Goal: Task Accomplishment & Management: Manage account settings

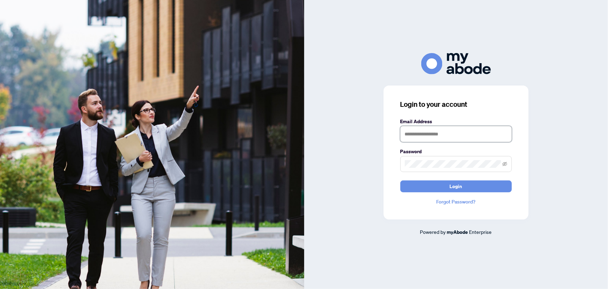
type input "**********"
click at [430, 189] on button "Login" at bounding box center [457, 186] width 112 height 12
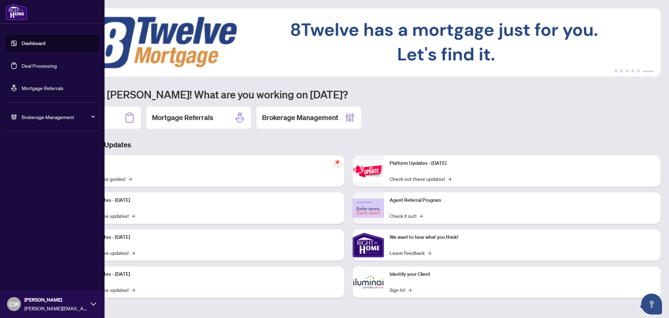
click at [22, 69] on link "Deal Processing" at bounding box center [39, 65] width 35 height 6
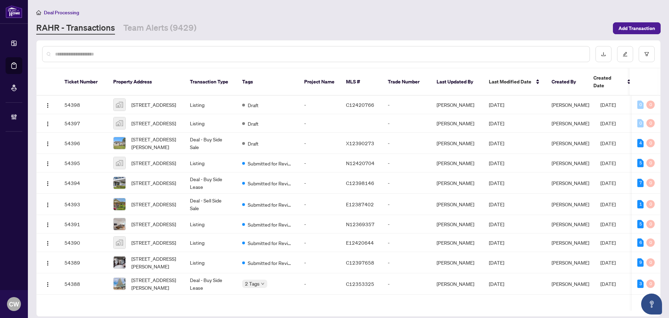
click at [69, 59] on div at bounding box center [316, 54] width 548 height 16
click at [69, 55] on input "text" at bounding box center [319, 54] width 529 height 8
type input "*******"
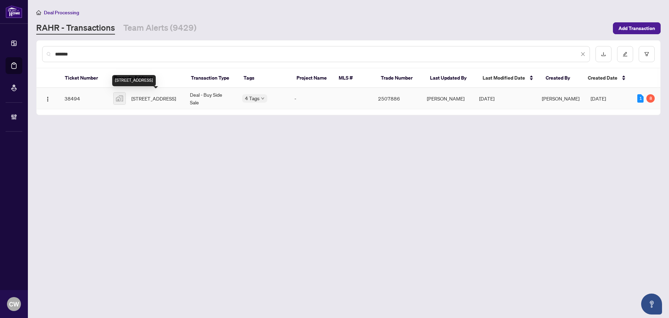
click at [161, 94] on span "[STREET_ADDRESS]" at bounding box center [153, 98] width 45 height 8
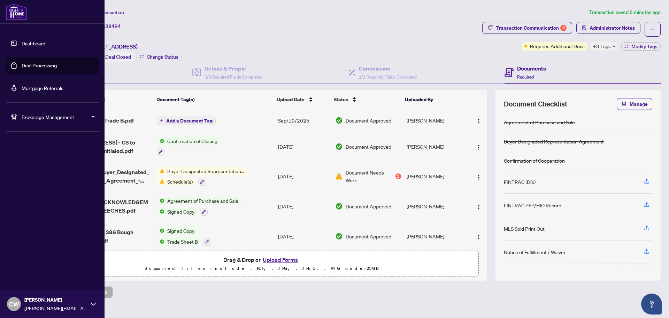
drag, startPoint x: 20, startPoint y: 65, endPoint x: 57, endPoint y: 58, distance: 38.0
click at [22, 65] on link "Deal Processing" at bounding box center [39, 65] width 35 height 6
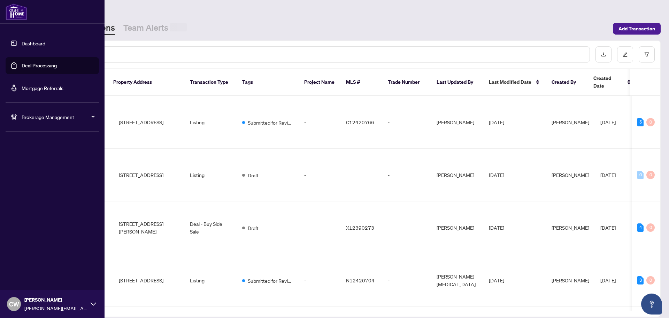
click at [116, 52] on input "text" at bounding box center [319, 55] width 529 height 8
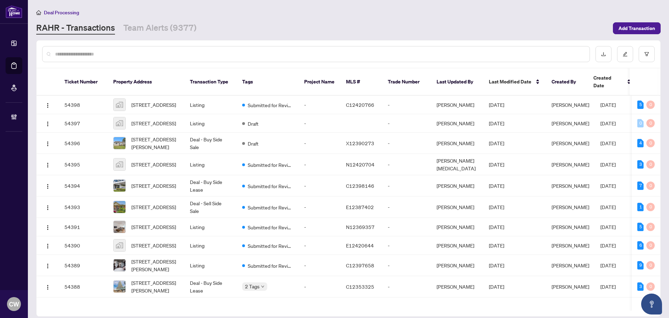
paste input "*******"
type input "*******"
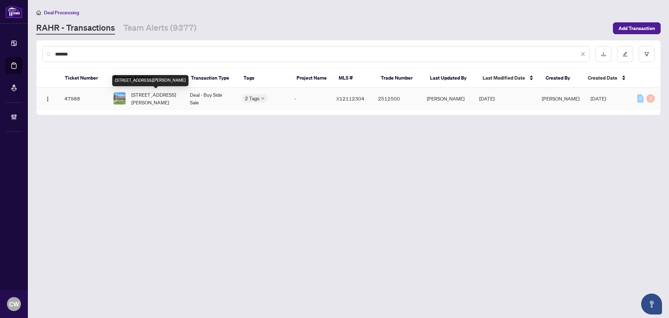
click at [142, 99] on span "[STREET_ADDRESS][PERSON_NAME]" at bounding box center [154, 98] width 47 height 15
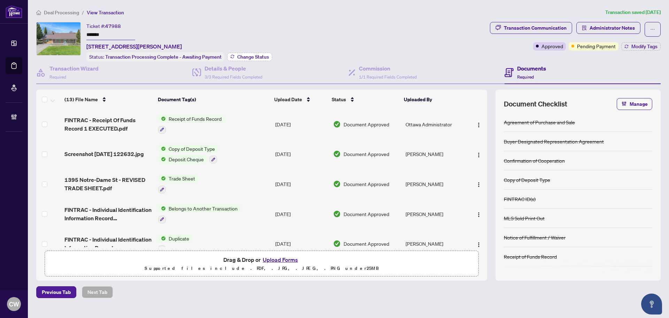
click at [248, 58] on span "Change Status" at bounding box center [253, 56] width 32 height 5
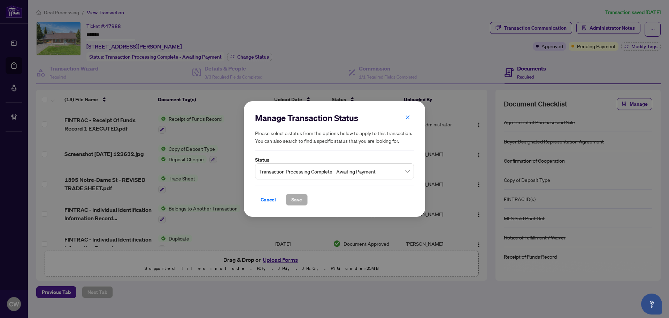
click at [331, 172] on span "Transaction Processing Complete - Awaiting Payment" at bounding box center [334, 171] width 151 height 13
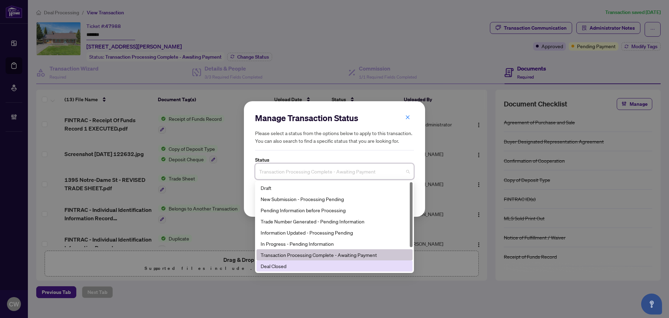
click at [289, 267] on div "Deal Closed" at bounding box center [335, 266] width 148 height 8
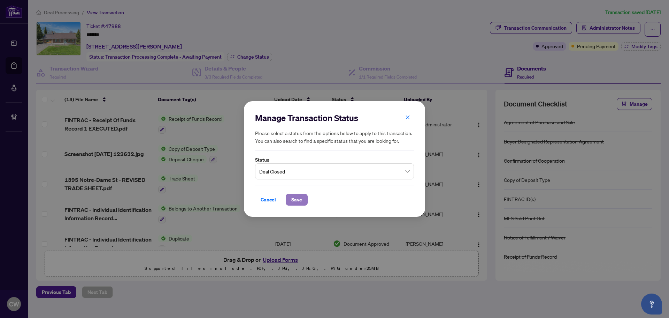
click at [298, 197] on span "Save" at bounding box center [296, 199] width 11 height 11
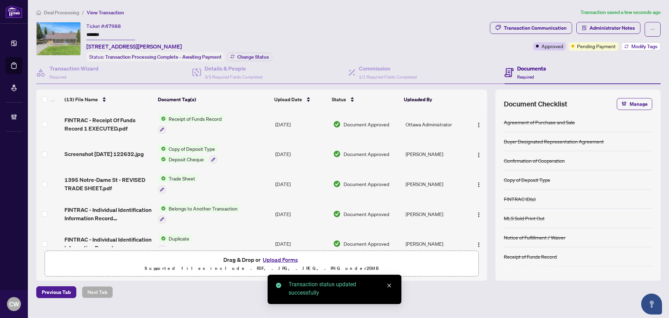
click at [636, 47] on span "Modify Tags" at bounding box center [645, 46] width 26 height 5
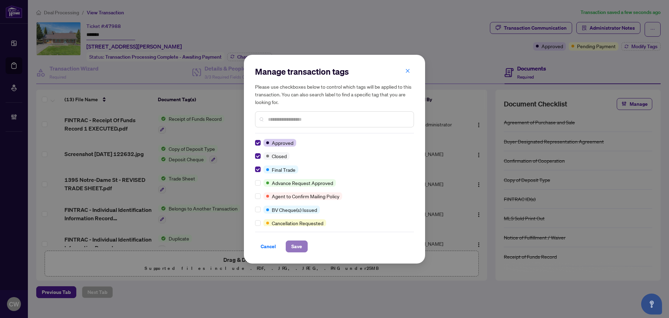
click at [300, 247] on span "Save" at bounding box center [296, 246] width 11 height 11
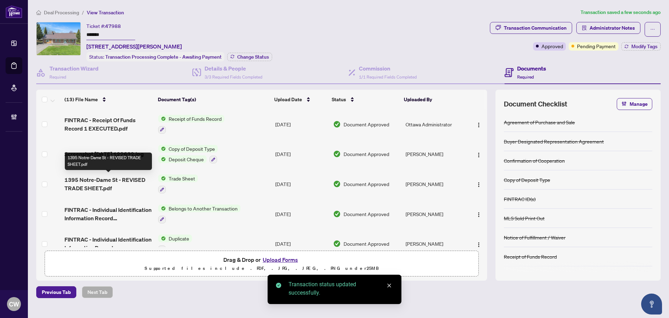
click at [103, 183] on span "1395 Notre-Dame St - REVISED TRADE SHEET.pdf" at bounding box center [109, 183] width 88 height 17
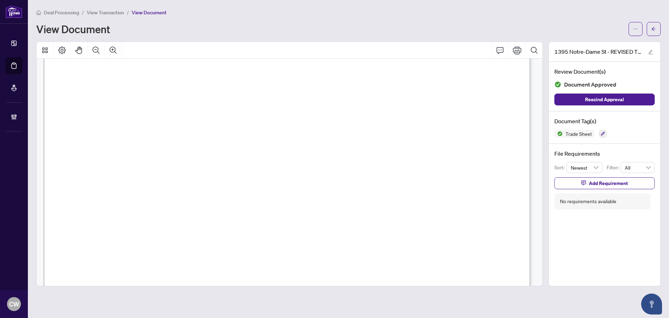
scroll to position [279, 0]
click at [652, 31] on icon "arrow-left" at bounding box center [654, 28] width 5 height 5
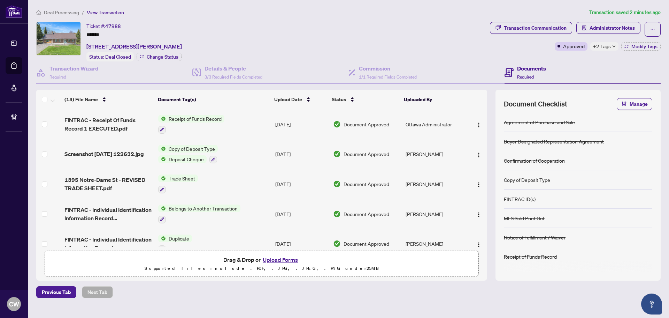
click at [287, 258] on button "Upload Forms" at bounding box center [280, 259] width 39 height 9
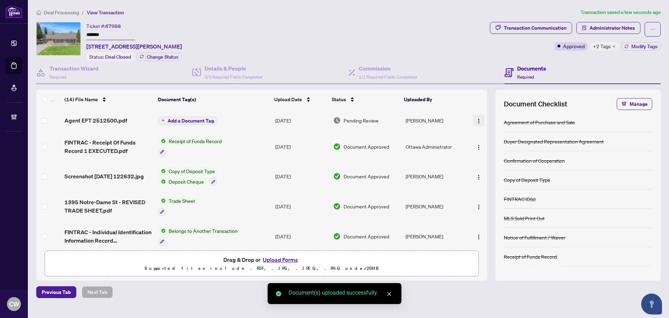
click at [476, 119] on img "button" at bounding box center [479, 121] width 6 height 6
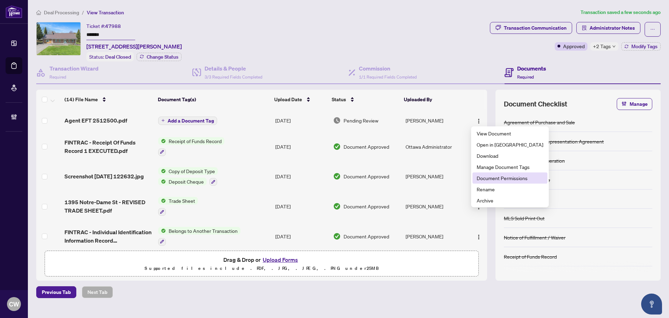
click at [487, 178] on span "Document Permissions" at bounding box center [510, 178] width 67 height 8
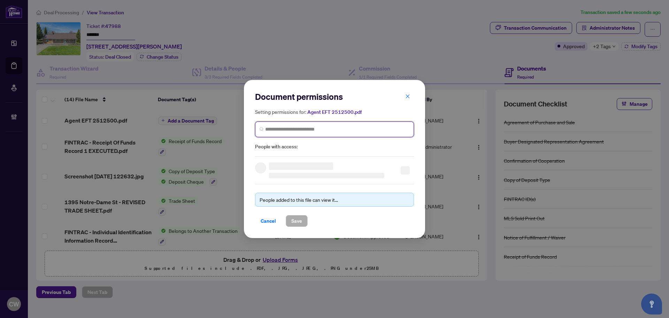
click at [346, 132] on input "search" at bounding box center [337, 129] width 144 height 7
paste input "**********"
type input "**********"
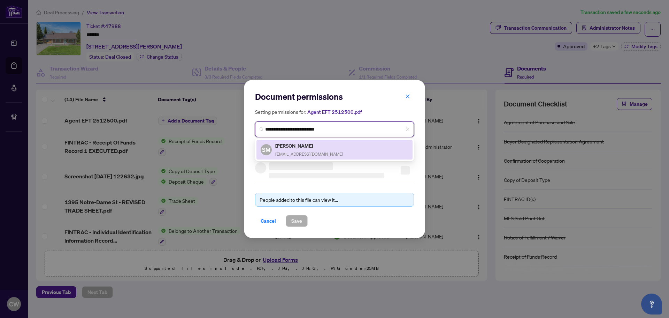
click at [305, 150] on div "[PERSON_NAME] [EMAIL_ADDRESS][DOMAIN_NAME]" at bounding box center [309, 150] width 68 height 16
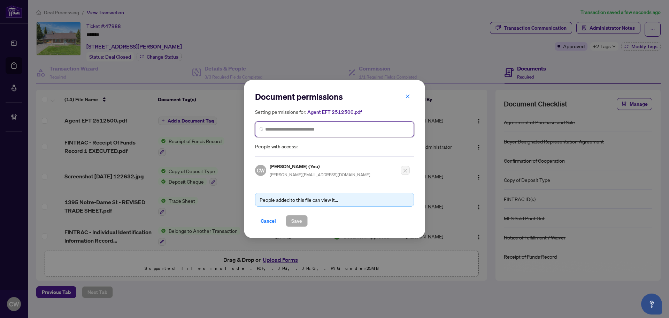
click at [294, 125] on span at bounding box center [334, 129] width 159 height 16
paste input "**********"
type input "**********"
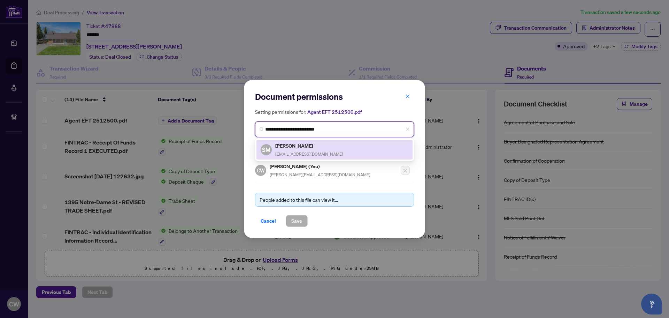
click at [285, 147] on h5 "[PERSON_NAME]" at bounding box center [309, 146] width 68 height 8
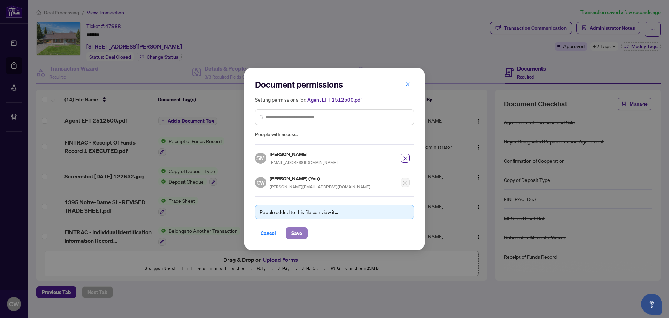
click at [299, 229] on span "Save" at bounding box center [296, 232] width 11 height 11
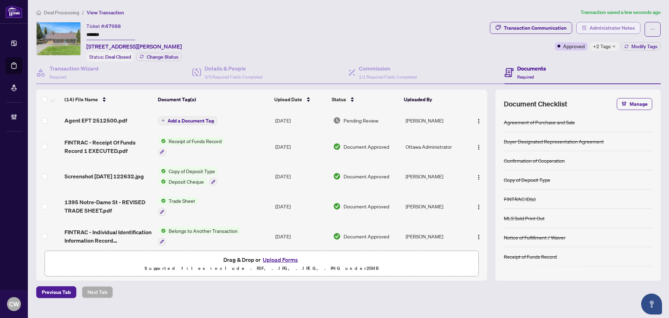
click at [614, 24] on span "Administrator Notes" at bounding box center [612, 27] width 45 height 11
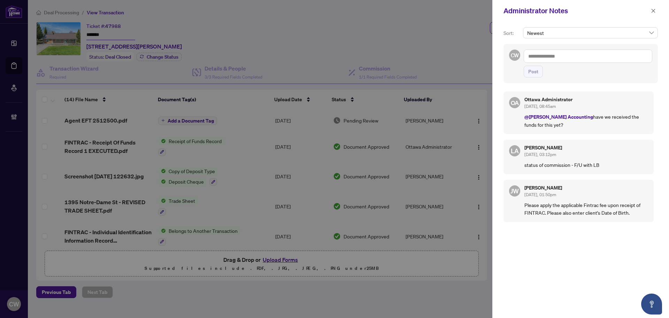
click at [551, 58] on textarea at bounding box center [588, 56] width 129 height 13
paste textarea "**********"
click at [611, 62] on span "[PERSON_NAME] Administrator" at bounding box center [609, 61] width 77 height 6
type textarea "**********"
click at [534, 77] on span "Post" at bounding box center [534, 71] width 10 height 11
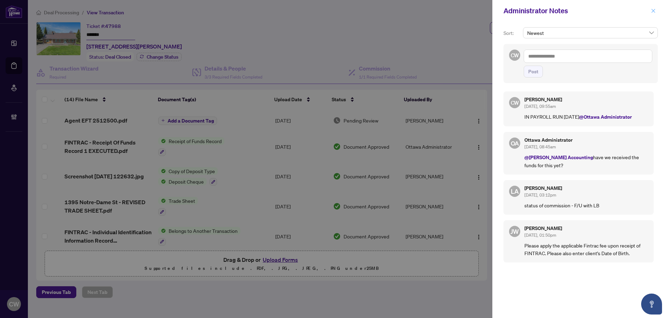
click at [654, 13] on icon "close" at bounding box center [653, 10] width 5 height 5
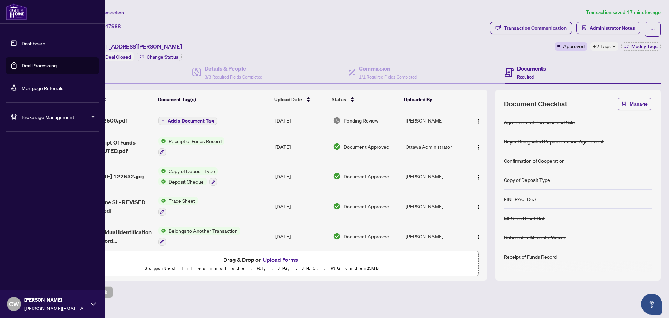
drag, startPoint x: 34, startPoint y: 63, endPoint x: 58, endPoint y: 61, distance: 24.1
click at [34, 63] on link "Deal Processing" at bounding box center [39, 65] width 35 height 6
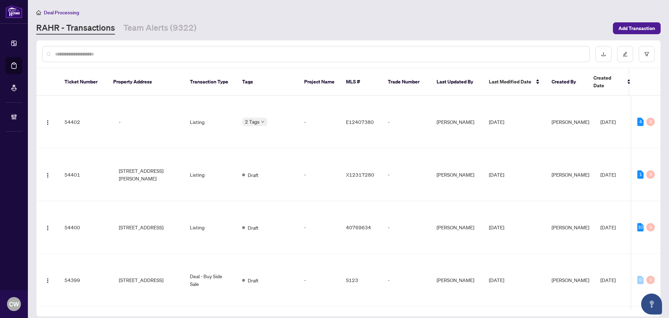
click at [118, 52] on input "text" at bounding box center [319, 54] width 529 height 8
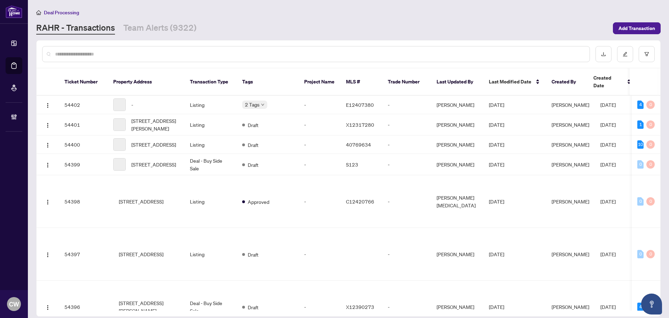
paste input "*******"
type input "*******"
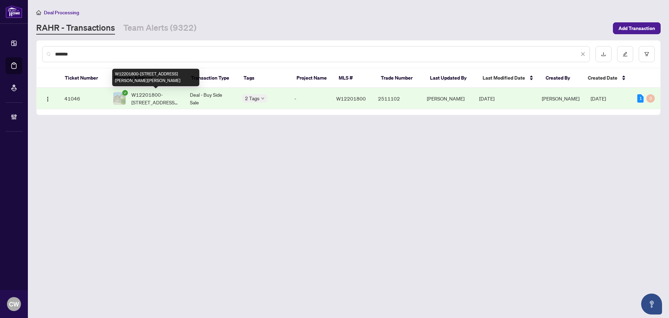
click at [162, 102] on span "W12201800-[STREET_ADDRESS][PERSON_NAME][PERSON_NAME]" at bounding box center [154, 98] width 47 height 15
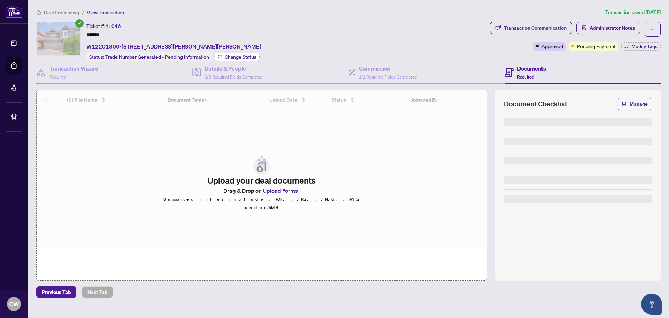
drag, startPoint x: 240, startPoint y: 54, endPoint x: 244, endPoint y: 55, distance: 4.5
click at [244, 55] on span "Change Status" at bounding box center [241, 56] width 32 height 5
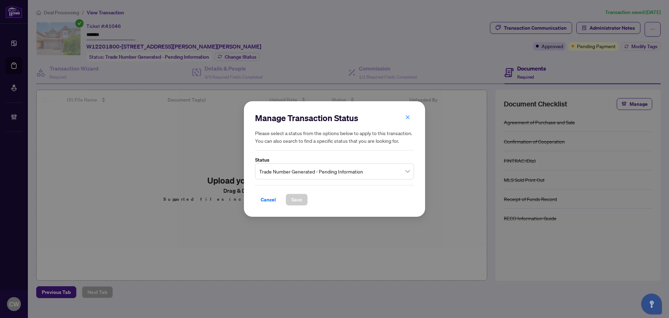
click at [285, 170] on span "Trade Number Generated - Pending Information" at bounding box center [334, 171] width 151 height 13
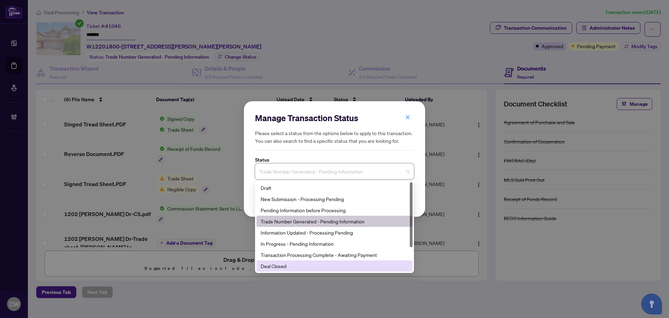
click at [295, 263] on div "Deal Closed" at bounding box center [335, 266] width 148 height 8
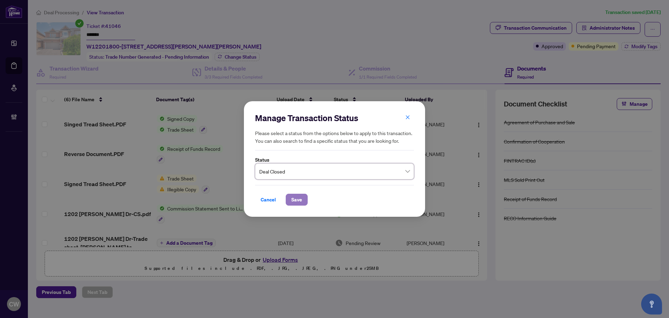
click at [299, 197] on span "Save" at bounding box center [296, 199] width 11 height 11
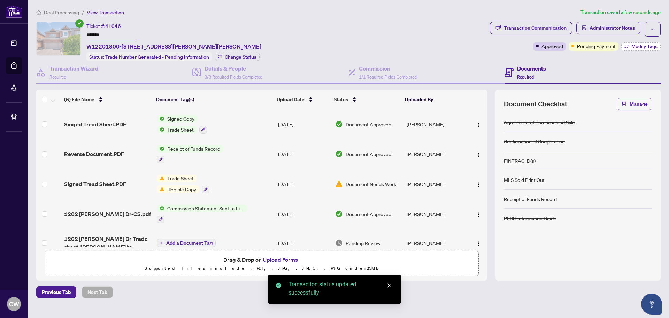
click at [648, 44] on span "Modify Tags" at bounding box center [645, 46] width 26 height 5
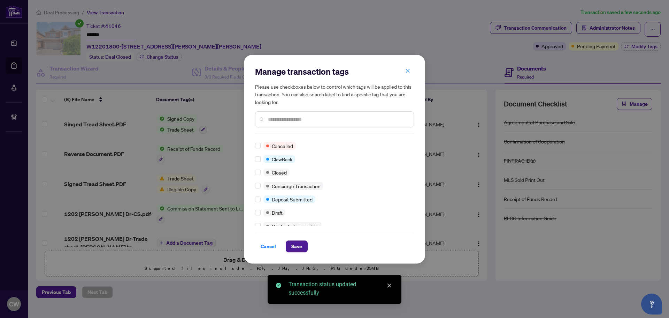
scroll to position [70, 0]
click at [259, 169] on label at bounding box center [258, 166] width 6 height 8
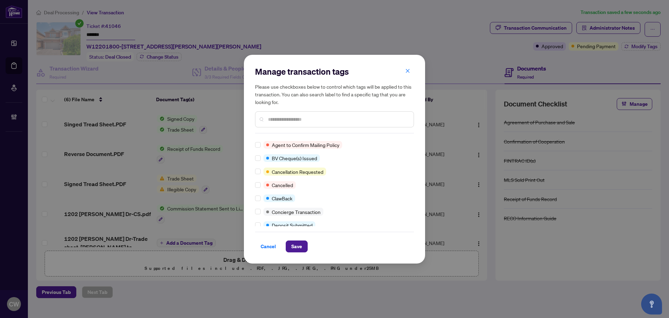
scroll to position [105, 0]
click at [256, 194] on div "Approved Closed Advance Request Approved Agent to Confirm Mailing Policy BV Che…" at bounding box center [334, 182] width 159 height 87
click at [256, 195] on label at bounding box center [258, 199] width 6 height 8
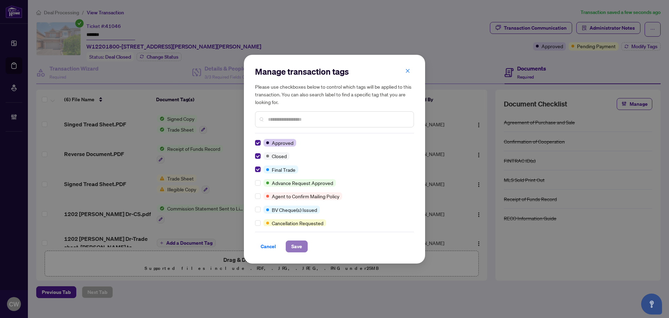
click at [301, 244] on span "Save" at bounding box center [296, 246] width 11 height 11
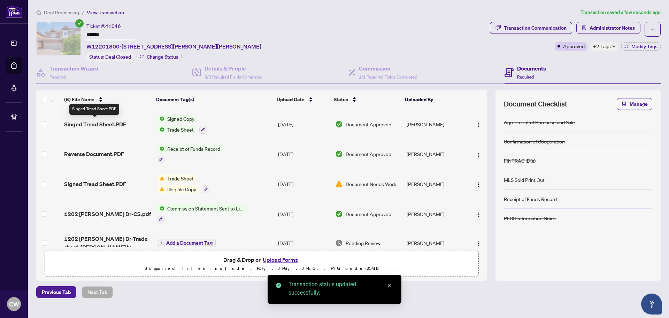
click at [114, 120] on span "Singed Tread Sheet.PDF" at bounding box center [95, 124] width 62 height 8
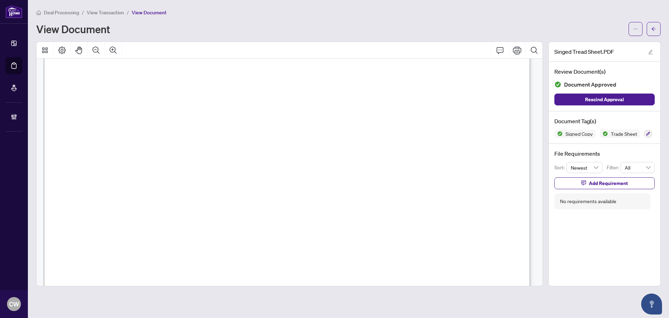
scroll to position [244, 0]
click at [653, 28] on icon "arrow-left" at bounding box center [654, 28] width 5 height 5
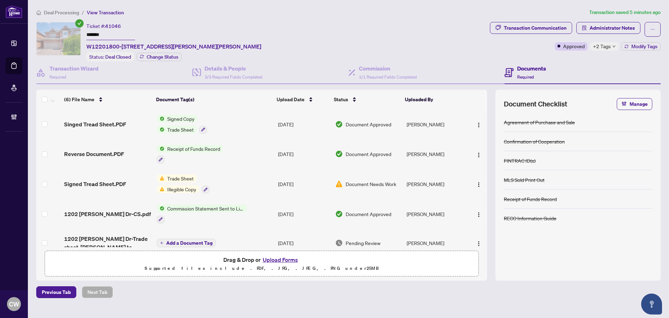
click at [280, 260] on button "Upload Forms" at bounding box center [280, 259] width 39 height 9
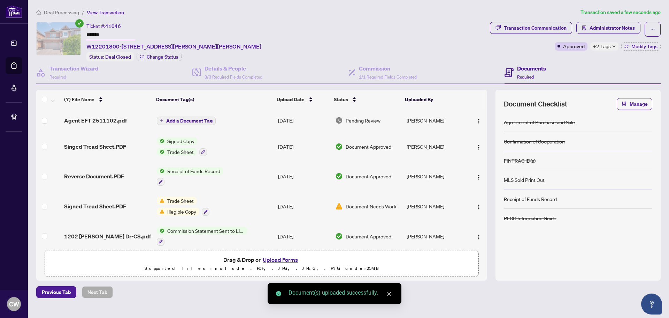
click at [477, 121] on img "button" at bounding box center [479, 121] width 6 height 6
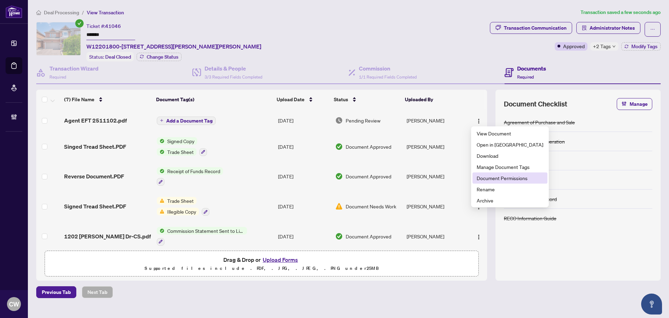
click at [497, 181] on span "Document Permissions" at bounding box center [510, 178] width 67 height 8
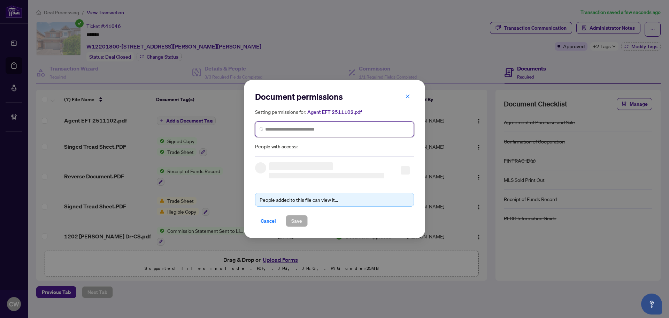
click at [304, 130] on input "search" at bounding box center [337, 129] width 144 height 7
paste input "**********"
type input "**********"
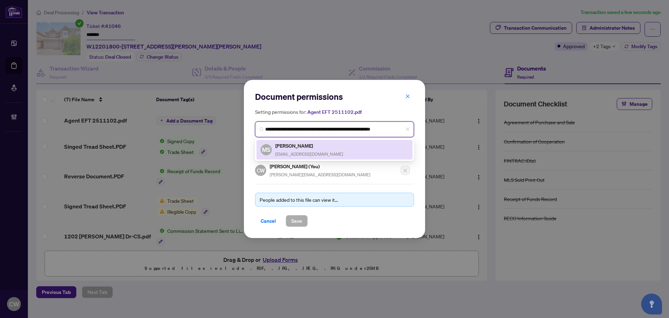
click at [302, 153] on span "[EMAIL_ADDRESS][DOMAIN_NAME]" at bounding box center [309, 153] width 68 height 5
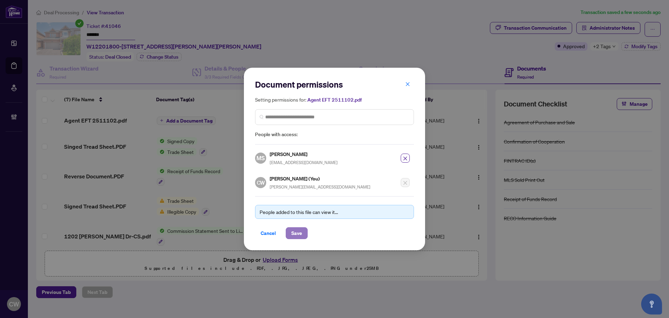
click at [296, 231] on span "Save" at bounding box center [296, 232] width 11 height 11
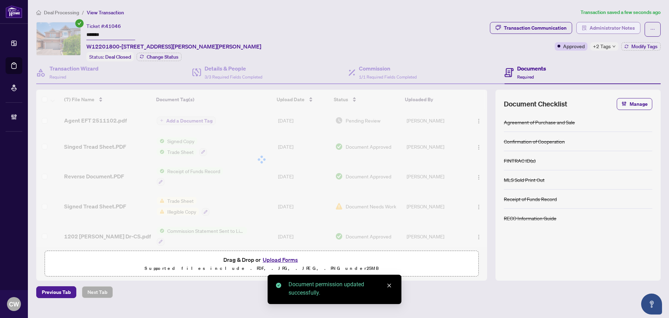
click at [612, 22] on span "Administrator Notes" at bounding box center [612, 27] width 45 height 11
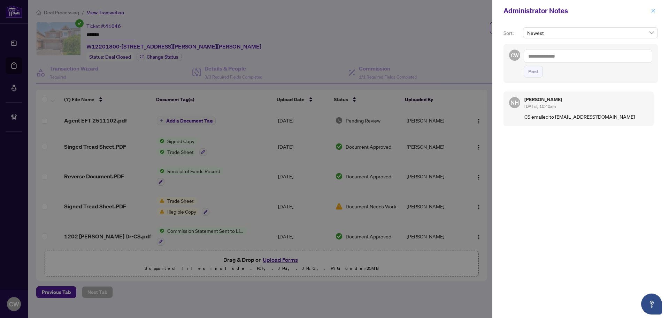
click at [654, 10] on icon "close" at bounding box center [653, 10] width 5 height 5
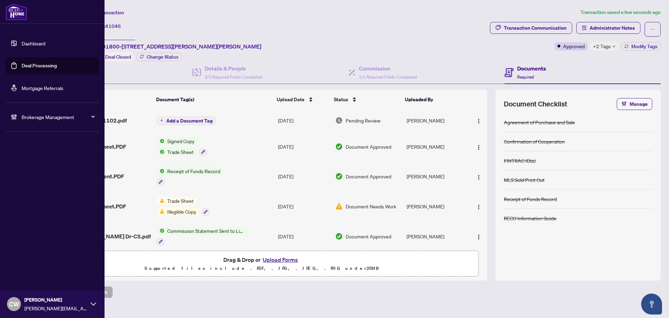
click at [27, 69] on link "Deal Processing" at bounding box center [39, 65] width 35 height 6
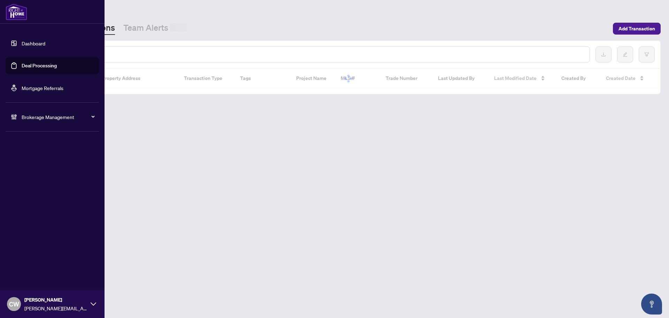
click at [107, 53] on input "text" at bounding box center [319, 55] width 529 height 8
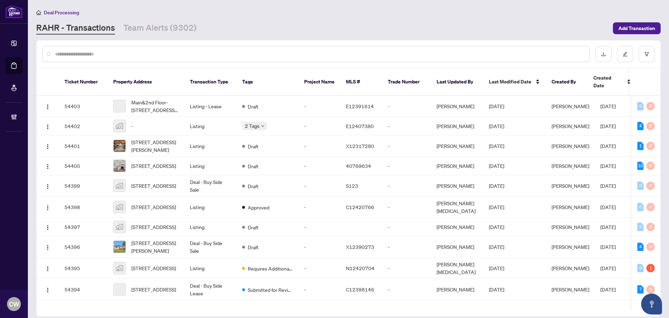
click at [107, 53] on input "text" at bounding box center [319, 54] width 529 height 8
paste input "*******"
type input "*******"
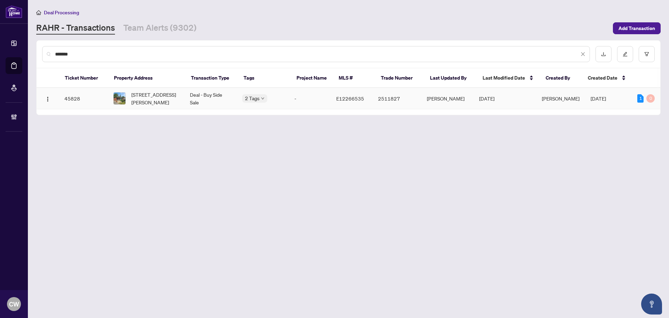
click at [146, 97] on span "[STREET_ADDRESS][PERSON_NAME]" at bounding box center [154, 98] width 47 height 15
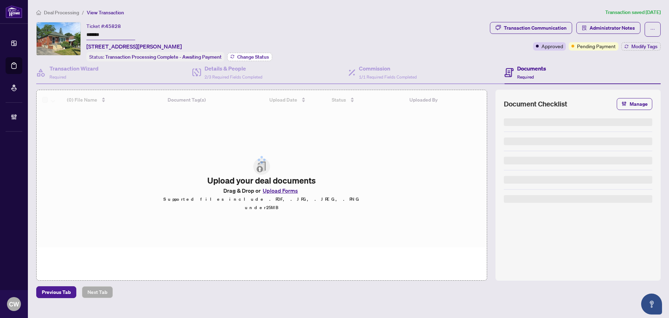
click at [248, 54] on span "Change Status" at bounding box center [253, 56] width 32 height 5
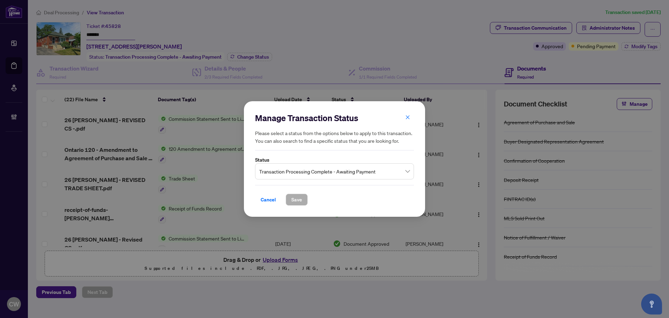
click at [341, 176] on span "Transaction Processing Complete - Awaiting Payment" at bounding box center [334, 171] width 151 height 13
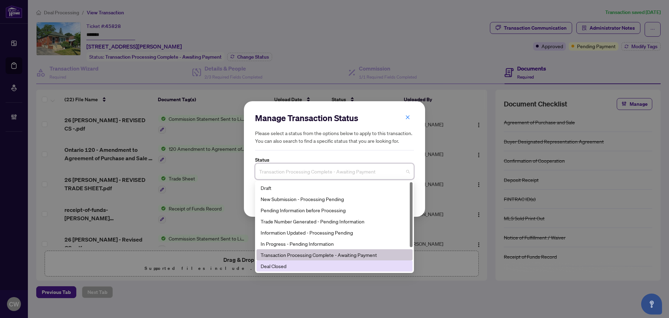
click at [308, 263] on div "Deal Closed" at bounding box center [335, 266] width 148 height 8
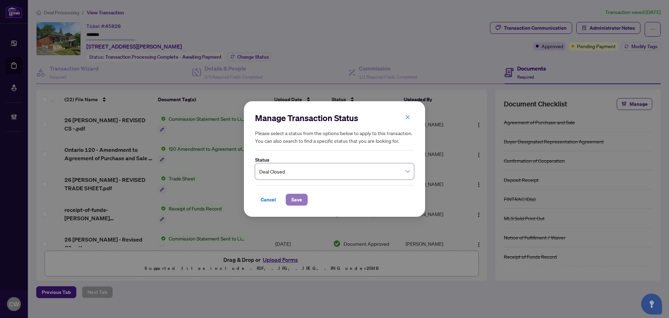
click at [295, 196] on span "Save" at bounding box center [296, 199] width 11 height 11
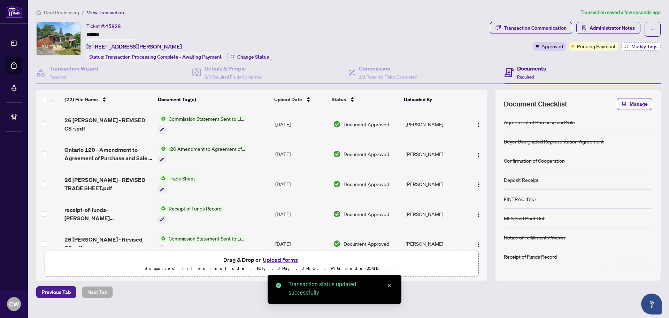
click at [640, 46] on span "Modify Tags" at bounding box center [645, 46] width 26 height 5
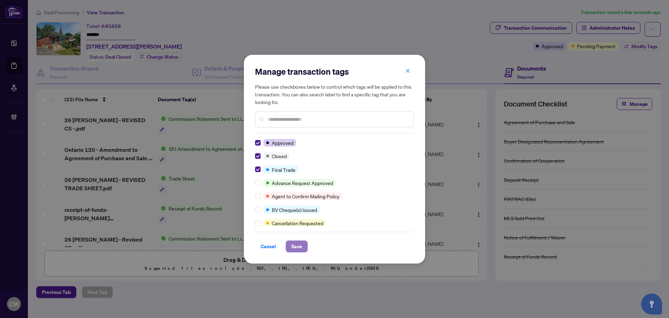
click at [296, 250] on span "Save" at bounding box center [296, 246] width 11 height 11
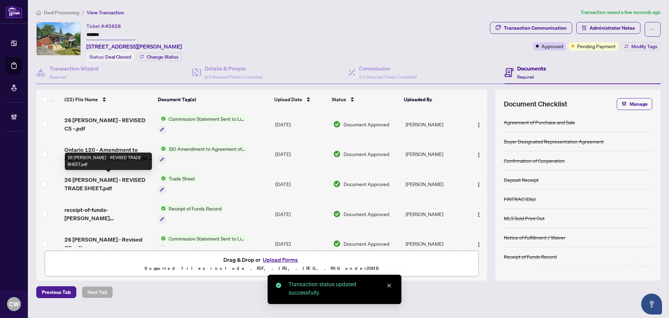
click at [114, 179] on span "26 [PERSON_NAME] - REVISED TRADE SHEET.pdf" at bounding box center [109, 183] width 88 height 17
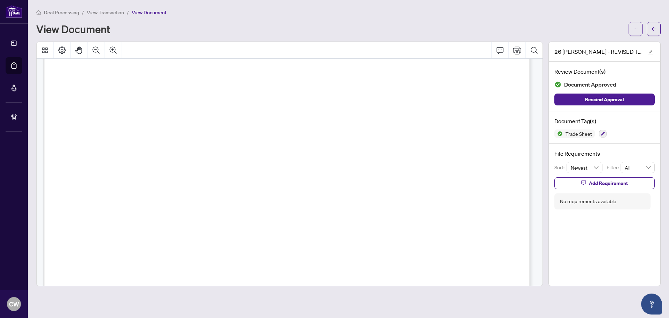
scroll to position [244, 0]
click at [651, 29] on button "button" at bounding box center [654, 29] width 14 height 14
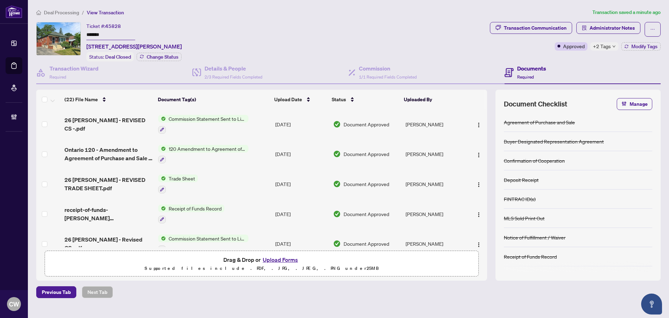
click at [280, 257] on button "Upload Forms" at bounding box center [280, 259] width 39 height 9
click at [283, 259] on button "Upload Forms" at bounding box center [280, 259] width 39 height 9
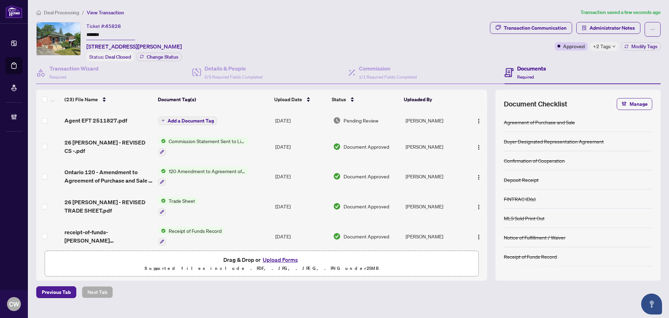
click at [112, 117] on span "Agent EFT 2511827.pdf" at bounding box center [96, 120] width 63 height 8
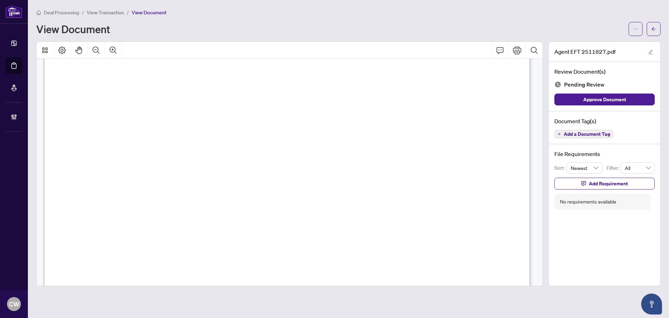
scroll to position [139, 0]
click at [653, 29] on icon "arrow-left" at bounding box center [654, 29] width 4 height 4
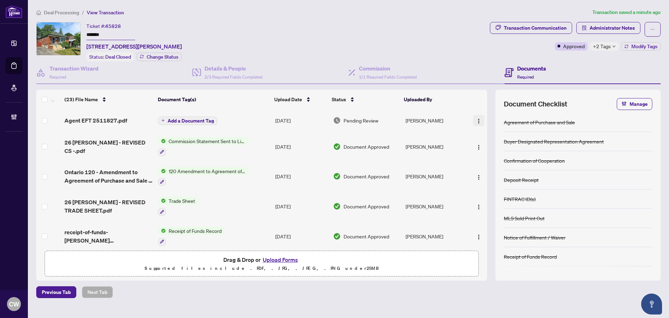
click at [478, 118] on img "button" at bounding box center [479, 121] width 6 height 6
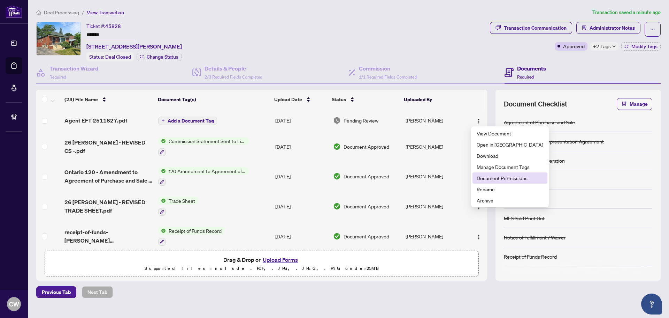
click at [488, 180] on span "Document Permissions" at bounding box center [510, 178] width 67 height 8
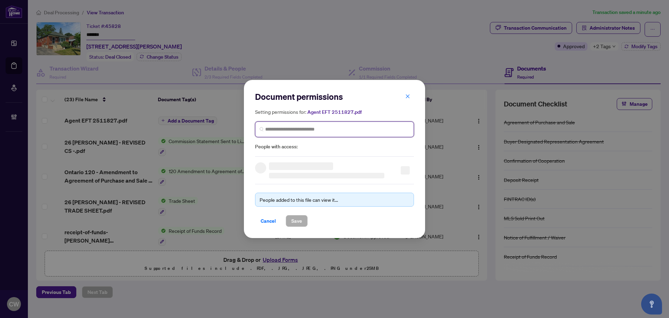
click at [285, 129] on input "search" at bounding box center [337, 129] width 144 height 7
paste input "**********"
type input "**********"
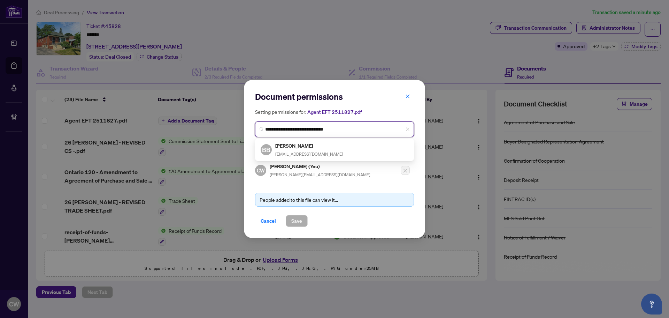
click at [291, 149] on h5 "[PERSON_NAME]" at bounding box center [309, 146] width 68 height 8
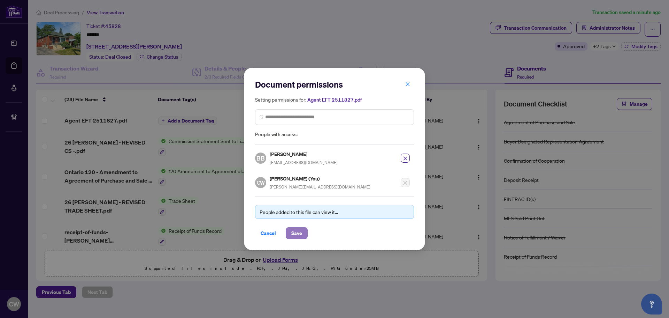
click at [293, 234] on span "Save" at bounding box center [296, 232] width 11 height 11
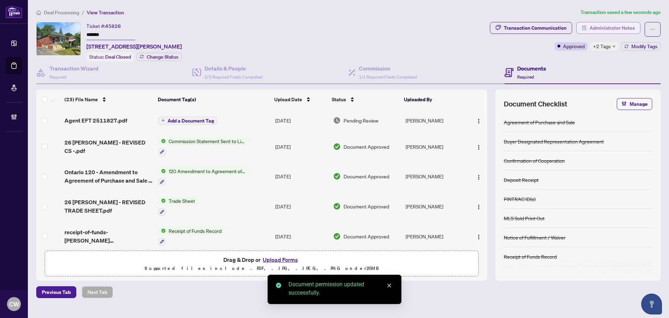
click at [608, 29] on span "Administrator Notes" at bounding box center [612, 27] width 45 height 11
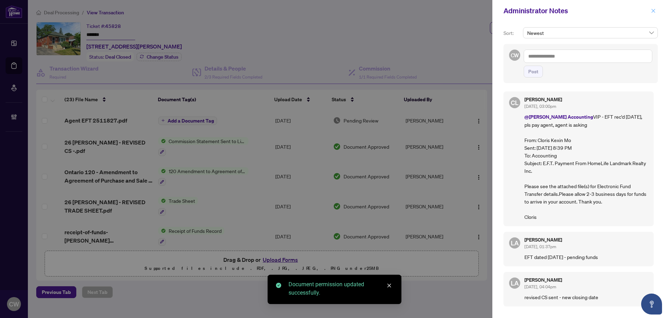
click at [653, 12] on icon "close" at bounding box center [653, 10] width 5 height 5
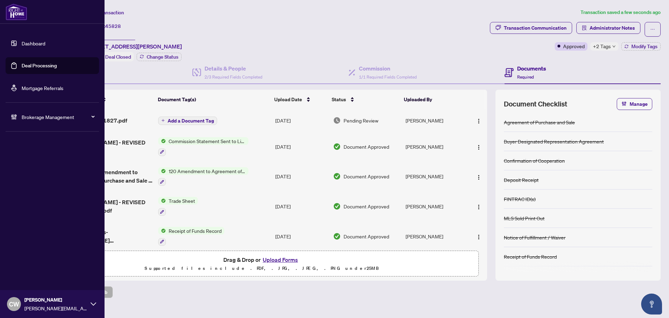
drag, startPoint x: 19, startPoint y: 66, endPoint x: 104, endPoint y: 51, distance: 86.7
click at [22, 66] on link "Deal Processing" at bounding box center [39, 65] width 35 height 6
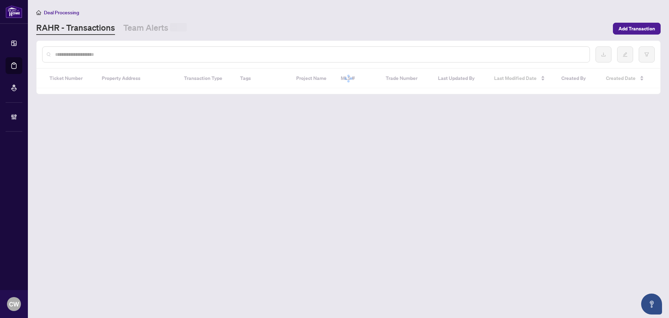
click at [122, 52] on input "text" at bounding box center [319, 55] width 529 height 8
paste input "*******"
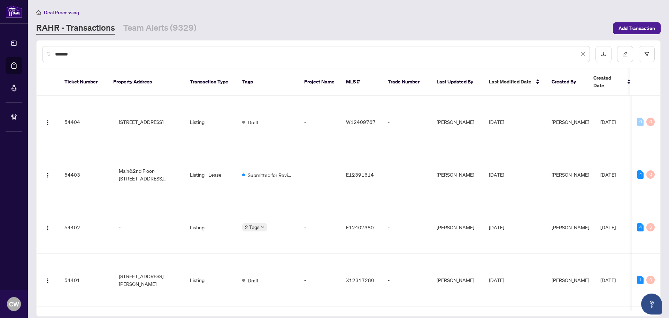
type input "*******"
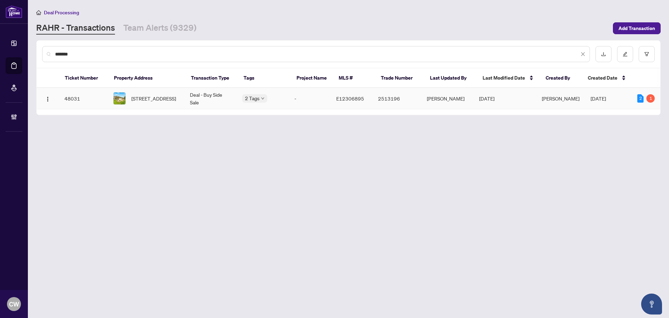
click at [147, 98] on span "[STREET_ADDRESS]" at bounding box center [153, 98] width 45 height 8
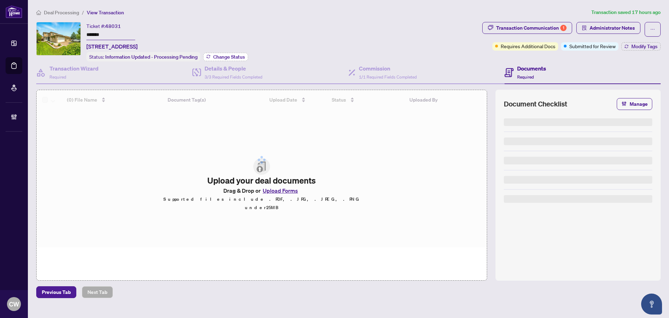
click at [236, 58] on span "Change Status" at bounding box center [229, 56] width 32 height 5
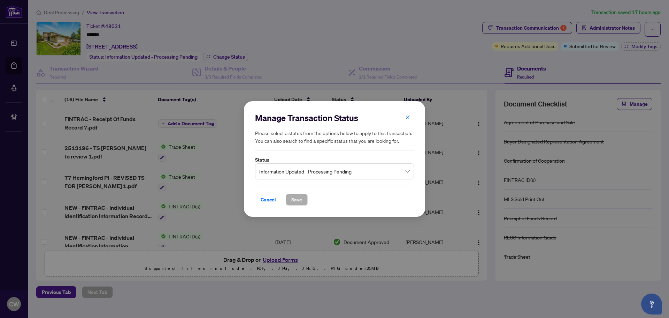
click at [322, 174] on span "Information Updated - Processing Pending" at bounding box center [334, 171] width 151 height 13
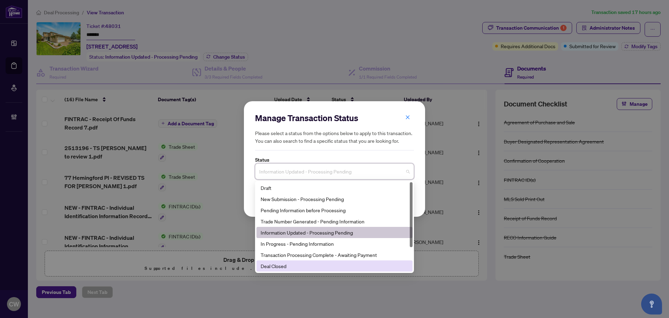
click at [284, 263] on div "Deal Closed" at bounding box center [335, 266] width 148 height 8
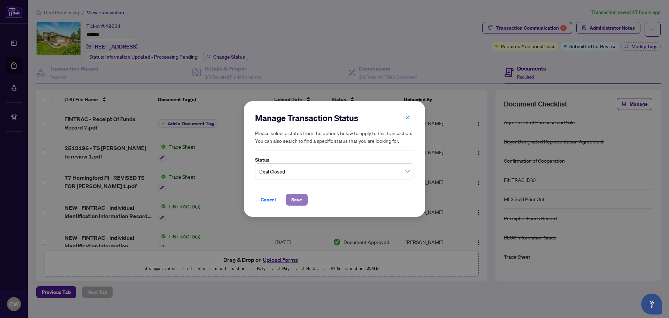
click at [301, 203] on span "Save" at bounding box center [296, 199] width 11 height 11
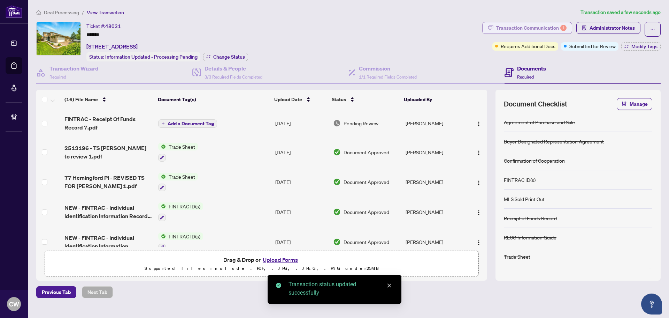
click at [547, 30] on div "Transaction Communication 1" at bounding box center [531, 27] width 70 height 11
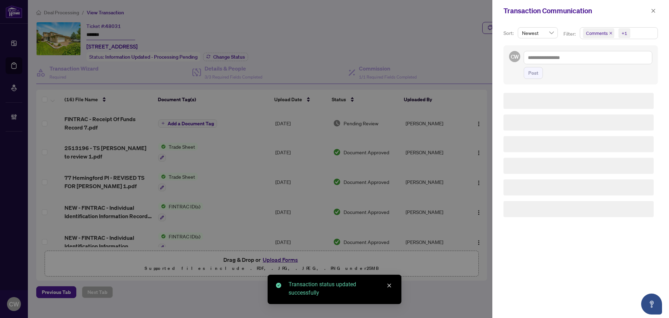
click at [610, 33] on icon "close" at bounding box center [611, 33] width 3 height 3
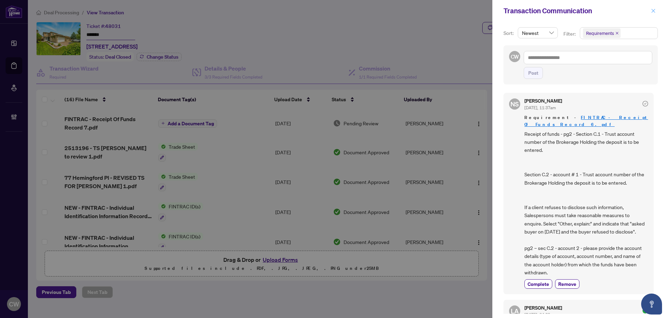
click at [657, 11] on button "button" at bounding box center [653, 11] width 9 height 8
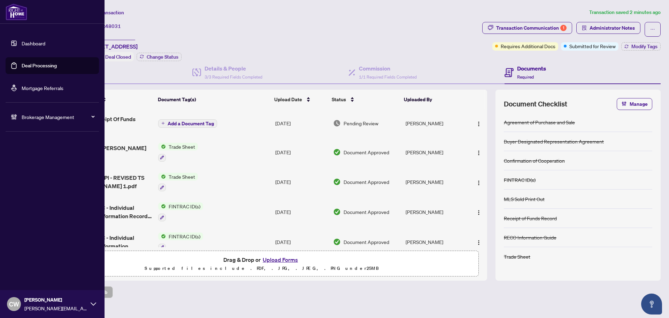
click at [22, 68] on link "Deal Processing" at bounding box center [39, 65] width 35 height 6
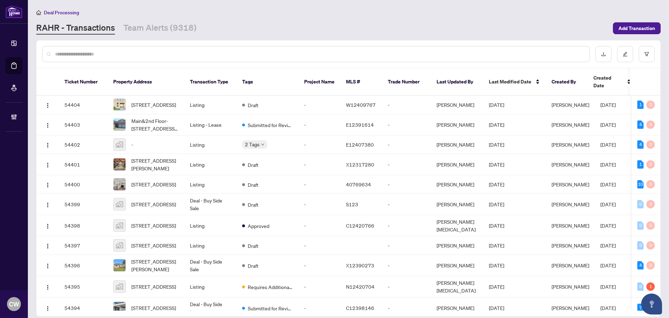
click at [80, 54] on input "text" at bounding box center [319, 54] width 529 height 8
paste input "*******"
type input "*******"
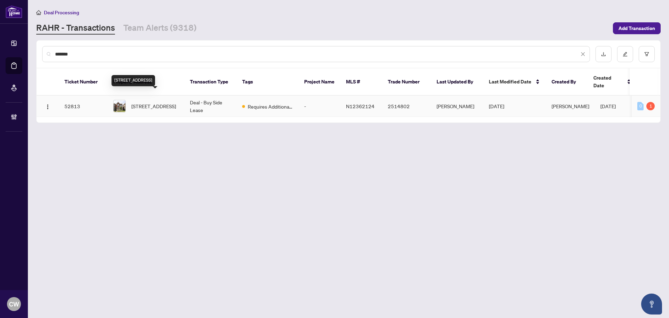
click at [156, 102] on span "[STREET_ADDRESS]" at bounding box center [153, 106] width 45 height 8
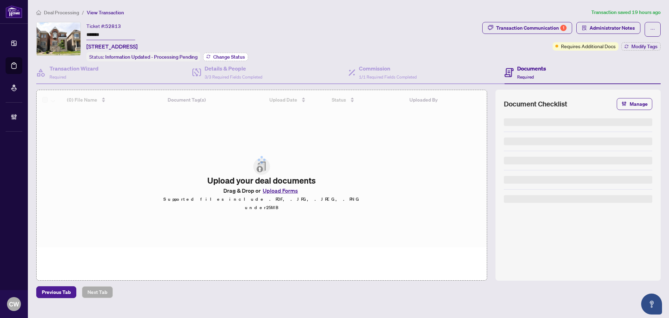
click at [219, 53] on button "Change Status" at bounding box center [225, 57] width 45 height 8
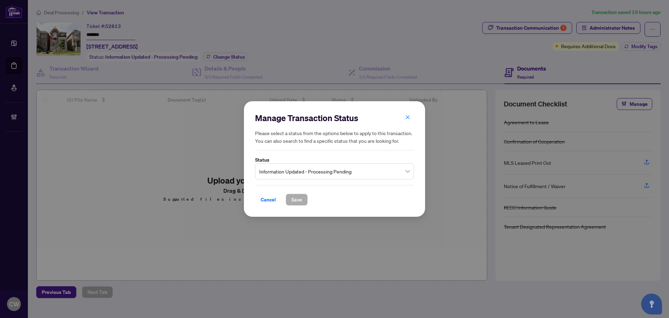
click at [293, 172] on span "Information Updated - Processing Pending" at bounding box center [334, 171] width 151 height 13
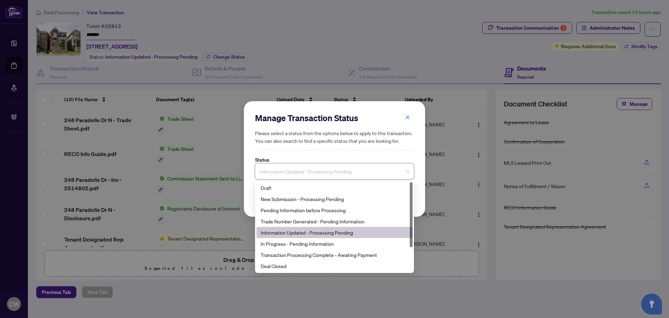
click at [309, 268] on div "Deal Closed" at bounding box center [335, 266] width 148 height 8
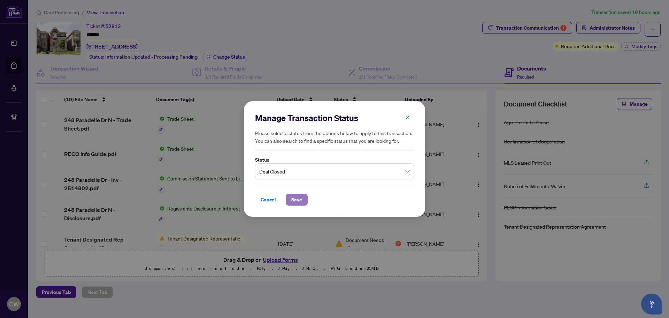
click at [296, 197] on span "Save" at bounding box center [296, 199] width 11 height 11
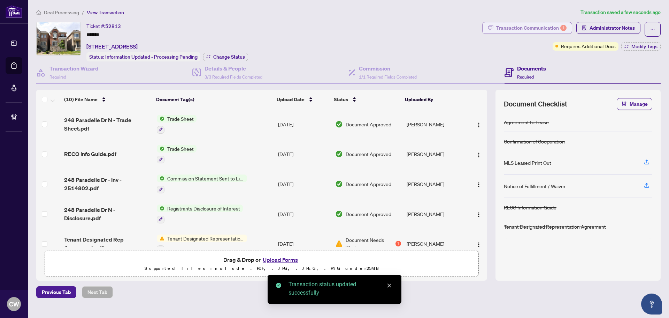
click at [525, 29] on div "Transaction Communication 1" at bounding box center [531, 27] width 70 height 11
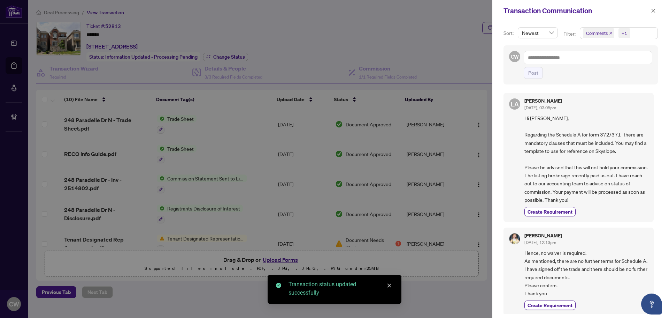
click at [609, 31] on icon "close" at bounding box center [610, 32] width 3 height 3
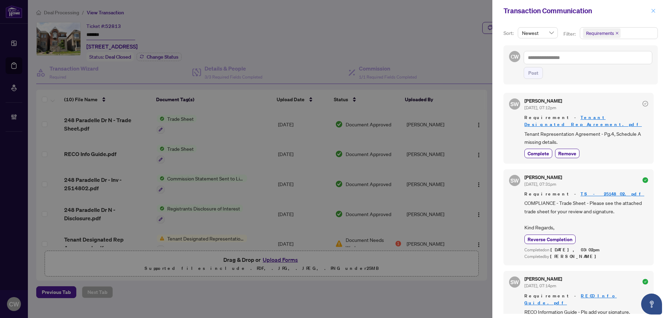
click at [655, 13] on icon "close" at bounding box center [653, 10] width 5 height 5
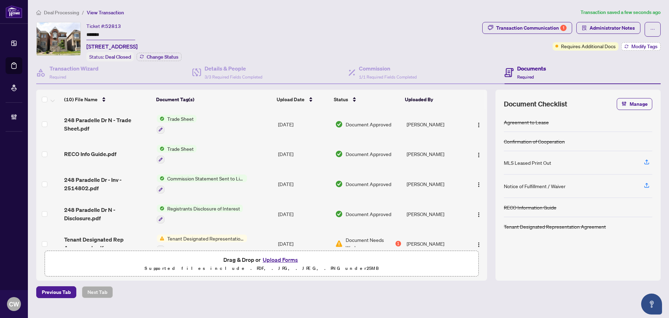
click at [647, 47] on span "Modify Tags" at bounding box center [645, 46] width 26 height 5
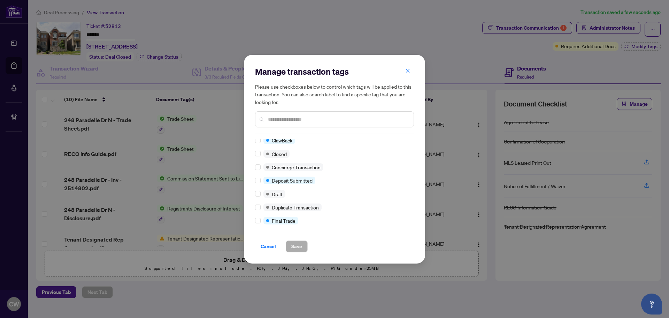
scroll to position [105, 0]
click at [257, 148] on label at bounding box center [258, 145] width 6 height 8
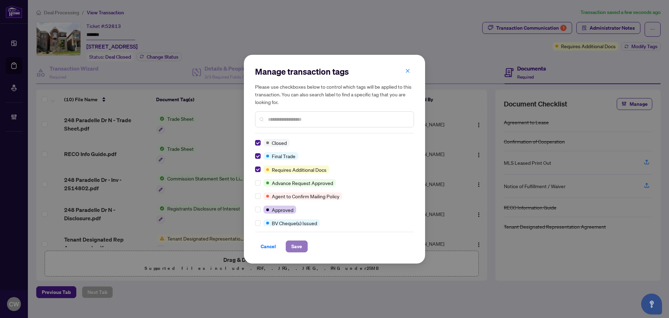
click at [299, 242] on span "Save" at bounding box center [296, 246] width 11 height 11
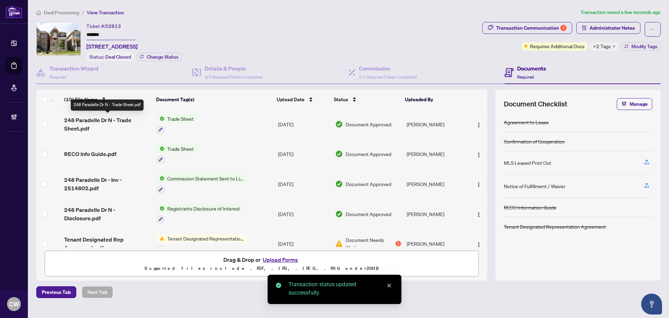
click at [94, 123] on span "248 Paradelle Dr N - Trade Sheet.pdf" at bounding box center [107, 124] width 87 height 17
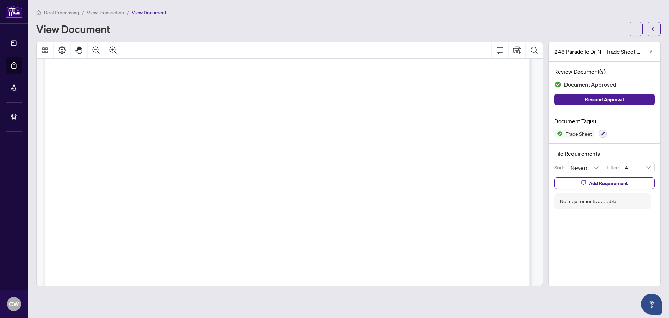
scroll to position [244, 0]
click at [656, 25] on span "button" at bounding box center [654, 28] width 5 height 11
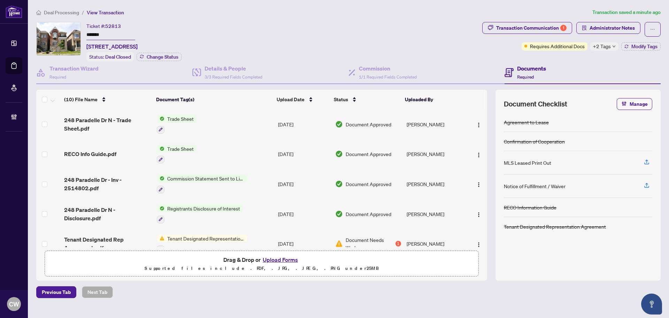
click at [293, 258] on button "Upload Forms" at bounding box center [280, 259] width 39 height 9
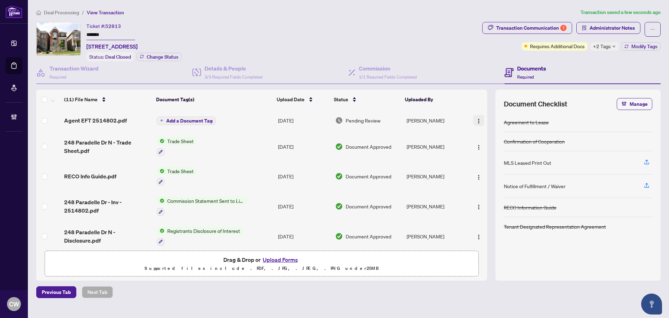
click at [476, 120] on img "button" at bounding box center [479, 121] width 6 height 6
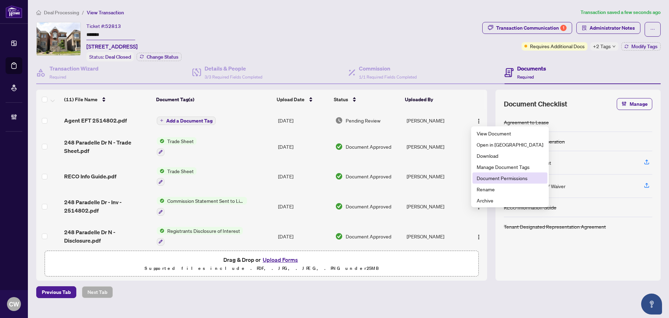
click at [485, 180] on span "Document Permissions" at bounding box center [510, 178] width 67 height 8
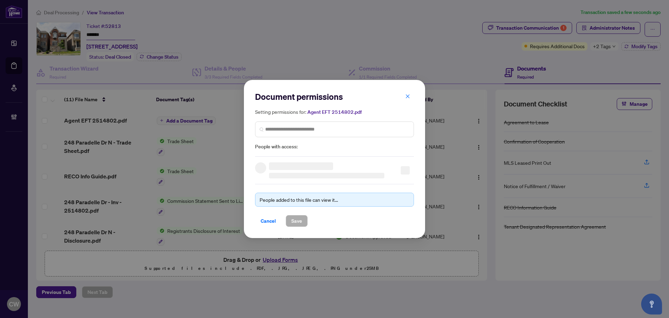
click at [306, 120] on div "Setting permissions for: Agent EFT 2514802.pdf People with access:" at bounding box center [334, 129] width 159 height 43
click at [312, 126] on input "search" at bounding box center [337, 129] width 144 height 7
paste input "**********"
type input "**********"
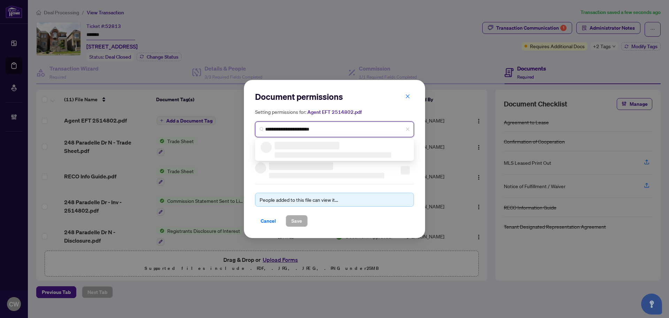
click at [298, 147] on h3 at bounding box center [307, 146] width 65 height 8
click at [332, 131] on input "**********" at bounding box center [337, 129] width 144 height 7
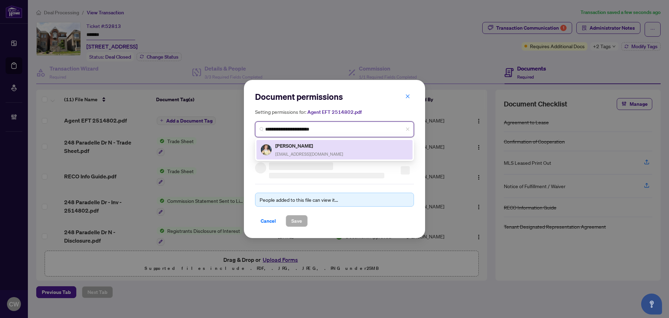
click at [305, 150] on div "[PERSON_NAME] [EMAIL_ADDRESS][DOMAIN_NAME]" at bounding box center [309, 150] width 68 height 16
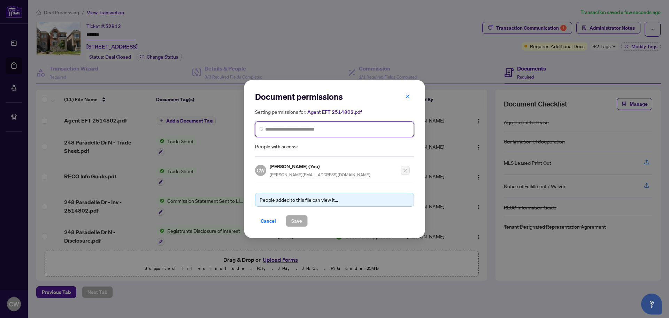
click at [302, 132] on input "search" at bounding box center [337, 129] width 144 height 7
paste input "**********"
type input "**********"
click at [304, 146] on h5 "[PERSON_NAME]" at bounding box center [309, 146] width 68 height 8
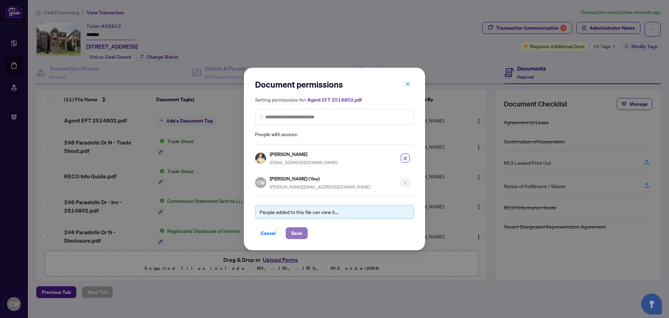
click at [302, 235] on span "Save" at bounding box center [296, 232] width 11 height 11
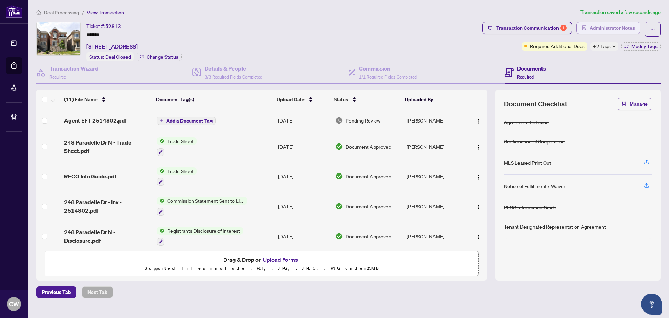
click at [615, 28] on span "Administrator Notes" at bounding box center [612, 27] width 45 height 11
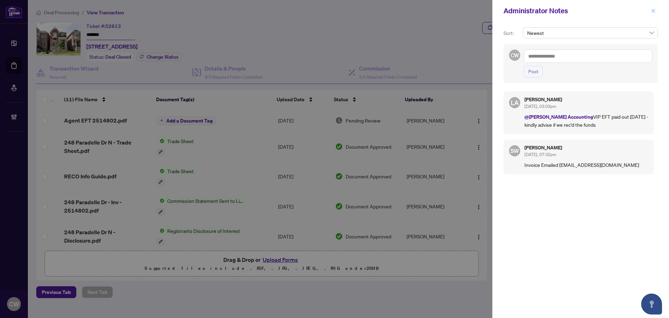
click at [656, 9] on icon "close" at bounding box center [653, 10] width 5 height 5
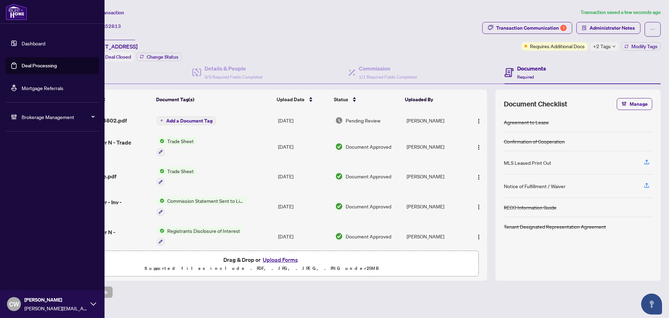
click at [25, 69] on link "Deal Processing" at bounding box center [39, 65] width 35 height 6
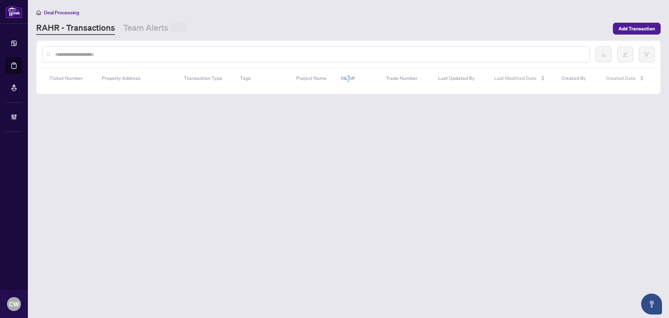
click at [109, 55] on input "text" at bounding box center [319, 55] width 529 height 8
paste input "*******"
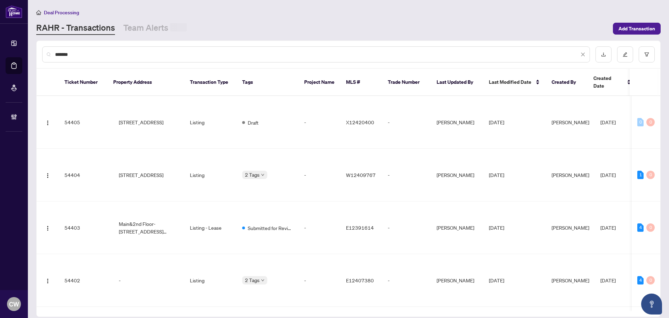
type input "*******"
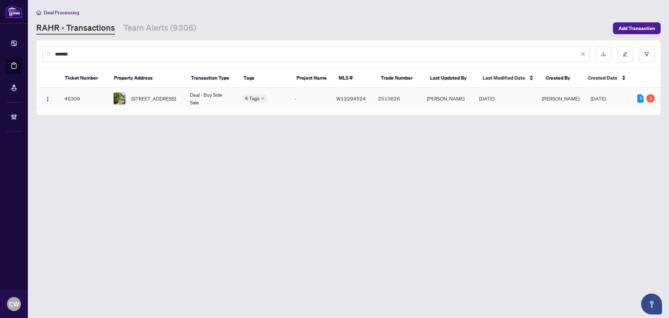
click at [141, 94] on span "[STREET_ADDRESS]" at bounding box center [153, 98] width 45 height 8
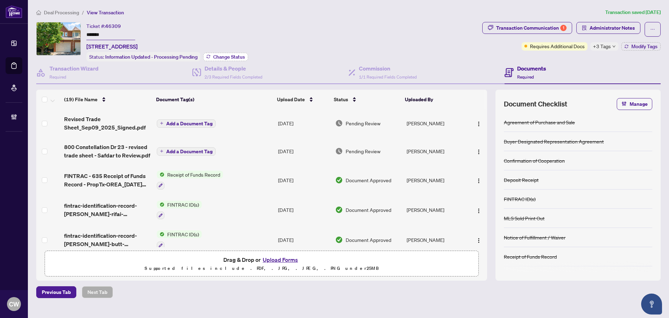
click at [236, 55] on span "Change Status" at bounding box center [229, 56] width 32 height 5
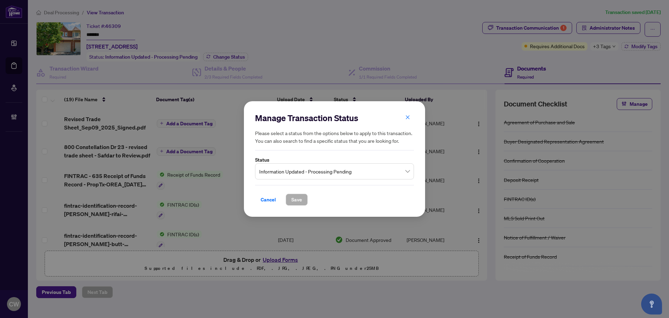
click at [338, 173] on span "Information Updated - Processing Pending" at bounding box center [334, 171] width 151 height 13
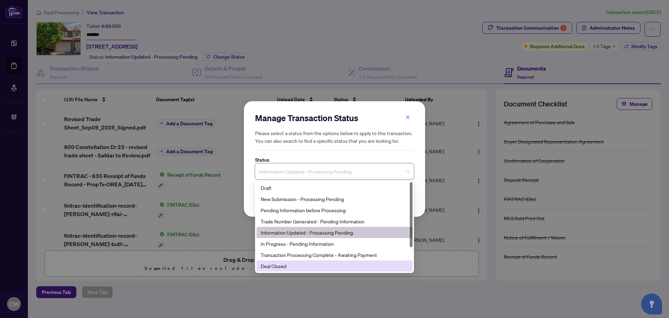
click at [299, 265] on div "Deal Closed" at bounding box center [335, 266] width 148 height 8
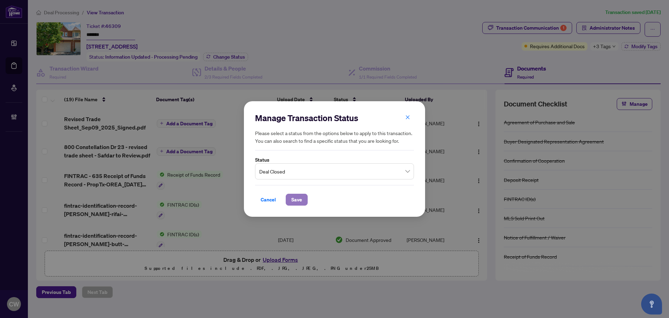
click at [298, 202] on span "Save" at bounding box center [296, 199] width 11 height 11
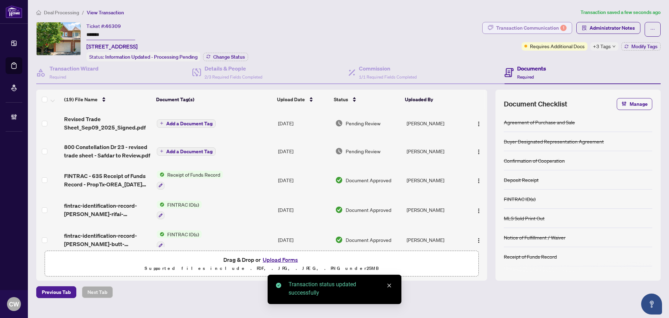
click at [541, 26] on div "Transaction Communication 1" at bounding box center [531, 27] width 70 height 11
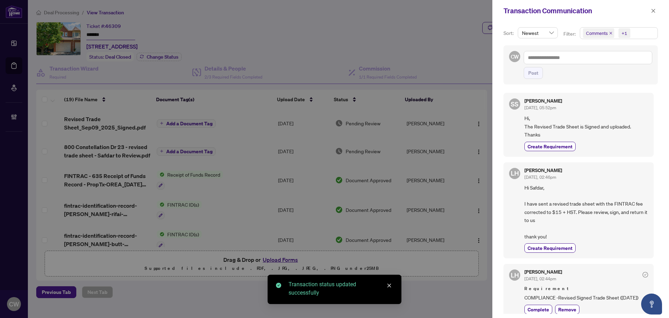
click at [610, 31] on icon "close" at bounding box center [610, 32] width 3 height 3
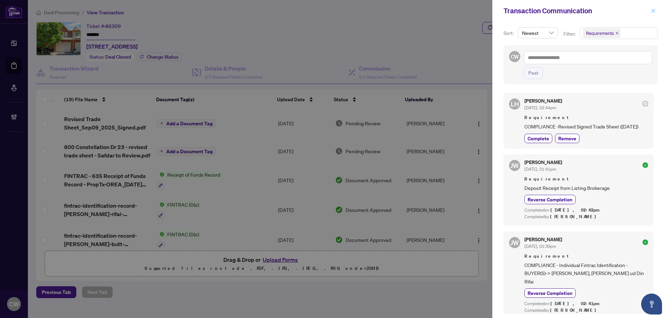
click at [653, 12] on icon "close" at bounding box center [654, 11] width 4 height 4
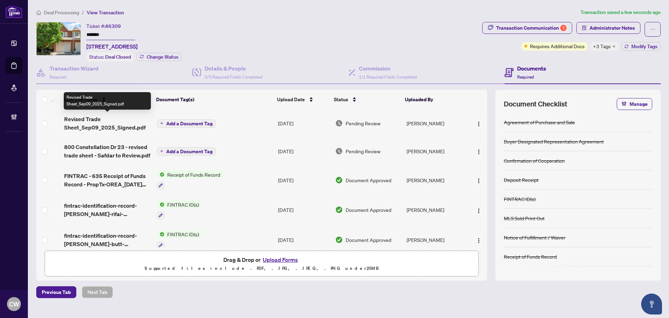
click at [97, 125] on span "Revised Trade Sheet_Sep09_2025_Signed.pdf" at bounding box center [107, 123] width 87 height 17
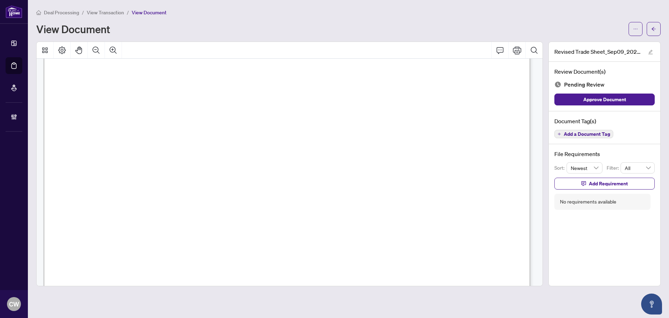
scroll to position [208, 0]
click at [659, 29] on button "button" at bounding box center [654, 29] width 14 height 14
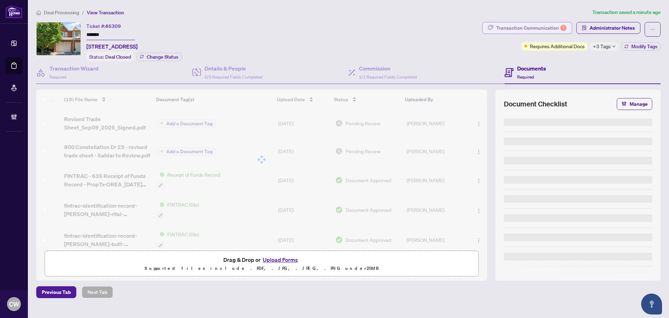
click at [538, 26] on div "Transaction Communication 1" at bounding box center [531, 27] width 70 height 11
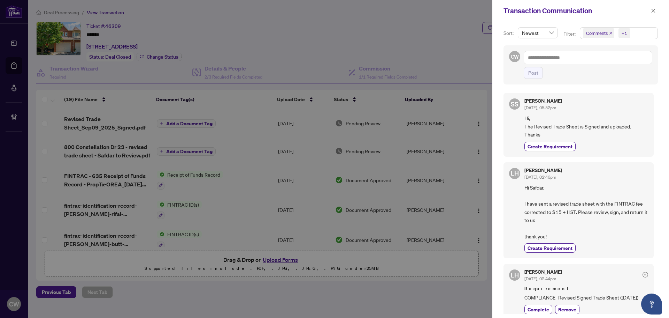
click at [610, 34] on icon "close" at bounding box center [611, 33] width 3 height 3
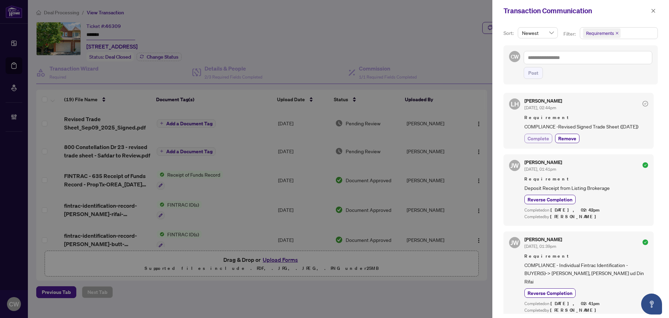
click at [545, 139] on span "Complete" at bounding box center [539, 138] width 22 height 7
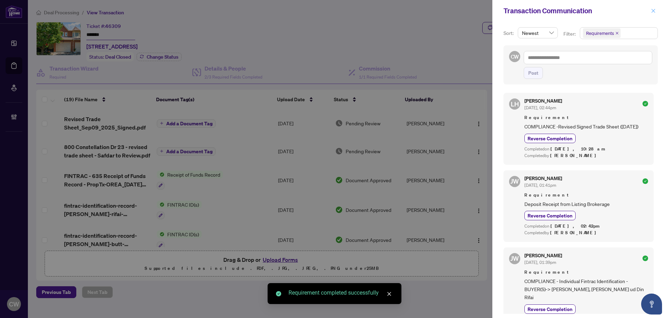
click at [656, 10] on icon "close" at bounding box center [653, 10] width 5 height 5
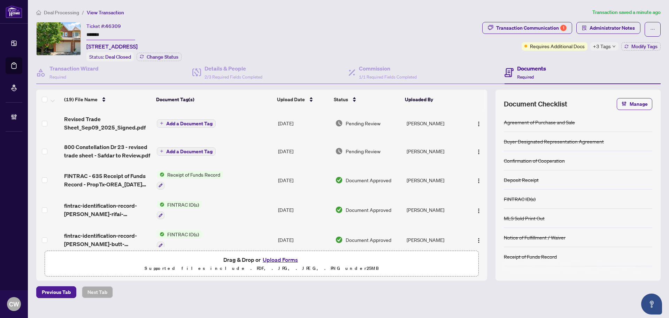
click at [289, 257] on button "Upload Forms" at bounding box center [280, 259] width 39 height 9
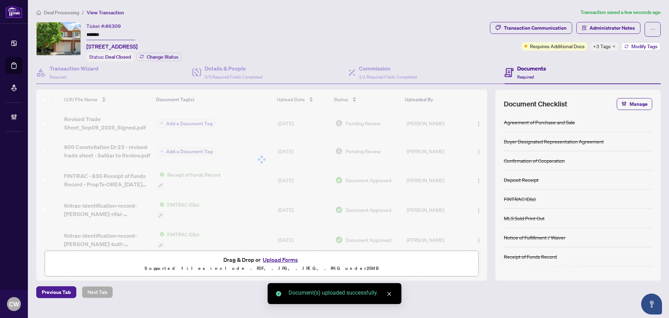
click at [637, 49] on button "Modify Tags" at bounding box center [641, 46] width 39 height 8
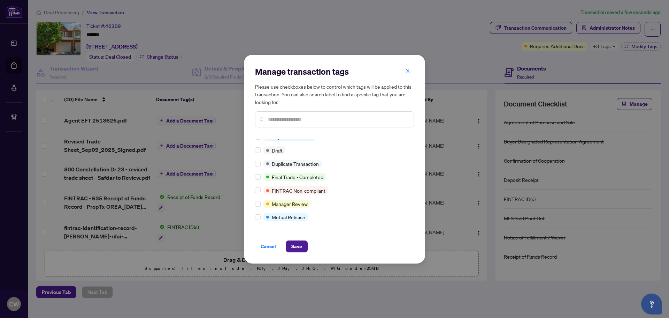
scroll to position [6, 0]
click at [301, 246] on span "Save" at bounding box center [296, 246] width 11 height 11
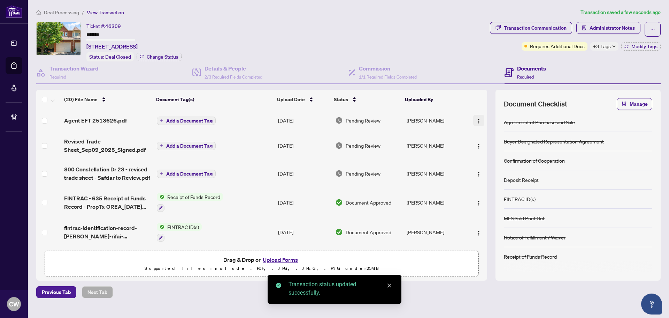
click at [476, 121] on img "button" at bounding box center [479, 121] width 6 height 6
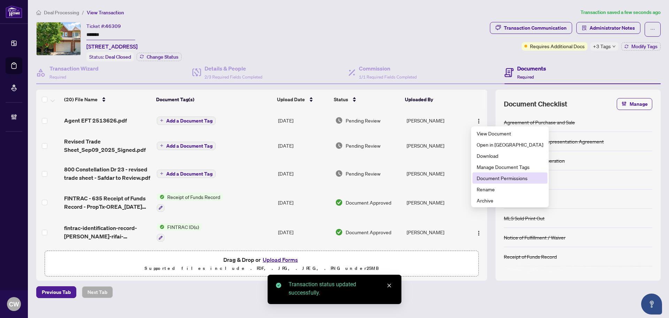
click at [489, 176] on span "Document Permissions" at bounding box center [510, 178] width 67 height 8
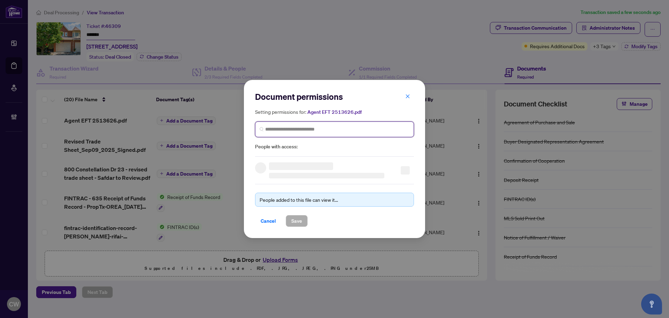
click at [295, 126] on input "search" at bounding box center [337, 129] width 144 height 7
paste input "**********"
type input "**********"
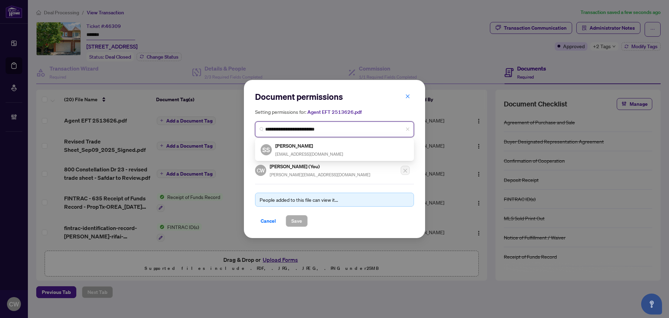
click at [305, 149] on div "[PERSON_NAME] [PERSON_NAME][EMAIL_ADDRESS][DOMAIN_NAME]" at bounding box center [309, 150] width 68 height 16
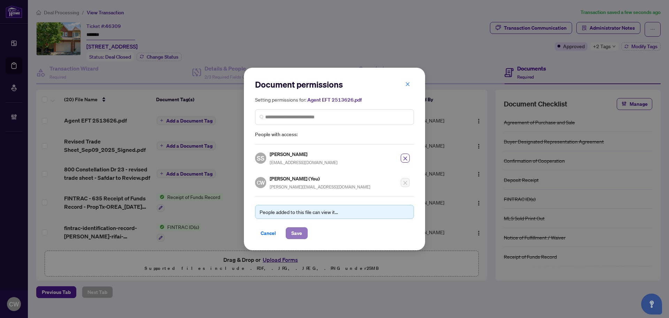
click at [294, 231] on span "Save" at bounding box center [296, 232] width 11 height 11
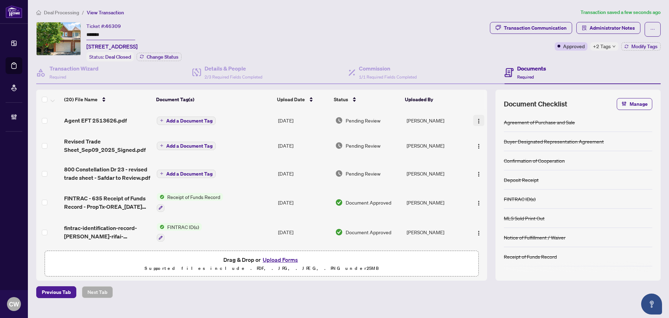
click at [479, 118] on img "button" at bounding box center [479, 121] width 6 height 6
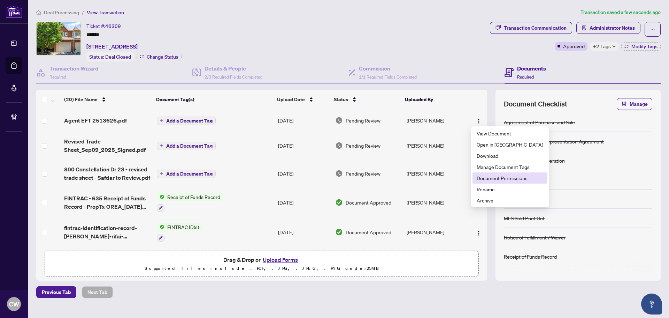
click at [497, 174] on span "Document Permissions" at bounding box center [510, 178] width 67 height 8
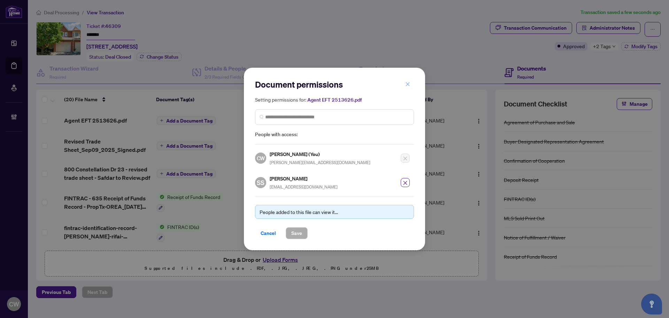
click at [409, 85] on icon "close" at bounding box center [407, 84] width 5 height 5
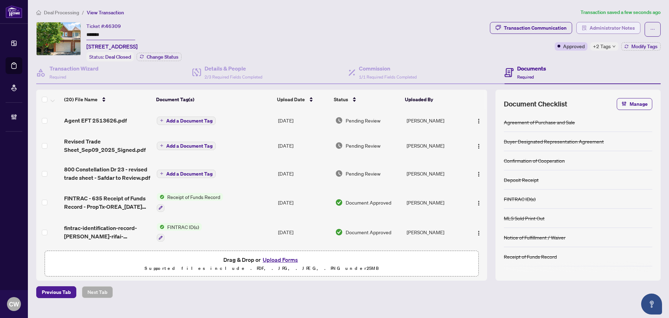
click at [617, 24] on span "Administrator Notes" at bounding box center [612, 27] width 45 height 11
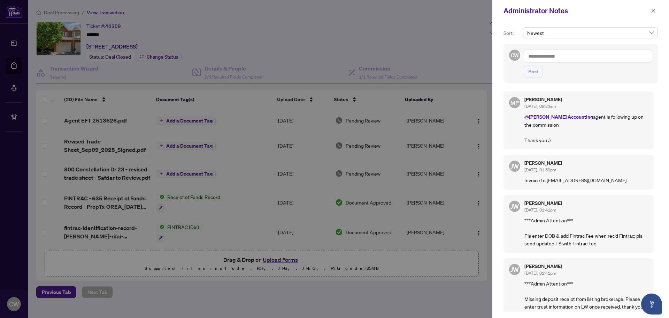
click at [561, 55] on textarea at bounding box center [588, 56] width 129 height 13
paste textarea "**********"
click at [621, 76] on span "Mari ya Proskuryna" at bounding box center [618, 73] width 40 height 6
type textarea "**********"
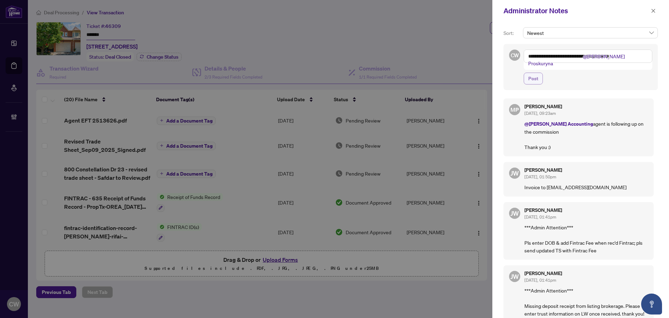
click at [539, 73] on button "Post" at bounding box center [533, 79] width 19 height 12
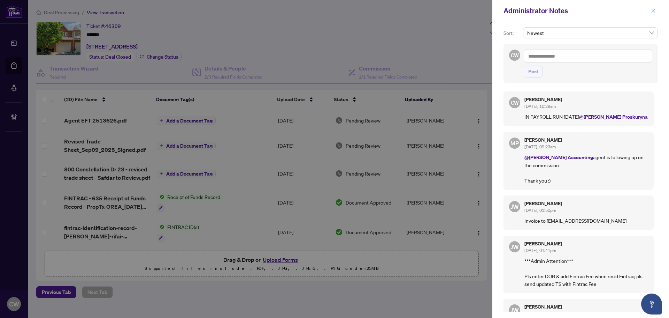
click at [653, 9] on icon "close" at bounding box center [653, 10] width 5 height 5
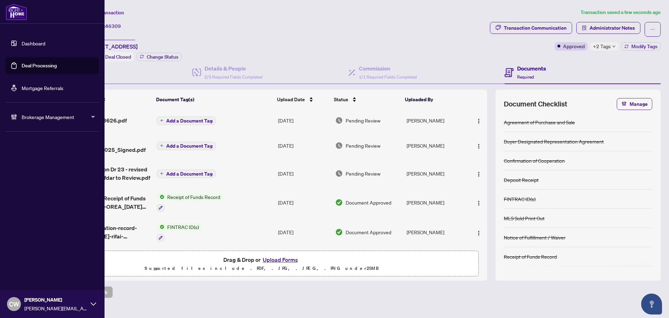
click at [24, 62] on link "Deal Processing" at bounding box center [39, 65] width 35 height 6
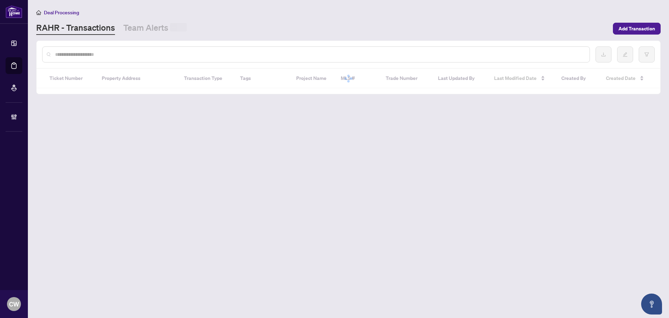
click at [124, 54] on input "text" at bounding box center [319, 55] width 529 height 8
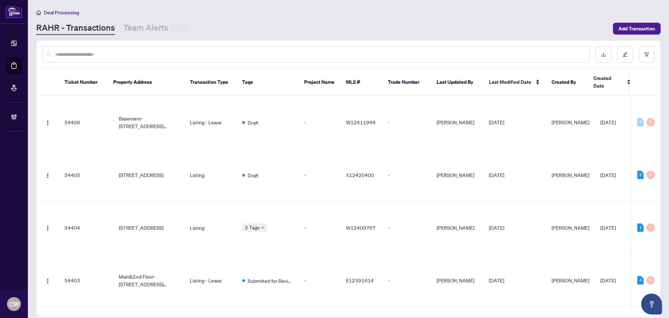
paste input "*******"
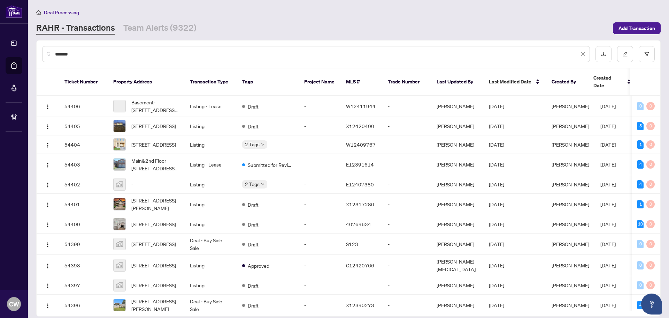
type input "*******"
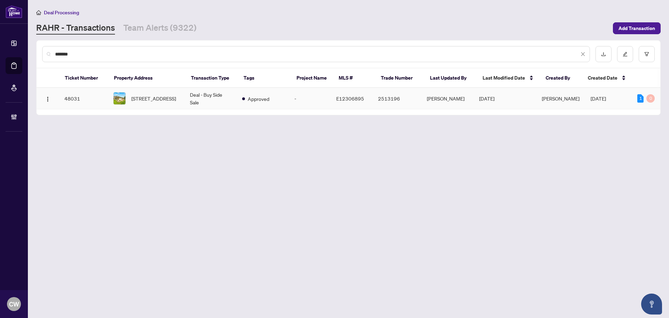
click at [152, 99] on span "[STREET_ADDRESS]" at bounding box center [153, 98] width 45 height 8
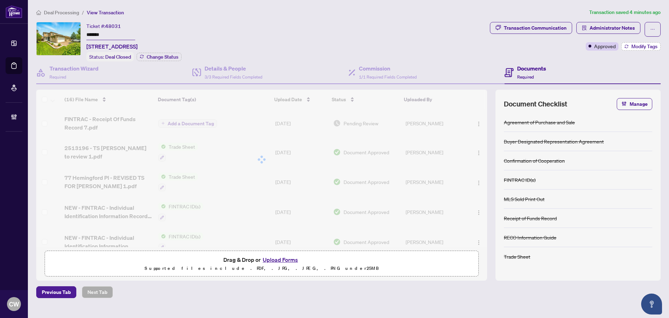
click at [646, 44] on span "Modify Tags" at bounding box center [645, 46] width 26 height 5
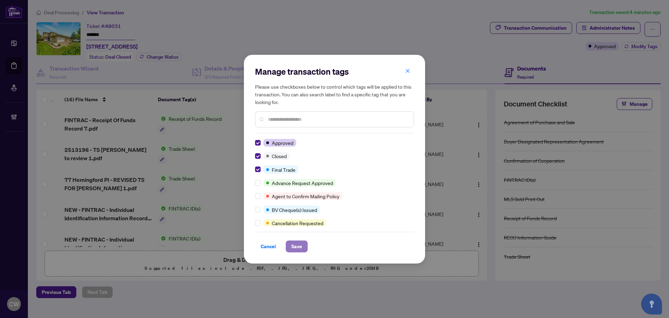
click at [295, 244] on span "Save" at bounding box center [296, 246] width 11 height 11
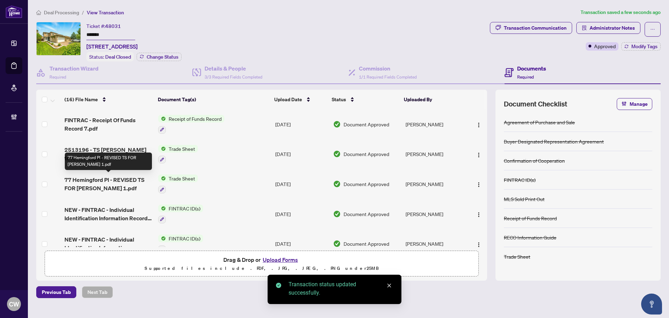
click at [100, 182] on span "77 Hemingford Pl - REVISED TS FOR [PERSON_NAME] 1.pdf" at bounding box center [109, 183] width 88 height 17
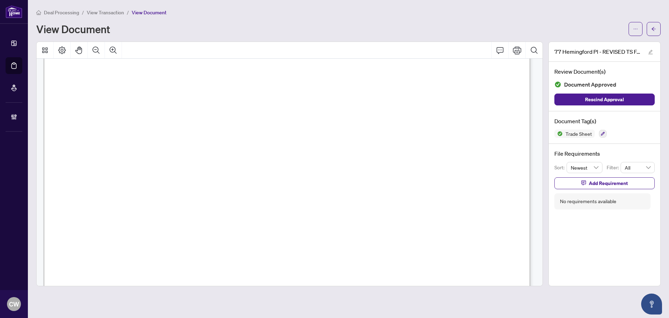
scroll to position [244, 0]
click at [658, 26] on button "button" at bounding box center [654, 29] width 14 height 14
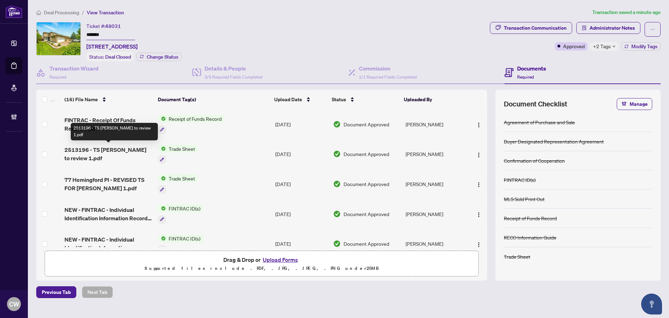
click at [108, 149] on span "2513196 - TS [PERSON_NAME] to review 1.pdf" at bounding box center [109, 153] width 88 height 17
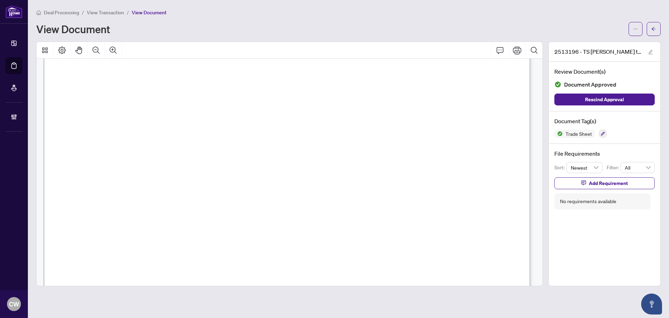
scroll to position [244, 0]
click at [653, 28] on icon "arrow-left" at bounding box center [654, 28] width 5 height 5
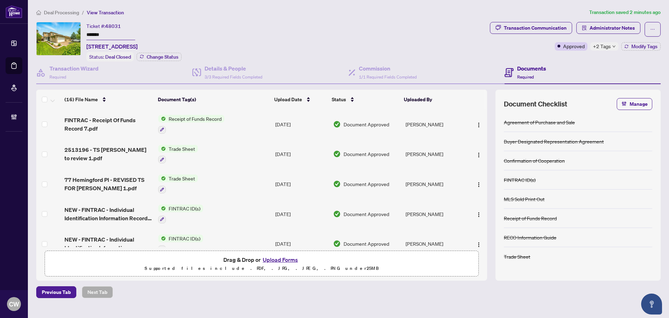
click at [275, 256] on button "Upload Forms" at bounding box center [280, 259] width 39 height 9
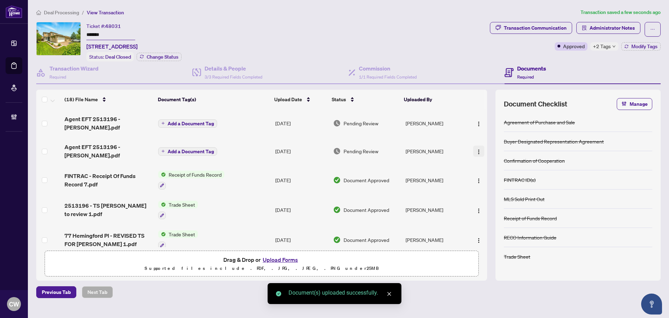
click at [479, 147] on span "button" at bounding box center [479, 151] width 6 height 8
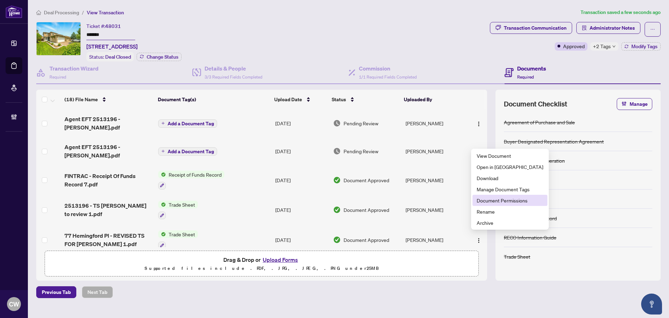
click at [489, 203] on span "Document Permissions" at bounding box center [510, 200] width 67 height 8
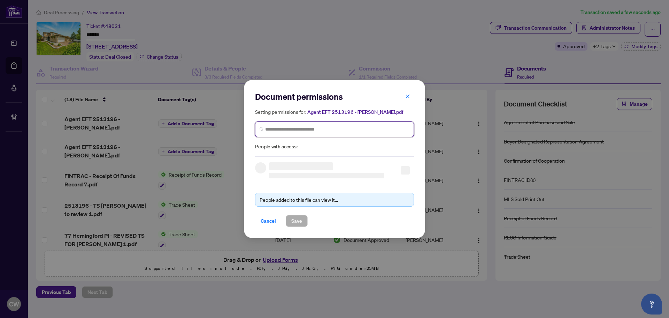
click at [349, 127] on input "search" at bounding box center [337, 129] width 144 height 7
paste input "**********"
type input "**********"
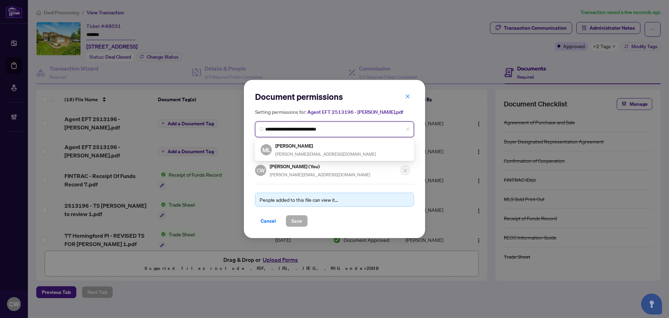
click at [291, 146] on h5 "[PERSON_NAME]" at bounding box center [325, 146] width 101 height 8
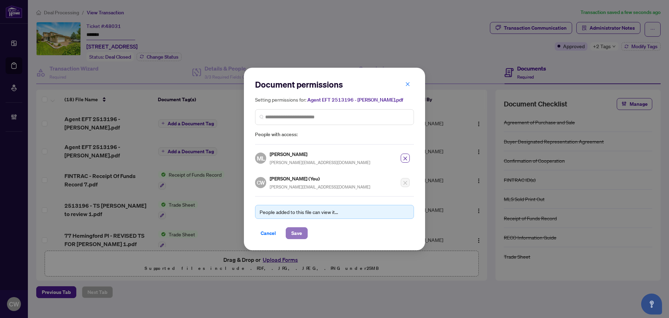
click at [304, 236] on button "Save" at bounding box center [297, 233] width 22 height 12
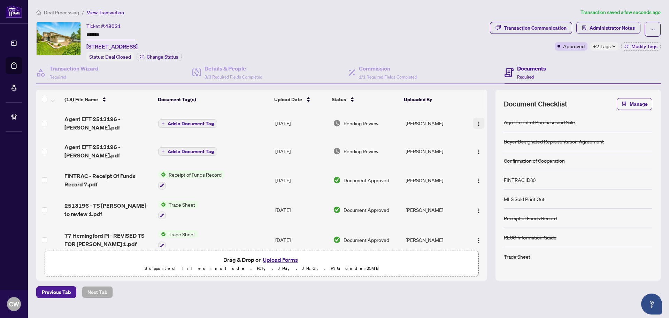
click at [476, 119] on span "button" at bounding box center [479, 123] width 6 height 8
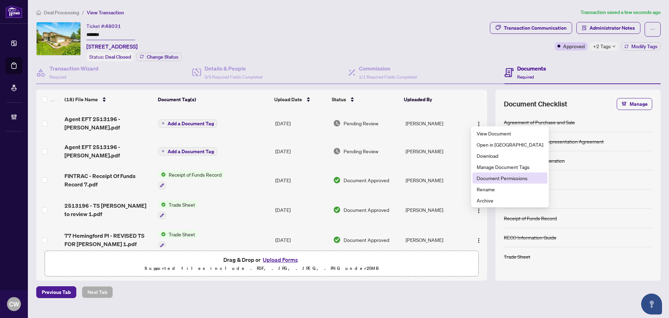
click at [495, 177] on span "Document Permissions" at bounding box center [510, 178] width 67 height 8
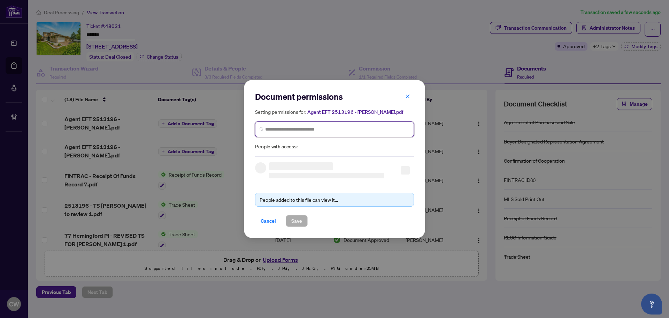
click at [337, 127] on input "search" at bounding box center [337, 129] width 144 height 7
paste input "**********"
type input "**********"
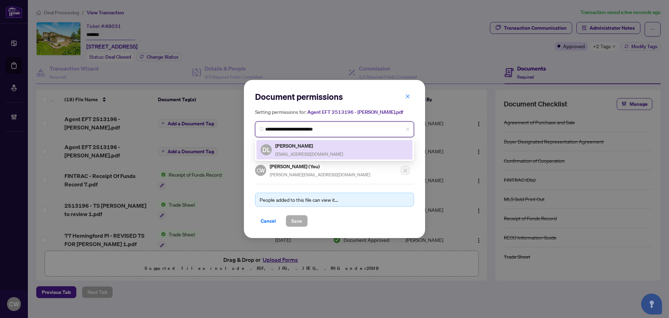
click at [298, 149] on h5 "[PERSON_NAME]" at bounding box center [309, 146] width 68 height 8
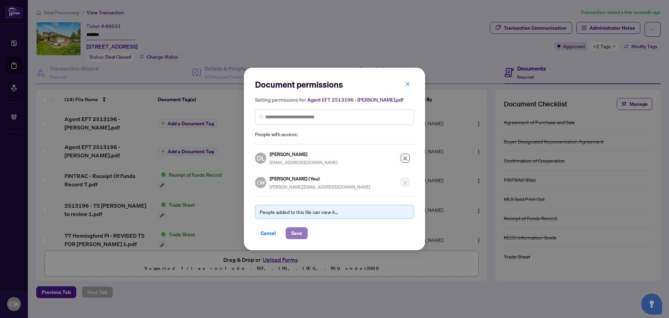
click at [299, 228] on span "Save" at bounding box center [296, 232] width 11 height 11
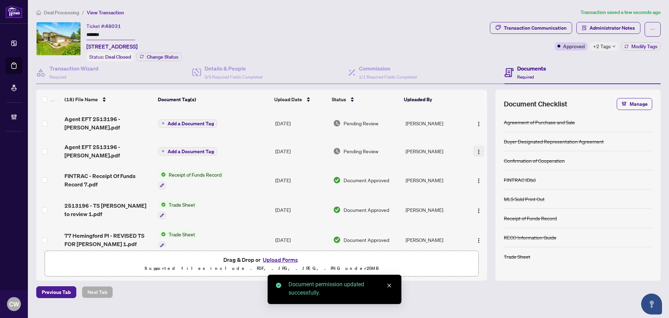
click at [476, 149] on img "button" at bounding box center [479, 152] width 6 height 6
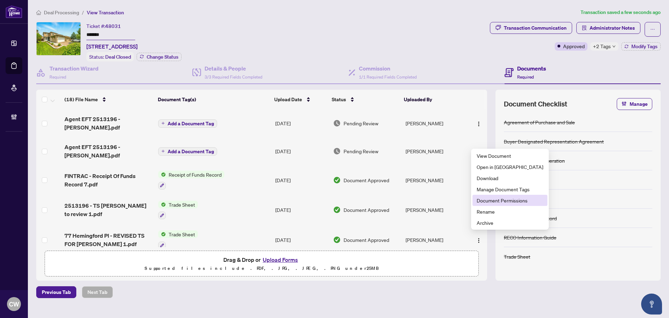
click at [490, 196] on span "Document Permissions" at bounding box center [510, 200] width 67 height 8
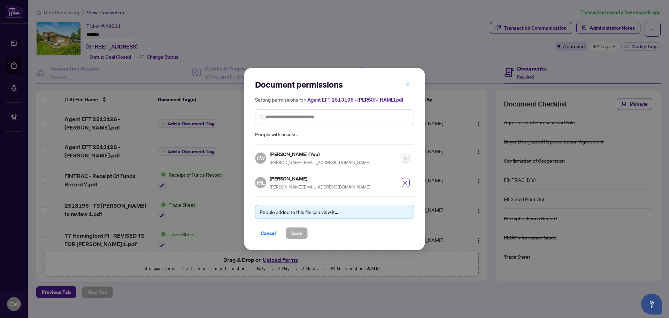
click at [409, 84] on icon "close" at bounding box center [408, 84] width 4 height 4
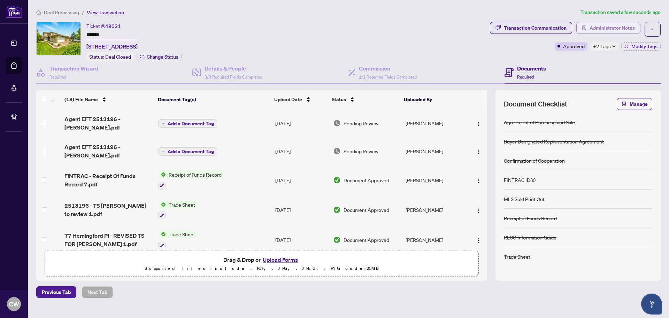
click at [597, 27] on span "Administrator Notes" at bounding box center [612, 27] width 45 height 11
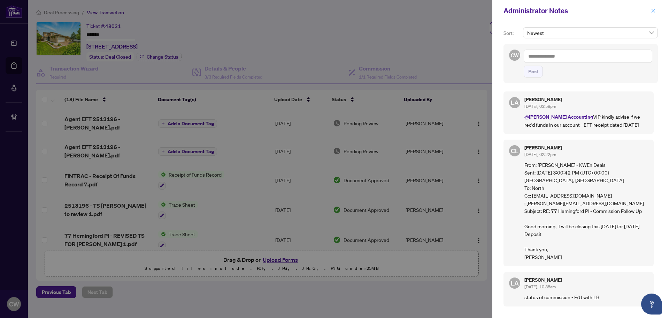
click at [651, 11] on icon "close" at bounding box center [653, 10] width 5 height 5
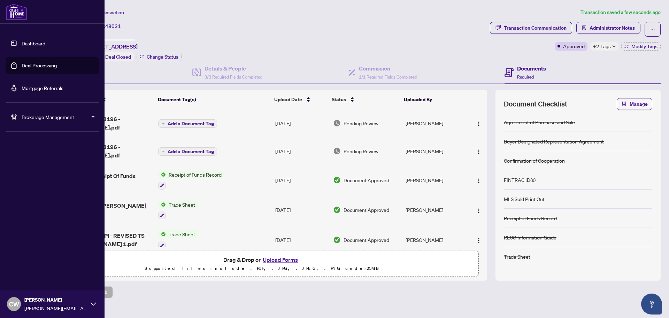
drag, startPoint x: 20, startPoint y: 67, endPoint x: 57, endPoint y: 64, distance: 37.4
click at [22, 67] on link "Deal Processing" at bounding box center [39, 65] width 35 height 6
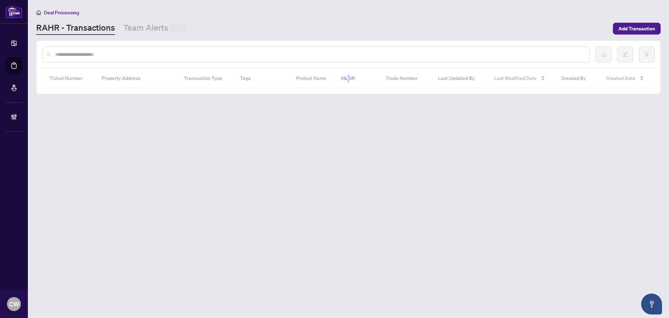
click at [133, 52] on input "text" at bounding box center [319, 55] width 529 height 8
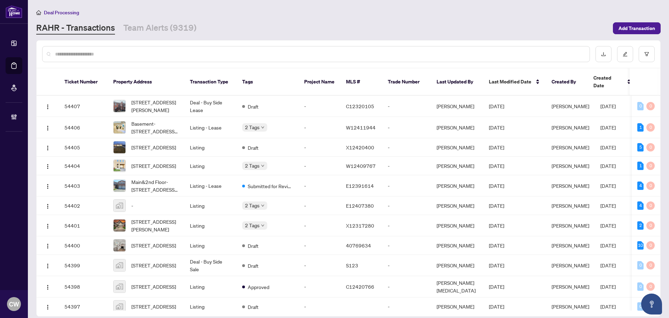
paste input "*******"
type input "*******"
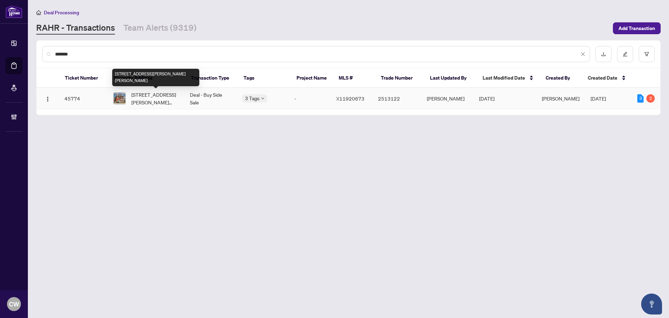
click at [141, 101] on span "[STREET_ADDRESS][PERSON_NAME][PERSON_NAME]" at bounding box center [154, 98] width 47 height 15
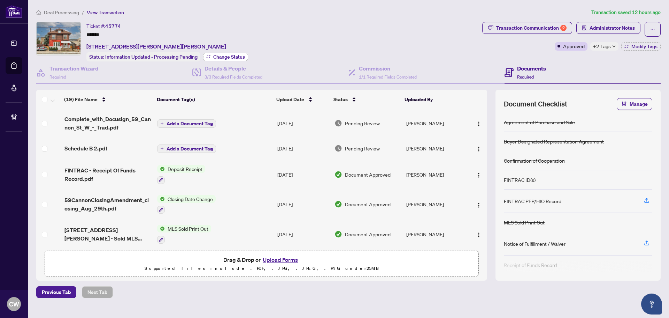
click at [227, 55] on span "Change Status" at bounding box center [229, 56] width 32 height 5
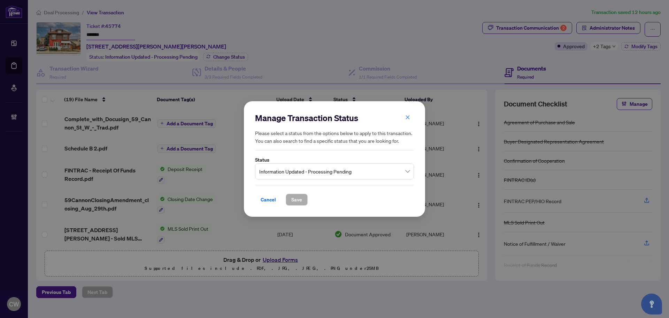
click at [307, 174] on span "Information Updated - Processing Pending" at bounding box center [334, 171] width 151 height 13
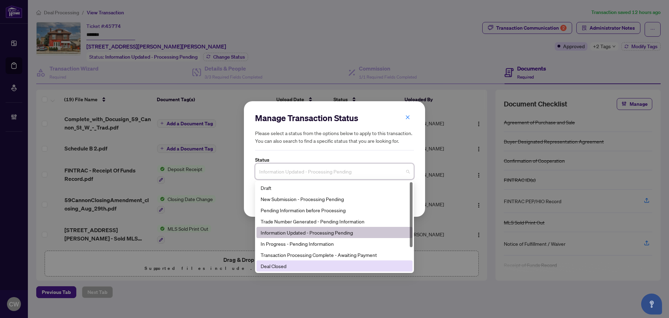
click at [290, 264] on div "Deal Closed" at bounding box center [335, 266] width 148 height 8
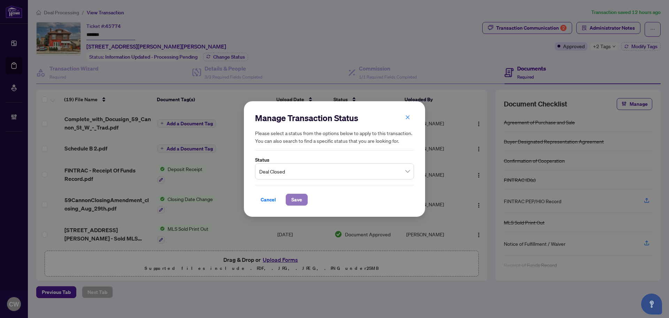
click at [294, 200] on span "Save" at bounding box center [296, 199] width 11 height 11
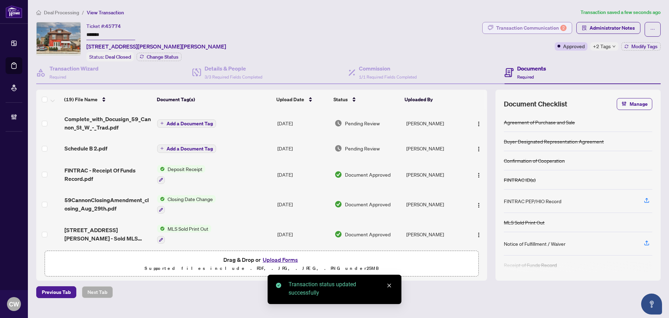
click at [540, 27] on div "Transaction Communication 2" at bounding box center [531, 27] width 70 height 11
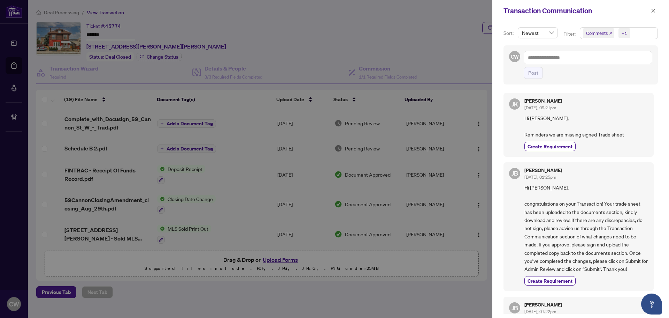
click at [610, 33] on icon "close" at bounding box center [611, 33] width 3 height 3
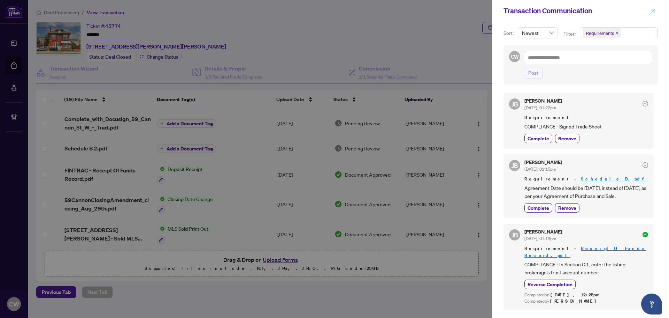
click at [657, 13] on button "button" at bounding box center [653, 11] width 9 height 8
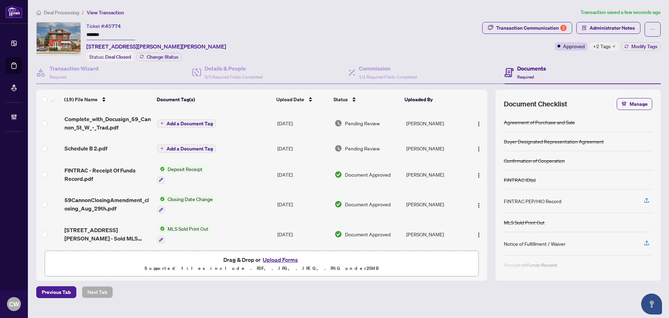
click at [646, 41] on div "Transaction Communication 2 Administrator Notes Approved +2 Tags Modify Tags" at bounding box center [572, 36] width 179 height 29
click at [646, 42] on button "Modify Tags" at bounding box center [641, 46] width 39 height 8
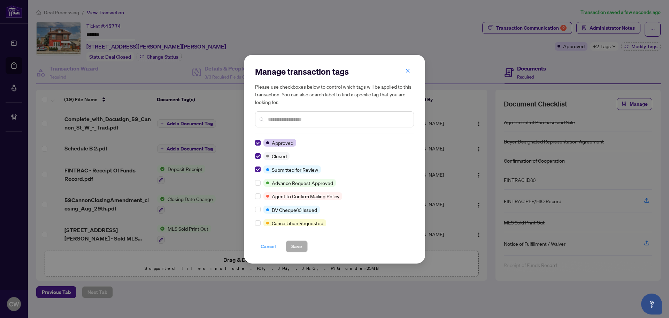
click at [271, 245] on span "Cancel" at bounding box center [268, 246] width 15 height 11
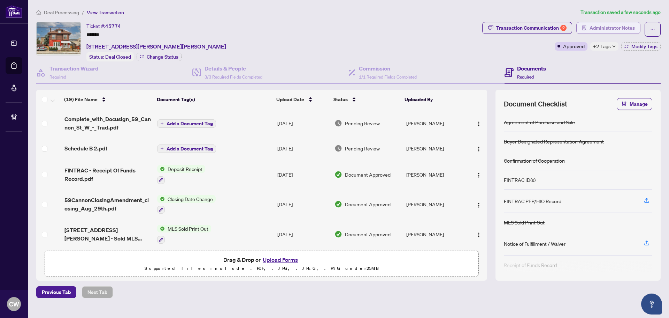
click at [598, 31] on span "Administrator Notes" at bounding box center [612, 27] width 45 height 11
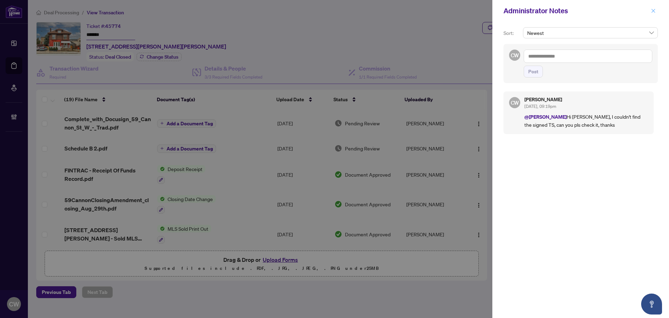
click at [654, 8] on span "button" at bounding box center [653, 10] width 5 height 11
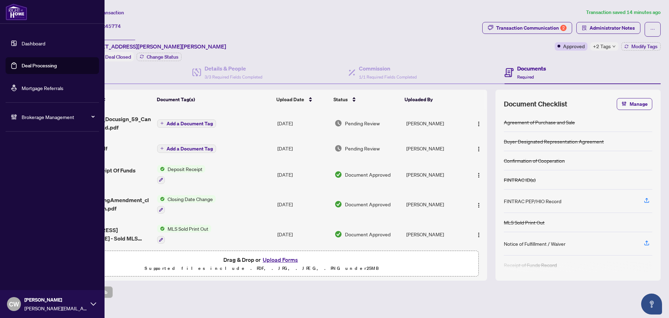
drag, startPoint x: 22, startPoint y: 62, endPoint x: 61, endPoint y: 62, distance: 39.1
click at [22, 62] on link "Deal Processing" at bounding box center [39, 65] width 35 height 6
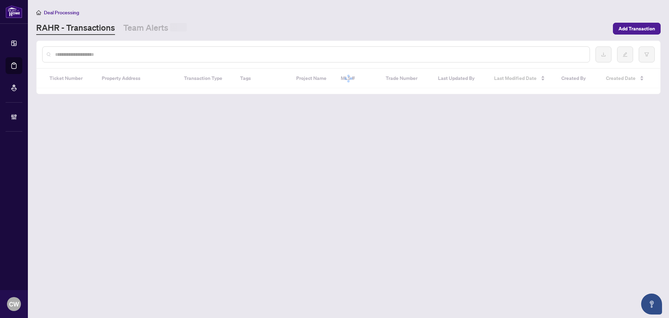
click at [121, 52] on input "text" at bounding box center [319, 55] width 529 height 8
paste input "*******"
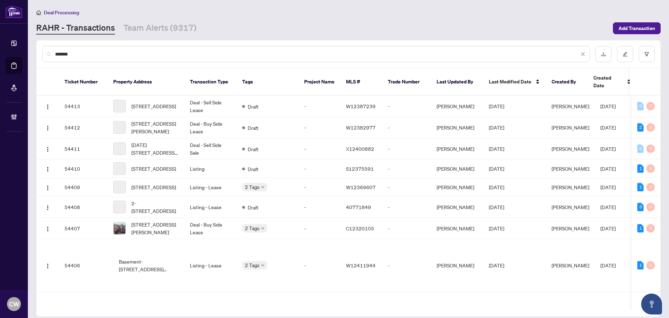
type input "*******"
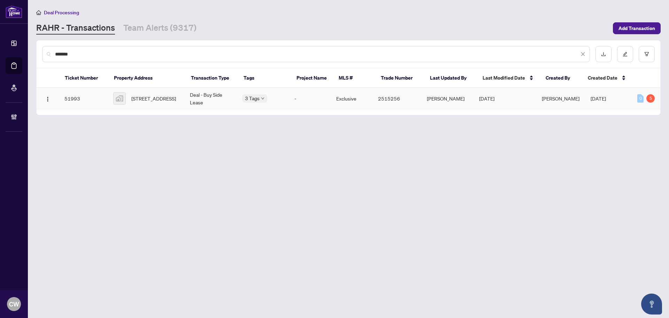
click at [153, 94] on span "[STREET_ADDRESS]" at bounding box center [153, 98] width 45 height 8
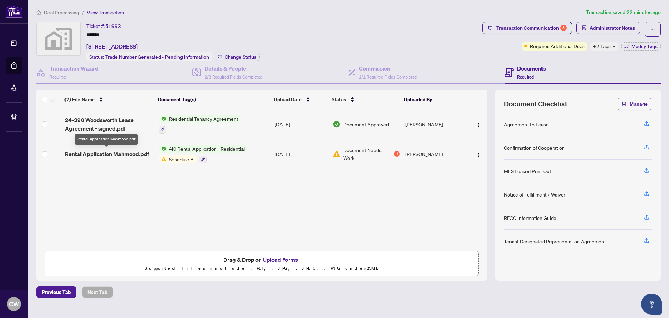
click at [112, 153] on span "Rental Application Mahmood.pdf" at bounding box center [107, 154] width 84 height 8
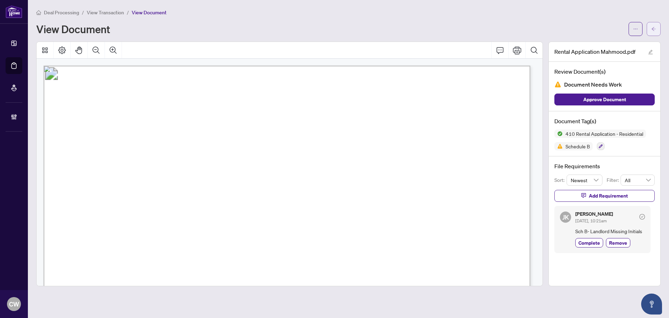
click at [658, 32] on button "button" at bounding box center [654, 29] width 14 height 14
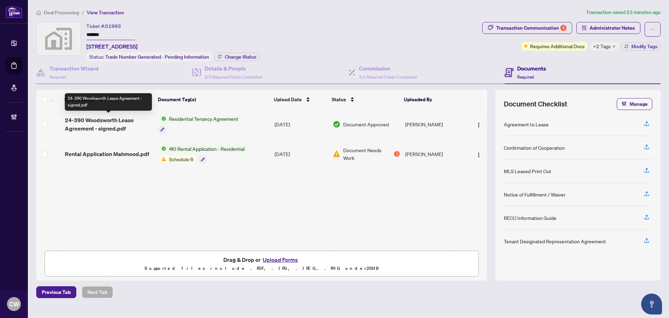
click at [111, 126] on span "24-390 Woodsworth Lease Agreement - signed.pdf" at bounding box center [109, 124] width 89 height 17
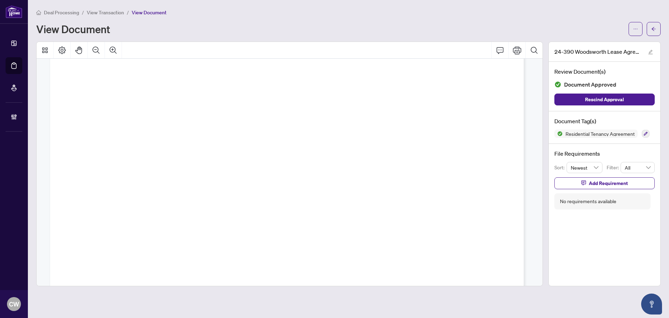
scroll to position [22598, 0]
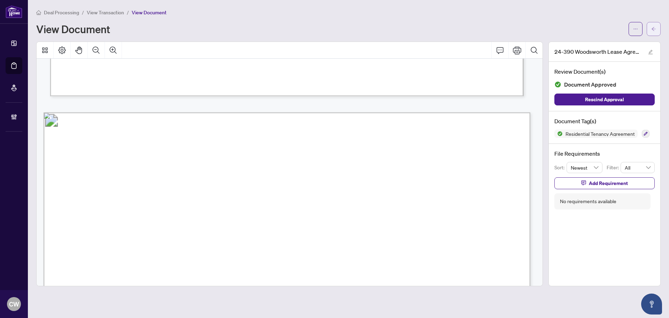
click at [651, 33] on button "button" at bounding box center [654, 29] width 14 height 14
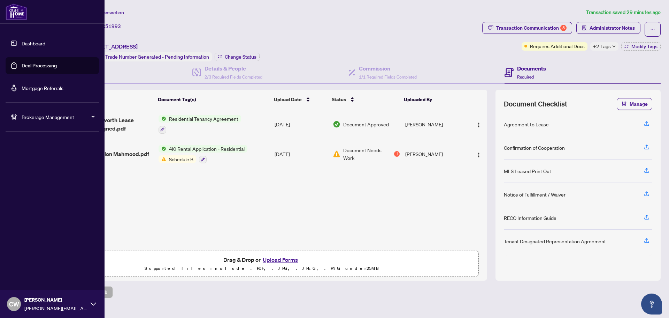
click at [28, 68] on link "Deal Processing" at bounding box center [39, 65] width 35 height 6
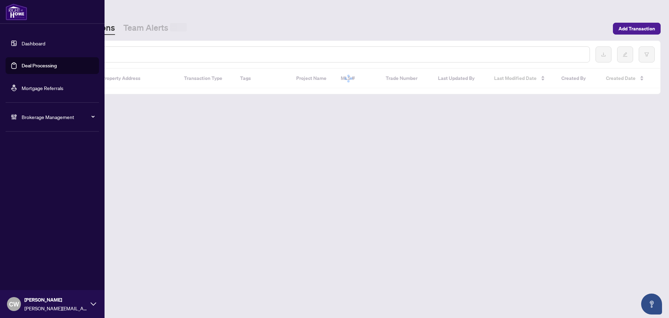
click at [110, 58] on div at bounding box center [316, 54] width 548 height 16
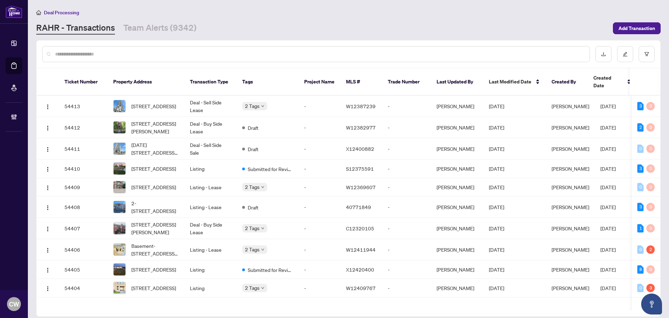
paste input "*******"
click at [100, 57] on input "*******" at bounding box center [319, 54] width 529 height 8
type input "*******"
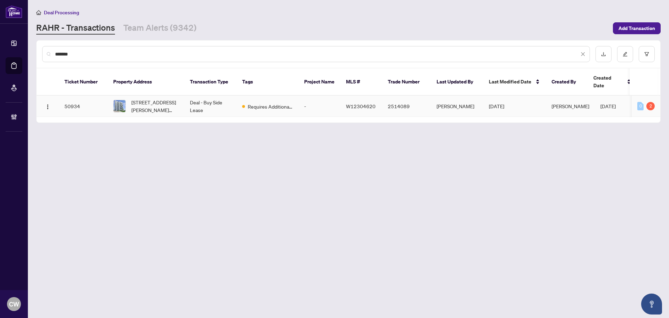
click at [155, 98] on span "[STREET_ADDRESS][PERSON_NAME][PERSON_NAME]" at bounding box center [154, 105] width 47 height 15
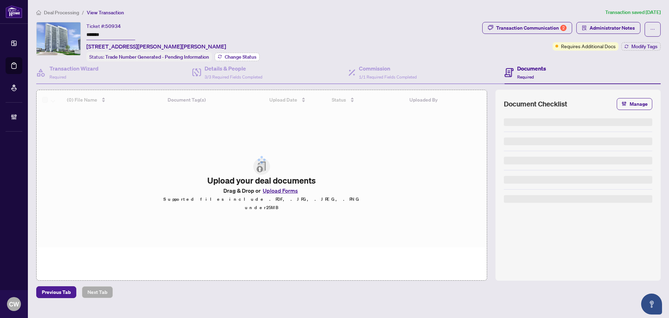
click at [242, 55] on span "Change Status" at bounding box center [241, 56] width 32 height 5
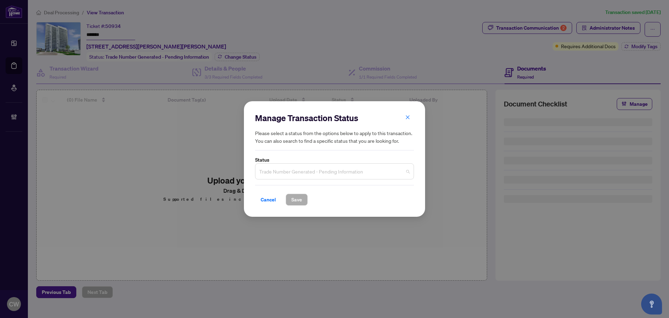
click at [298, 177] on span "Trade Number Generated - Pending Information" at bounding box center [334, 171] width 151 height 13
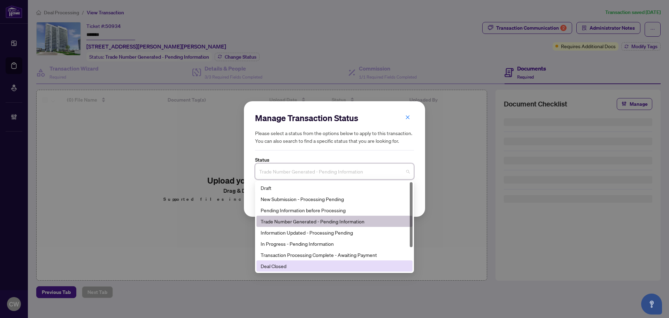
click at [296, 261] on div "Deal Closed" at bounding box center [335, 265] width 156 height 11
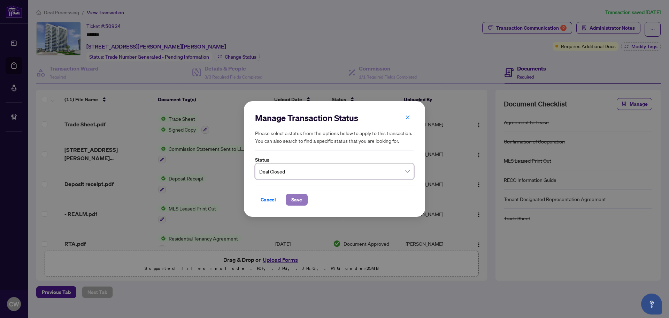
click at [296, 196] on span "Save" at bounding box center [296, 199] width 11 height 11
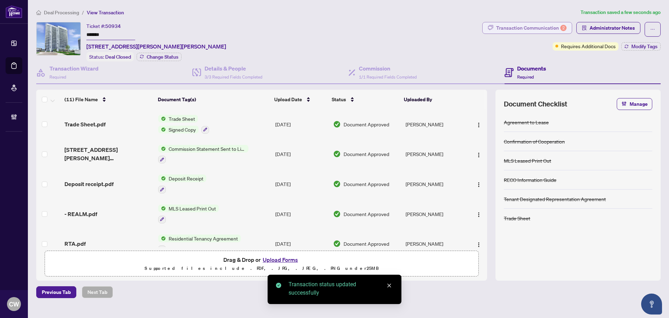
click at [551, 31] on div "Transaction Communication 2" at bounding box center [531, 27] width 70 height 11
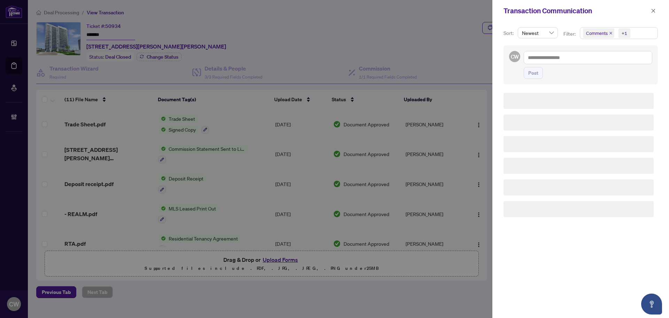
click at [610, 32] on icon "close" at bounding box center [610, 32] width 3 height 3
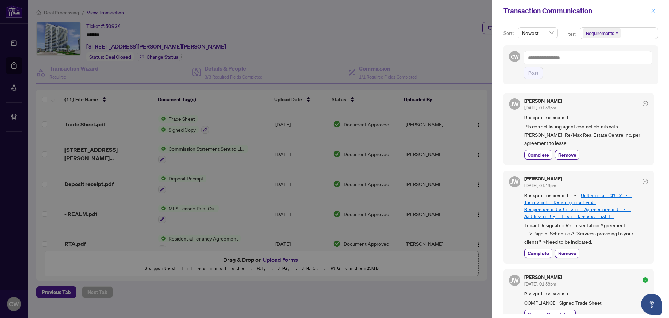
click at [653, 11] on icon "close" at bounding box center [653, 10] width 5 height 5
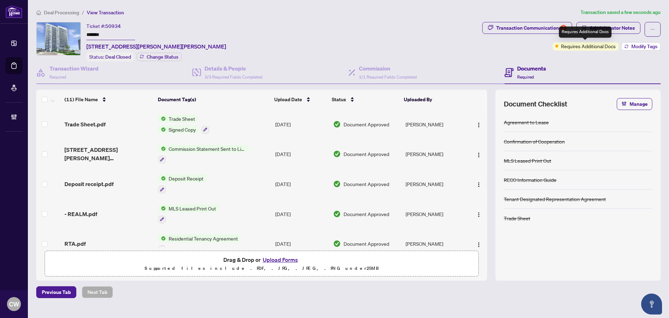
click at [634, 46] on span "Modify Tags" at bounding box center [645, 46] width 26 height 5
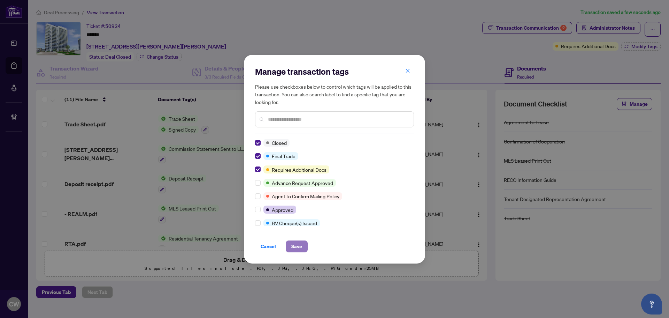
click at [295, 244] on span "Save" at bounding box center [296, 246] width 11 height 11
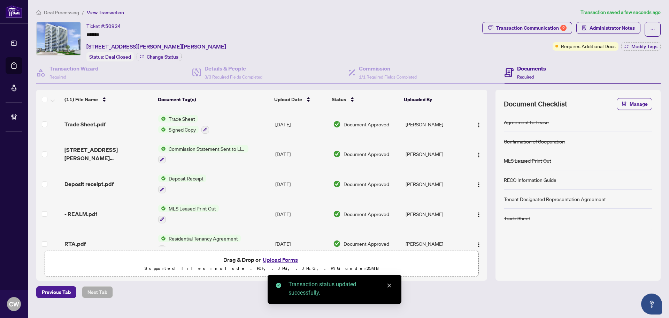
click at [93, 120] on span "Trade Sheet.pdf" at bounding box center [85, 124] width 41 height 8
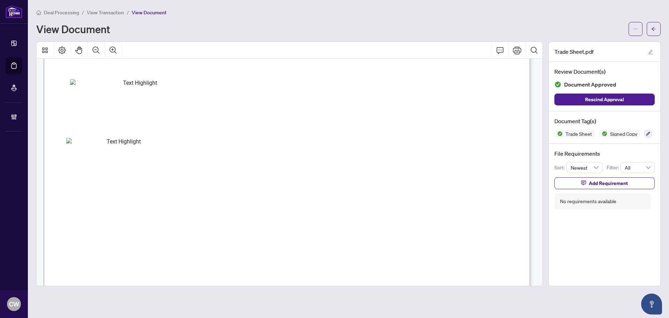
scroll to position [244, 0]
click at [655, 31] on icon "arrow-left" at bounding box center [654, 28] width 5 height 5
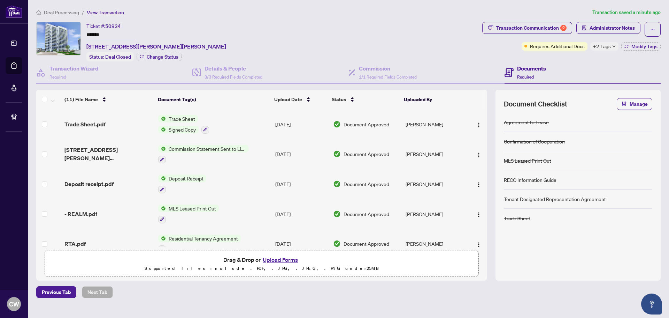
click at [279, 258] on button "Upload Forms" at bounding box center [280, 259] width 39 height 9
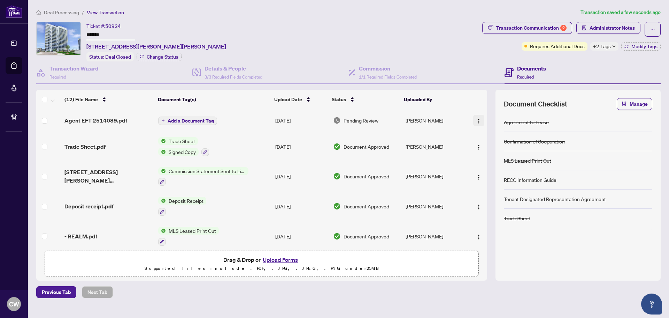
click at [476, 121] on img "button" at bounding box center [479, 121] width 6 height 6
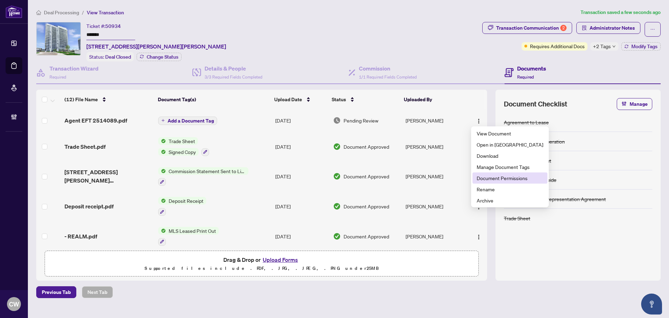
click at [486, 175] on span "Document Permissions" at bounding box center [510, 178] width 67 height 8
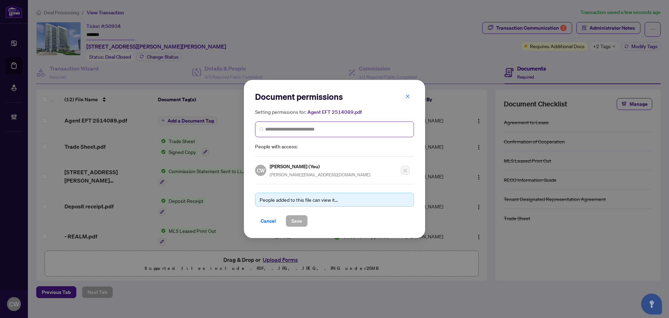
click at [290, 133] on span at bounding box center [334, 129] width 159 height 16
paste input "**********"
type input "**********"
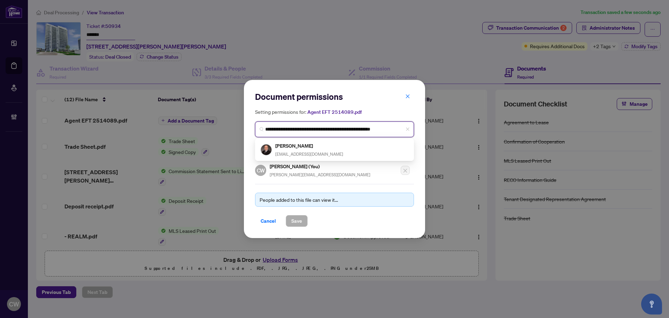
click at [312, 148] on h5 "[PERSON_NAME]" at bounding box center [309, 146] width 68 height 8
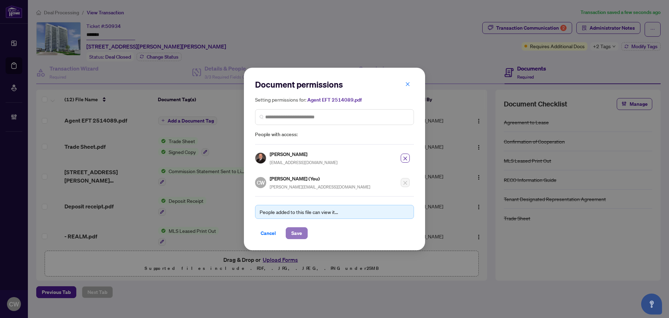
click at [298, 234] on span "Save" at bounding box center [296, 232] width 11 height 11
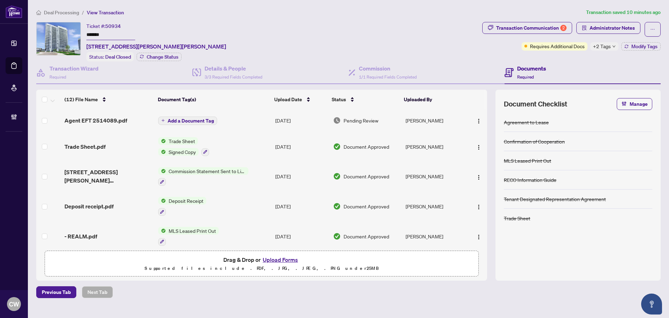
click at [28, 66] on main "Deal Processing / View Transaction Transaction saved 10 minutes ago Ticket #: 5…" at bounding box center [349, 159] width 642 height 318
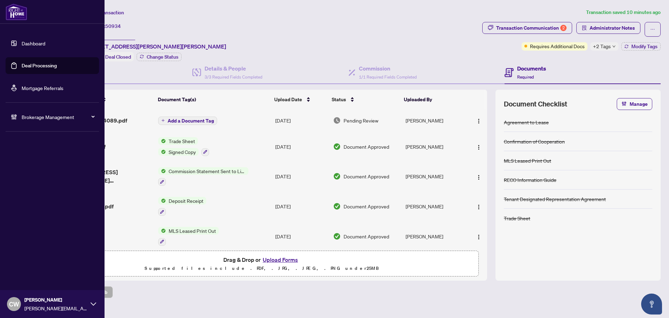
drag, startPoint x: 21, startPoint y: 66, endPoint x: 48, endPoint y: 64, distance: 27.3
click at [22, 66] on link "Deal Processing" at bounding box center [39, 65] width 35 height 6
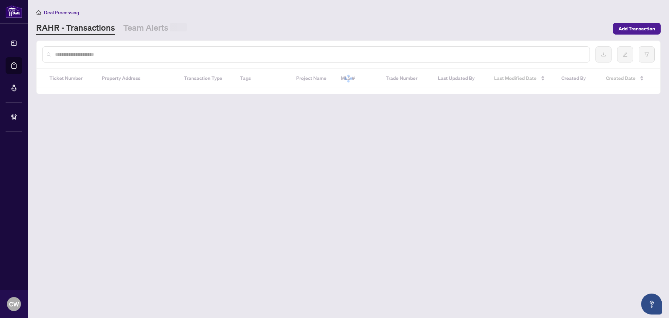
click at [117, 57] on input "text" at bounding box center [319, 55] width 529 height 8
paste input "*******"
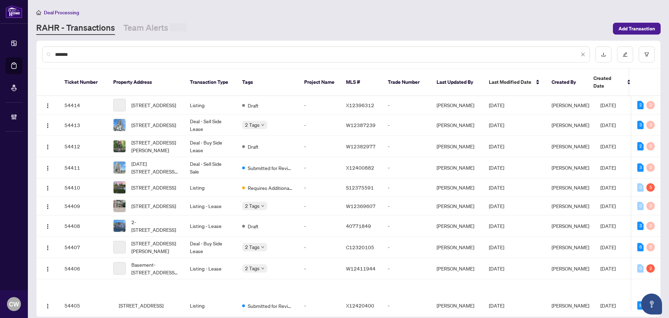
type input "*******"
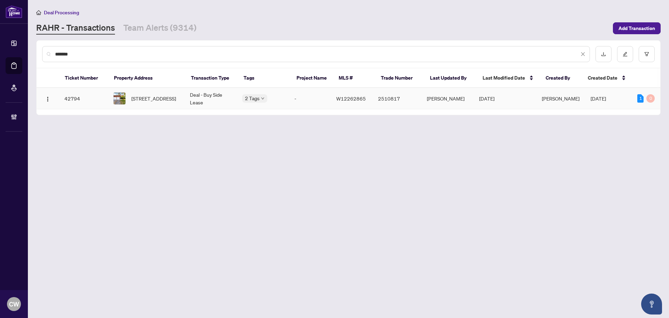
click at [152, 96] on span "[STREET_ADDRESS]" at bounding box center [153, 98] width 45 height 8
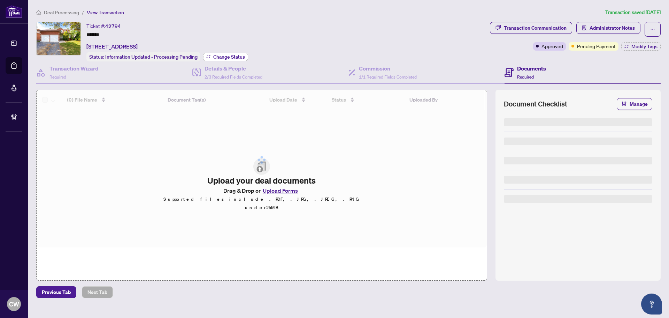
click at [230, 54] on span "Change Status" at bounding box center [229, 56] width 32 height 5
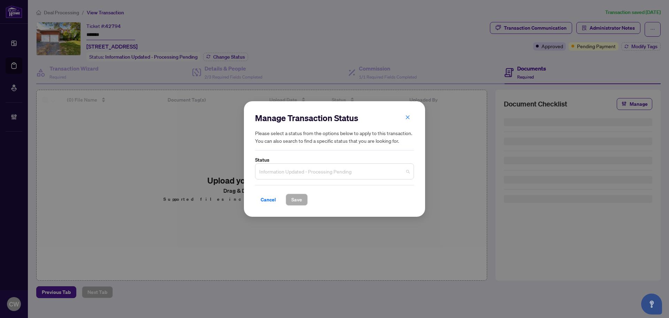
click at [321, 174] on span "Information Updated - Processing Pending" at bounding box center [334, 171] width 151 height 13
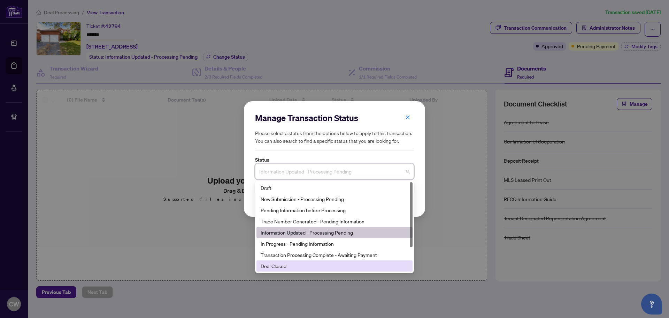
click at [298, 269] on div "Deal Closed" at bounding box center [335, 266] width 148 height 8
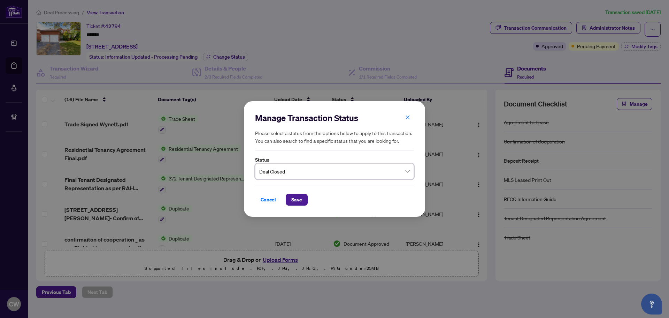
click at [296, 192] on div "Cancel Save" at bounding box center [334, 195] width 159 height 21
click at [300, 199] on span "Save" at bounding box center [296, 199] width 11 height 11
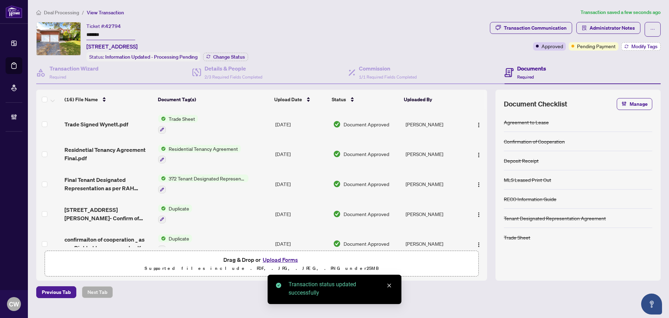
click at [639, 47] on span "Modify Tags" at bounding box center [645, 46] width 26 height 5
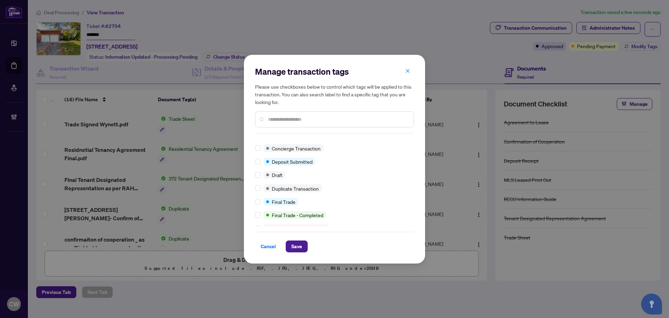
scroll to position [105, 0]
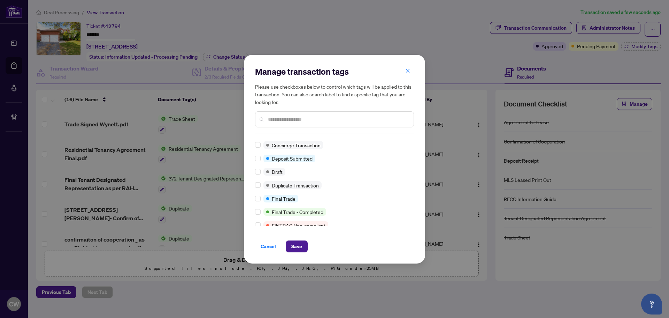
click at [261, 199] on div at bounding box center [259, 199] width 8 height 8
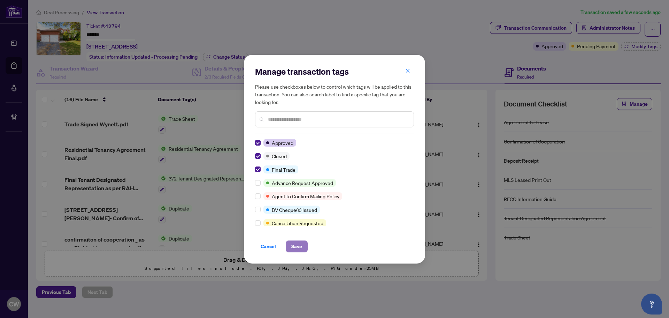
click at [298, 247] on span "Save" at bounding box center [296, 246] width 11 height 11
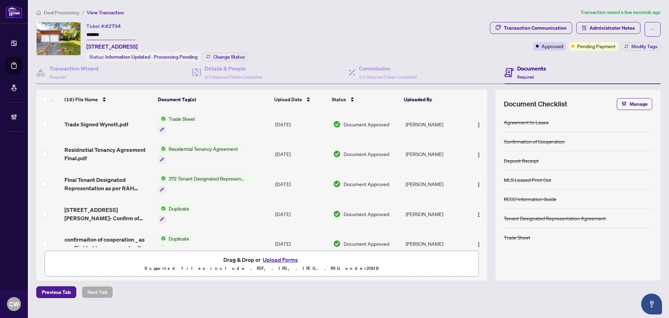
click at [110, 118] on td "Trade Signed Wynett.pdf" at bounding box center [109, 124] width 94 height 30
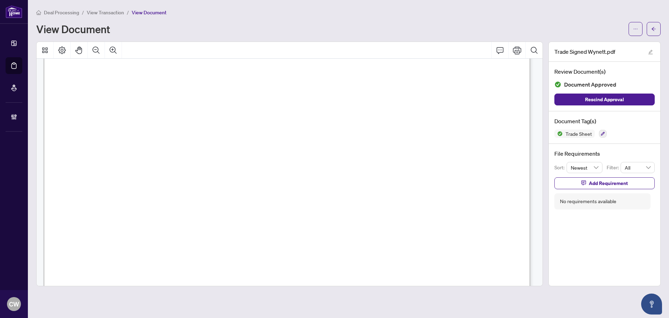
scroll to position [244, 0]
click at [639, 29] on button "button" at bounding box center [636, 29] width 14 height 14
click at [659, 26] on button "button" at bounding box center [654, 29] width 14 height 14
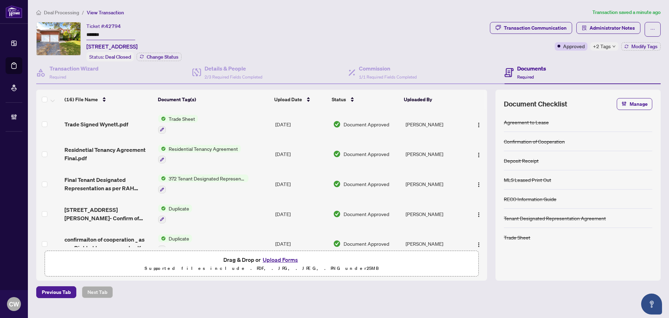
click at [280, 256] on button "Upload Forms" at bounding box center [280, 259] width 39 height 9
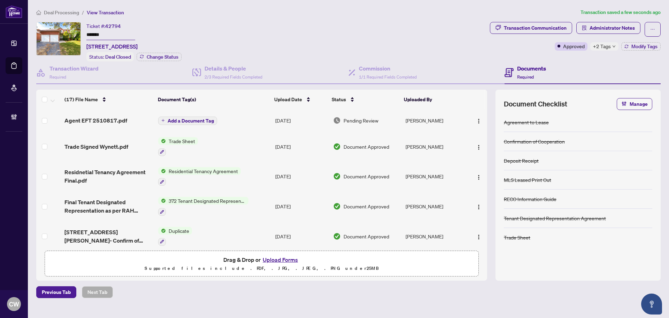
click at [476, 124] on button "button" at bounding box center [478, 120] width 11 height 11
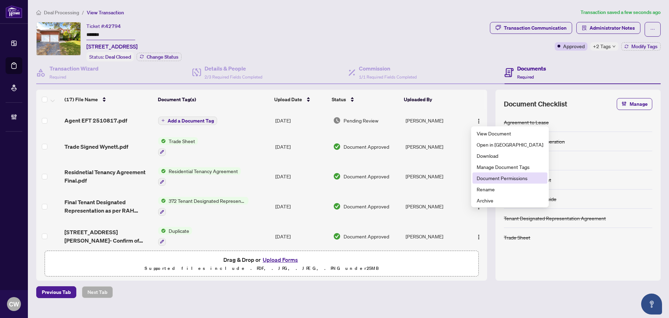
click at [487, 180] on span "Document Permissions" at bounding box center [510, 178] width 67 height 8
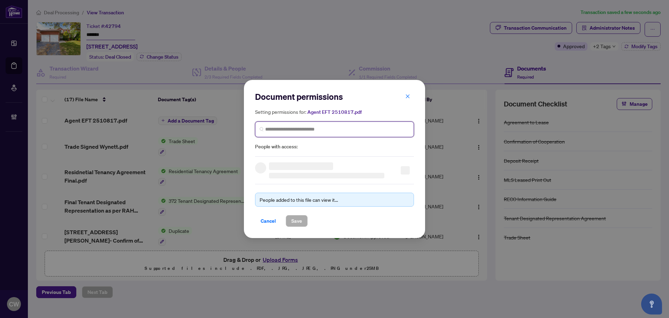
paste input "**********"
click at [290, 130] on input "search" at bounding box center [337, 129] width 144 height 7
type input "**********"
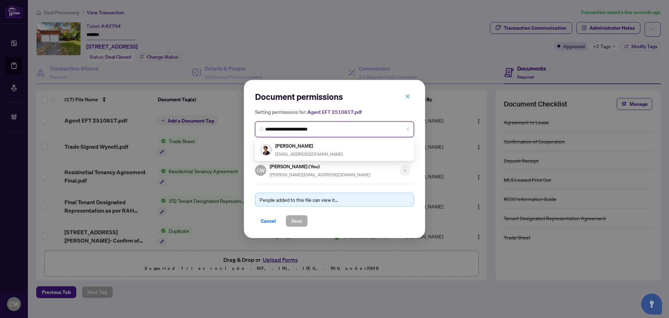
click at [288, 152] on span "[EMAIL_ADDRESS][DOMAIN_NAME]" at bounding box center [309, 153] width 68 height 5
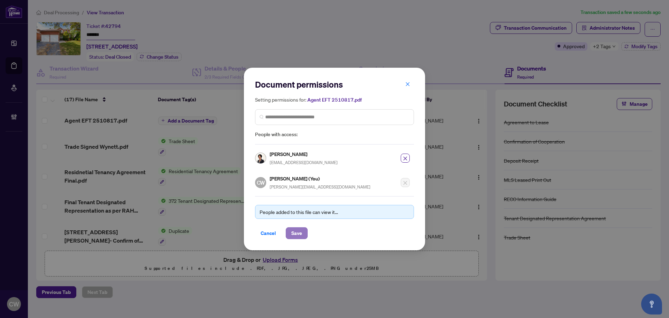
click at [297, 231] on span "Save" at bounding box center [296, 232] width 11 height 11
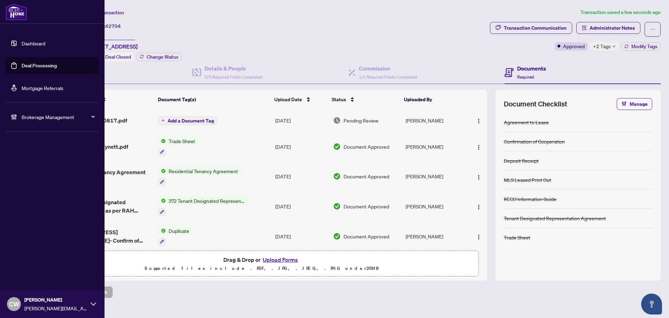
drag, startPoint x: 21, startPoint y: 67, endPoint x: 93, endPoint y: 69, distance: 72.2
click at [22, 67] on link "Deal Processing" at bounding box center [39, 65] width 35 height 6
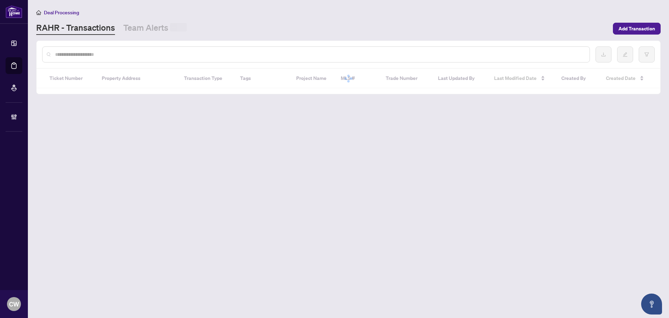
click at [129, 55] on input "text" at bounding box center [319, 55] width 529 height 8
paste input "*******"
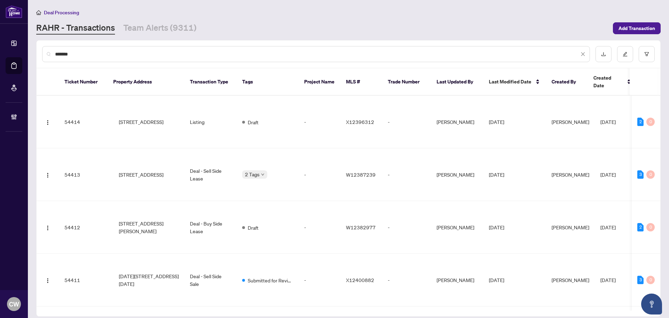
type input "*******"
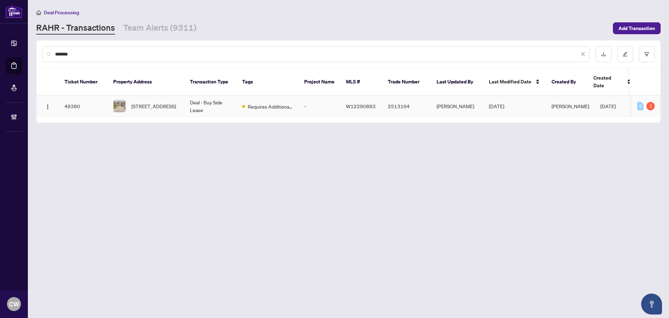
click at [150, 102] on span "[STREET_ADDRESS]" at bounding box center [153, 106] width 45 height 8
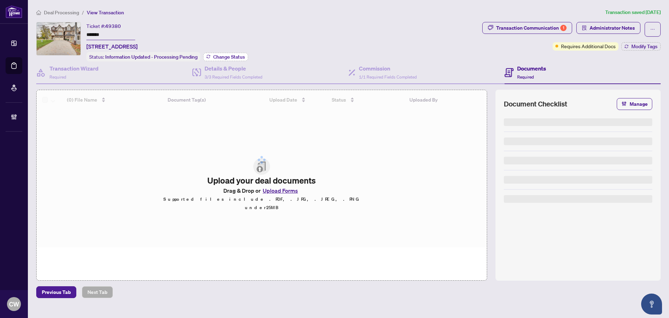
click at [234, 57] on span "Change Status" at bounding box center [229, 56] width 32 height 5
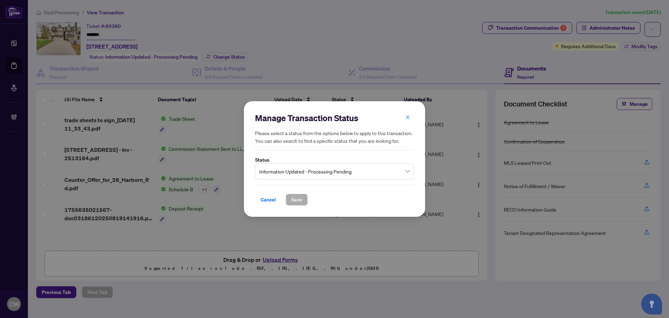
click at [321, 171] on span "Information Updated - Processing Pending" at bounding box center [334, 171] width 151 height 13
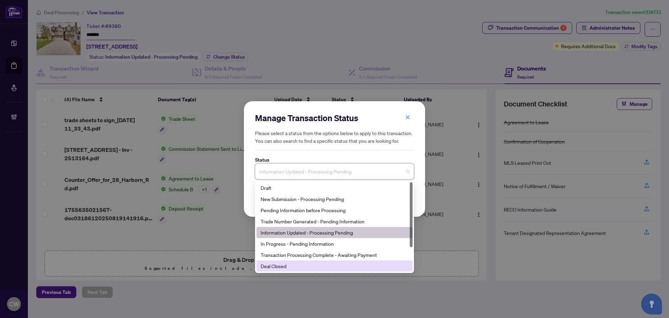
drag, startPoint x: 294, startPoint y: 271, endPoint x: 292, endPoint y: 267, distance: 4.4
click at [294, 271] on div "Deal Closed" at bounding box center [335, 265] width 156 height 11
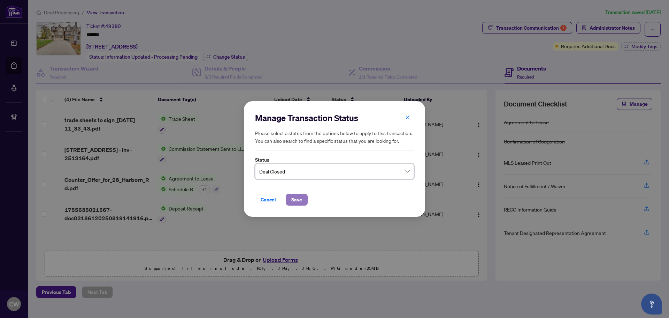
click at [298, 198] on span "Save" at bounding box center [296, 199] width 11 height 11
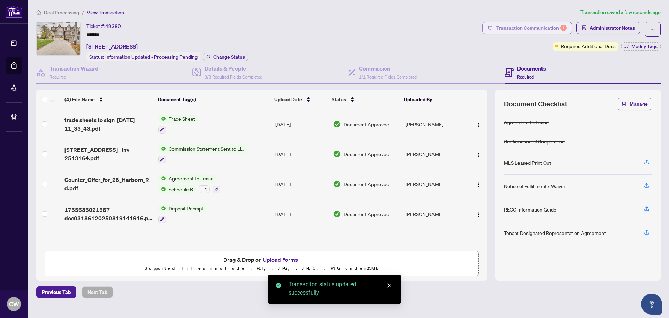
click at [535, 28] on div "Transaction Communication 1" at bounding box center [531, 27] width 70 height 11
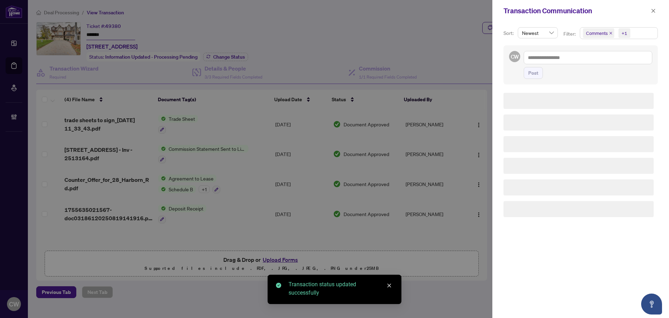
click at [611, 33] on icon "close" at bounding box center [610, 32] width 3 height 3
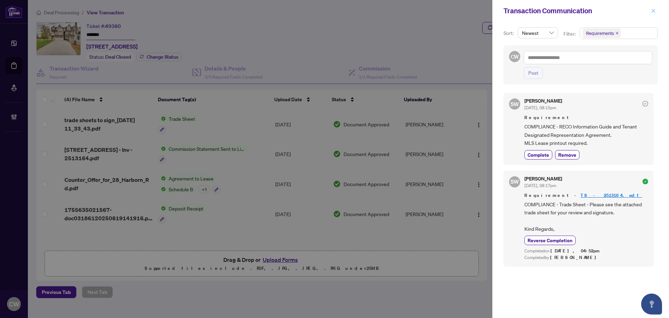
click at [654, 12] on icon "close" at bounding box center [654, 11] width 4 height 4
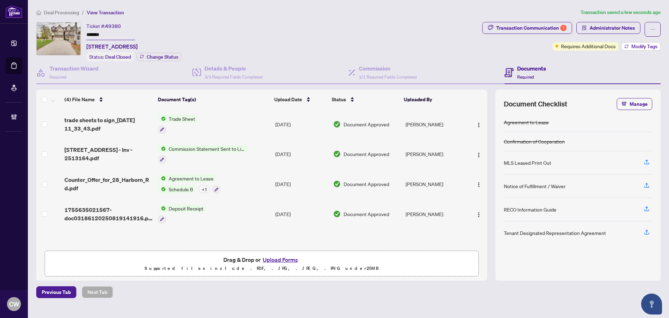
click at [651, 48] on span "Modify Tags" at bounding box center [645, 46] width 26 height 5
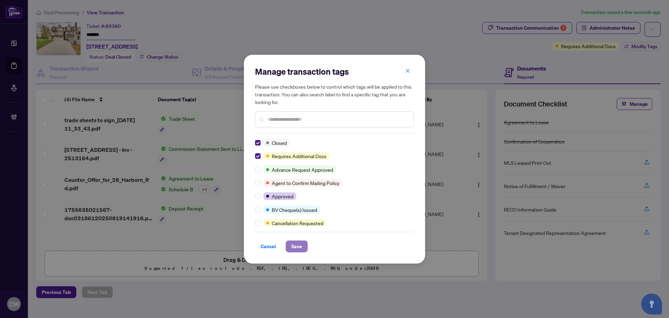
click at [293, 243] on span "Save" at bounding box center [296, 246] width 11 height 11
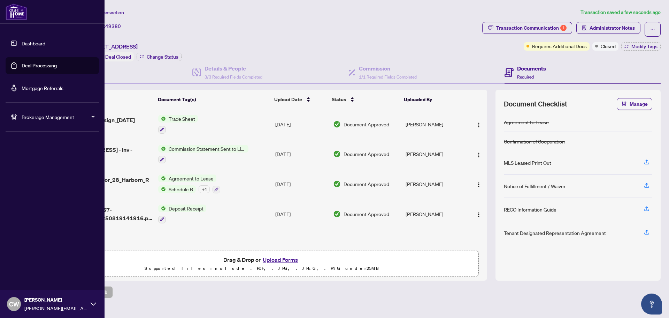
click at [22, 64] on link "Deal Processing" at bounding box center [39, 65] width 35 height 6
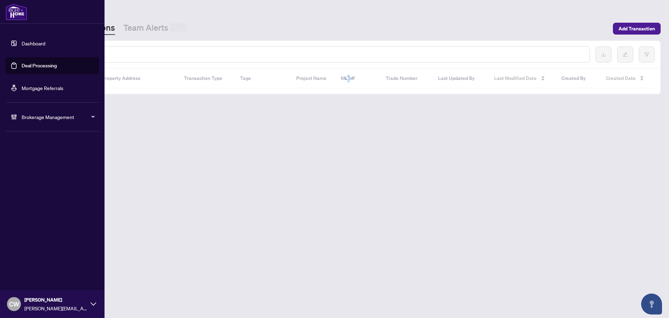
click at [116, 54] on input "text" at bounding box center [319, 55] width 529 height 8
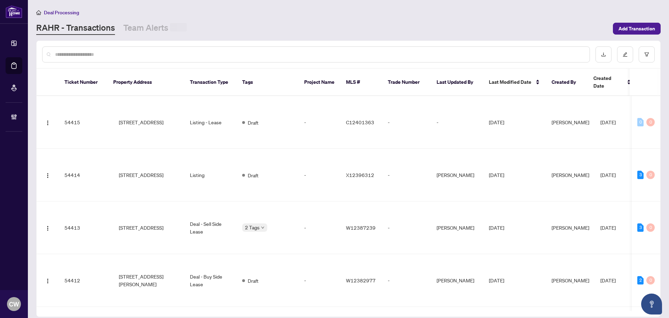
paste input "*******"
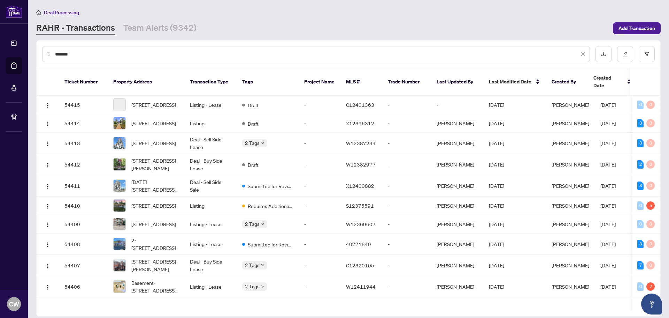
type input "*******"
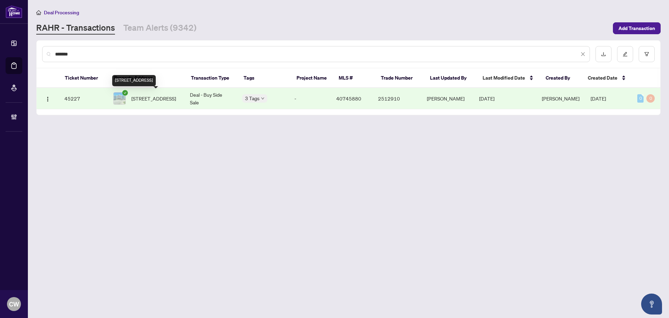
click at [155, 98] on span "[STREET_ADDRESS]" at bounding box center [153, 98] width 45 height 8
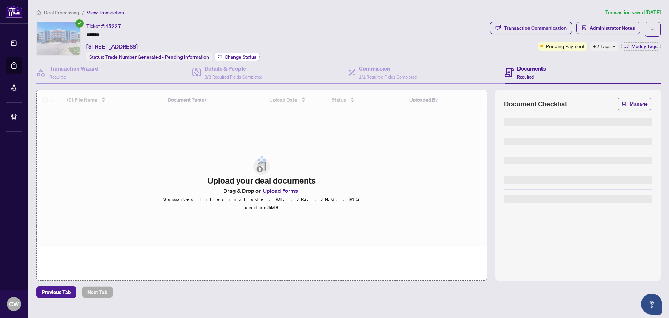
click at [232, 56] on span "Change Status" at bounding box center [241, 56] width 32 height 5
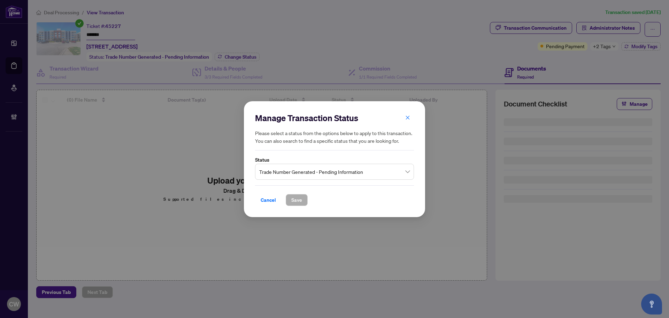
click at [337, 171] on span "Trade Number Generated - Pending Information" at bounding box center [334, 171] width 151 height 13
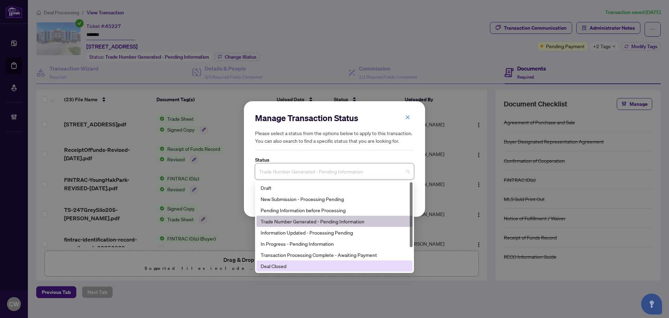
click at [315, 265] on div "Deal Closed" at bounding box center [335, 266] width 148 height 8
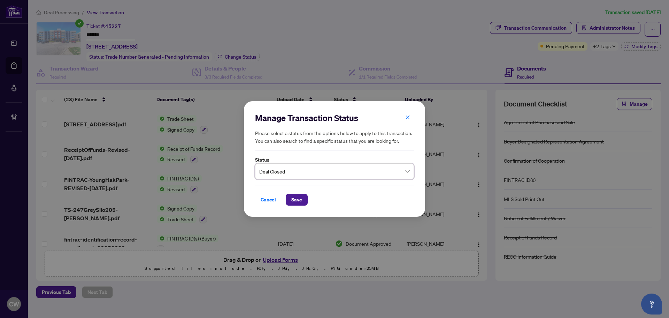
drag, startPoint x: 302, startPoint y: 201, endPoint x: 433, endPoint y: 145, distance: 142.5
click at [302, 201] on button "Save" at bounding box center [297, 200] width 22 height 12
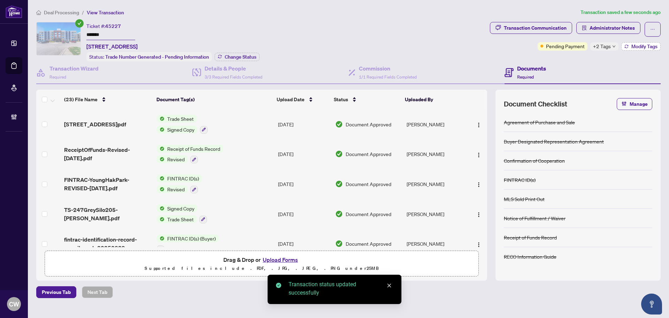
click at [644, 47] on span "Modify Tags" at bounding box center [645, 46] width 26 height 5
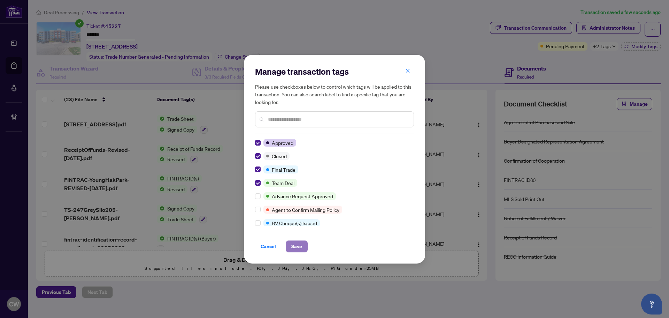
click at [298, 241] on span "Save" at bounding box center [296, 246] width 11 height 11
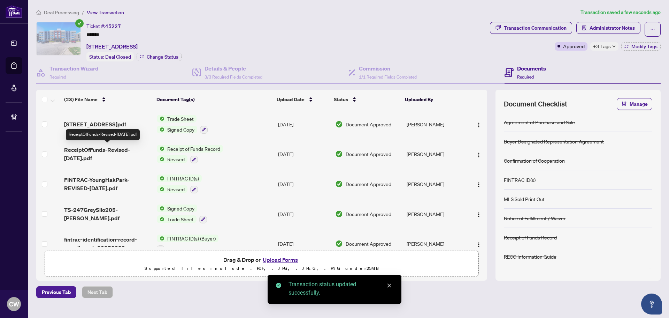
click at [88, 148] on span "ReceiptOfFunds-Revised-[DATE].pdf" at bounding box center [107, 153] width 87 height 17
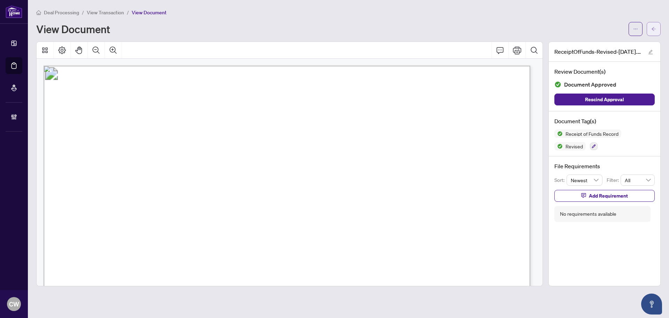
click at [657, 32] on button "button" at bounding box center [654, 29] width 14 height 14
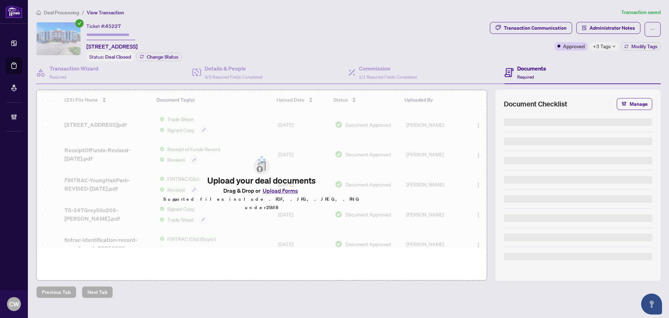
type input "*******"
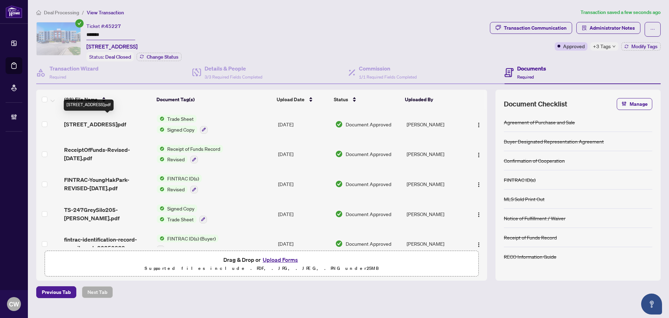
click at [109, 124] on span "[STREET_ADDRESS]pdf" at bounding box center [95, 124] width 62 height 8
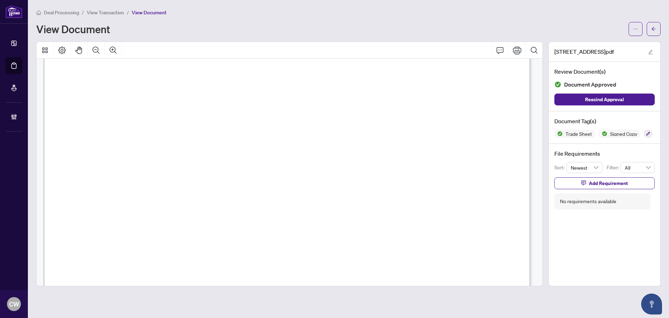
scroll to position [279, 0]
click at [654, 28] on icon "arrow-left" at bounding box center [654, 29] width 4 height 4
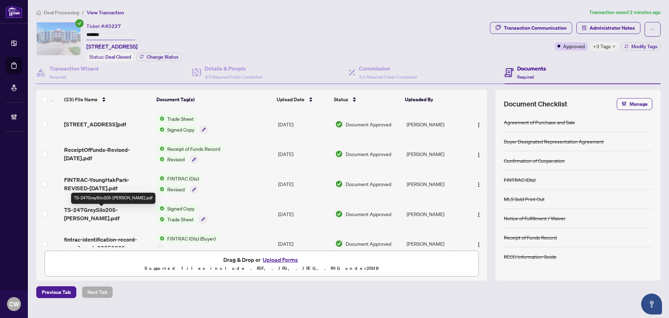
click at [124, 214] on span "TS-247GreySilo205-[PERSON_NAME].pdf" at bounding box center [107, 213] width 87 height 17
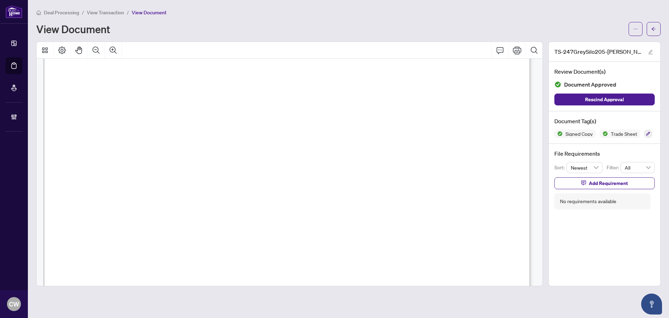
scroll to position [244, 0]
click at [657, 32] on button "button" at bounding box center [654, 29] width 14 height 14
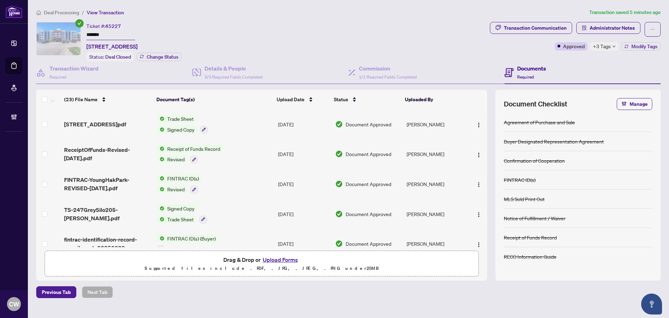
click at [286, 258] on button "Upload Forms" at bounding box center [280, 259] width 39 height 9
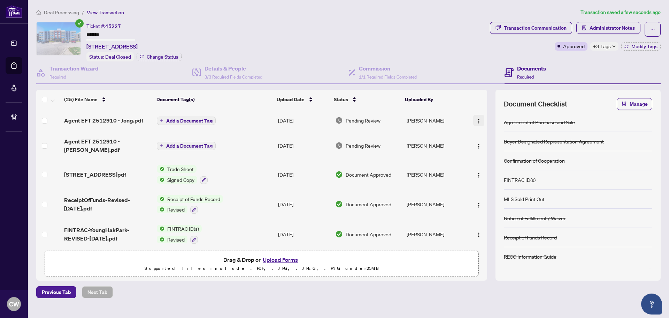
click at [477, 120] on img "button" at bounding box center [479, 121] width 6 height 6
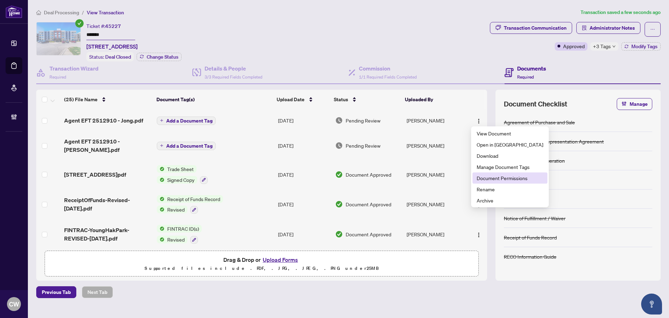
click at [500, 175] on span "Document Permissions" at bounding box center [510, 178] width 67 height 8
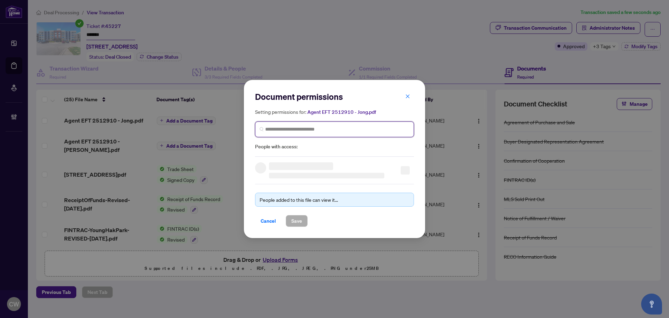
click at [311, 128] on input "search" at bounding box center [337, 129] width 144 height 7
paste input "**********"
type input "**********"
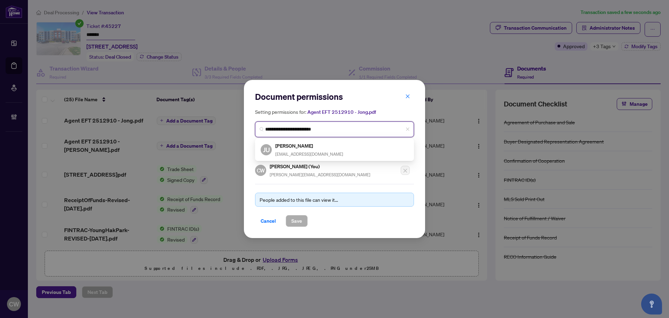
click at [312, 149] on h5 "[PERSON_NAME]" at bounding box center [309, 146] width 68 height 8
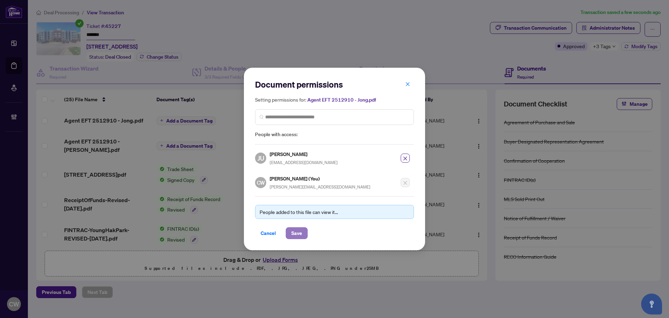
click at [299, 230] on span "Save" at bounding box center [296, 232] width 11 height 11
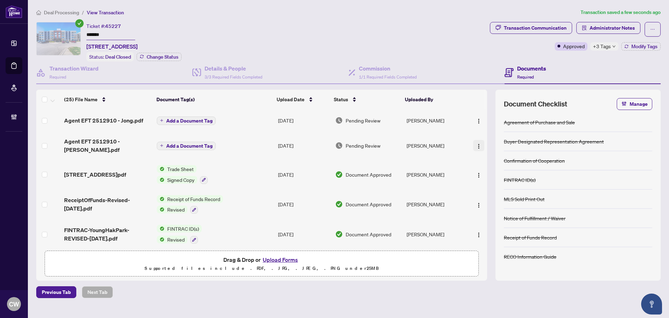
click at [476, 143] on img "button" at bounding box center [479, 146] width 6 height 6
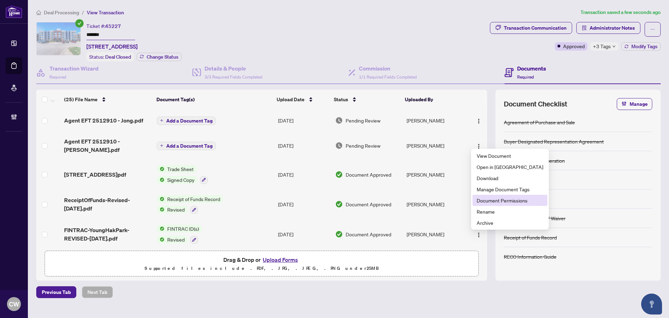
click at [500, 199] on span "Document Permissions" at bounding box center [510, 200] width 67 height 8
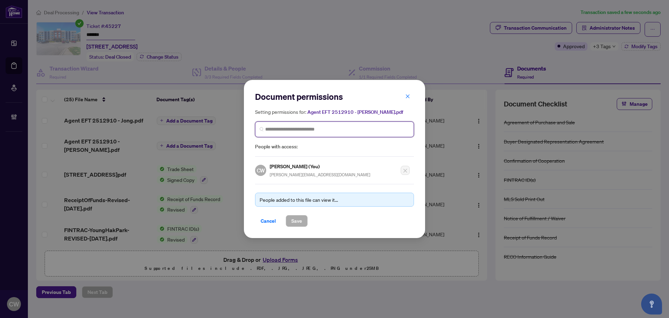
click at [357, 127] on input "search" at bounding box center [337, 129] width 144 height 7
paste input "**********"
type input "**********"
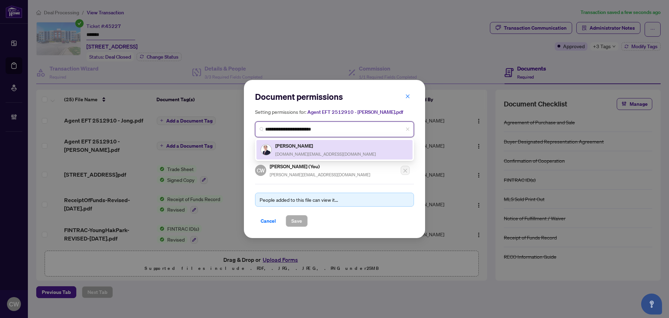
click at [319, 146] on div "[PERSON_NAME] [DOMAIN_NAME][EMAIL_ADDRESS][DOMAIN_NAME]" at bounding box center [335, 150] width 148 height 16
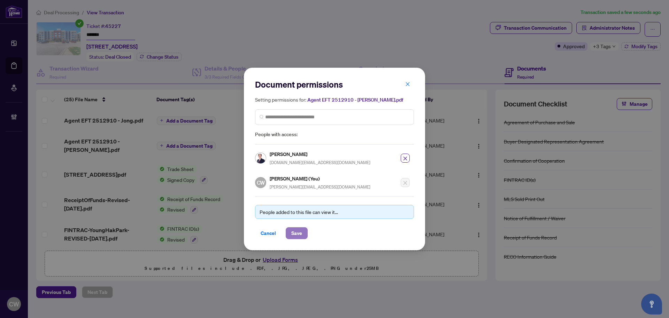
click at [297, 232] on span "Save" at bounding box center [296, 232] width 11 height 11
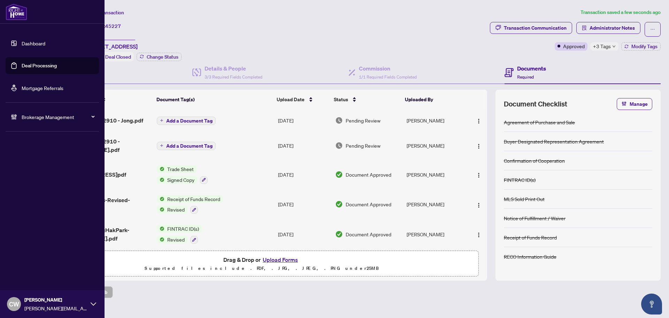
drag, startPoint x: 22, startPoint y: 67, endPoint x: 87, endPoint y: 68, distance: 64.9
click at [22, 67] on link "Deal Processing" at bounding box center [39, 65] width 35 height 6
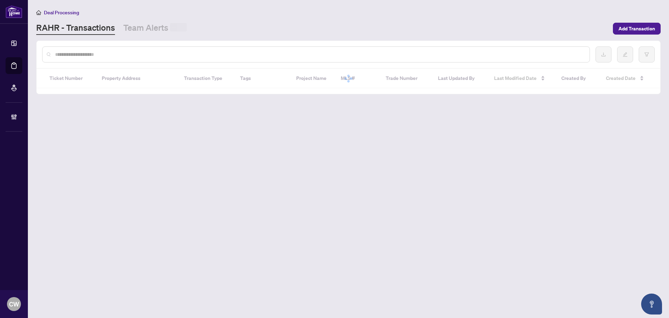
click at [137, 55] on input "text" at bounding box center [319, 55] width 529 height 8
paste input "*******"
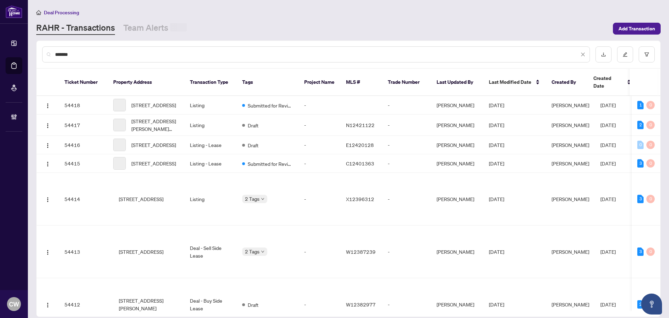
type input "*******"
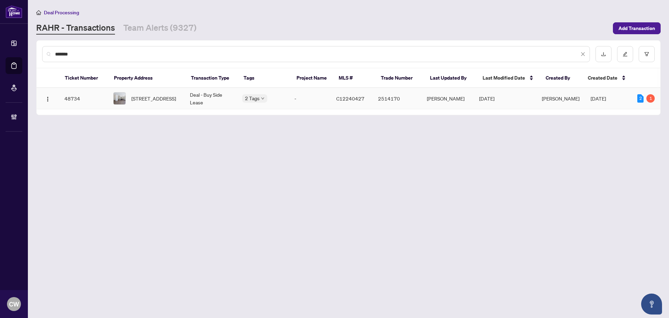
click at [154, 97] on span "[STREET_ADDRESS]" at bounding box center [153, 98] width 45 height 8
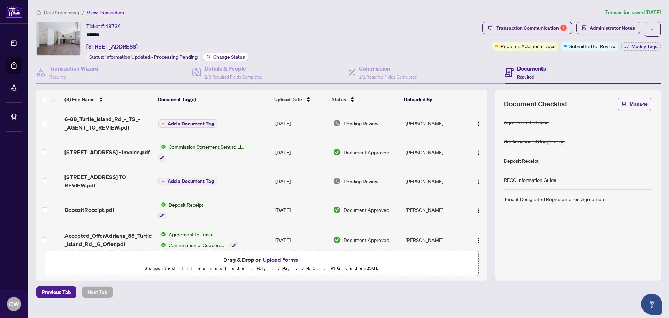
click at [224, 54] on span "Change Status" at bounding box center [229, 56] width 32 height 5
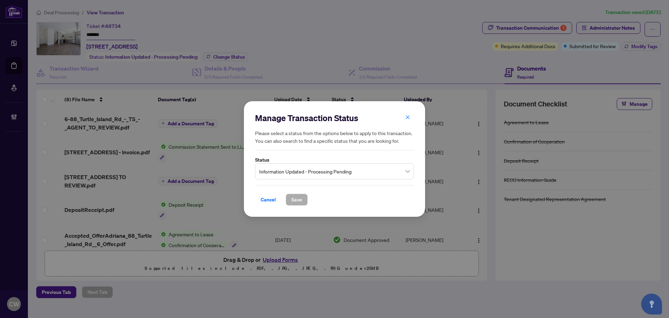
click at [328, 170] on span "Information Updated - Processing Pending" at bounding box center [334, 171] width 151 height 13
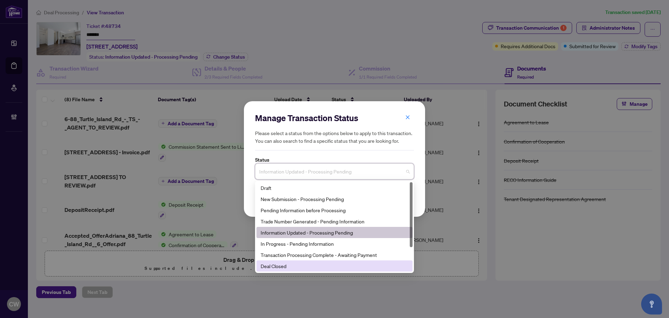
click at [315, 265] on div "Deal Closed" at bounding box center [335, 266] width 148 height 8
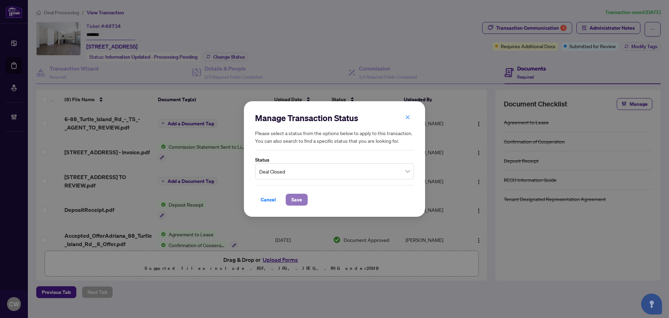
click at [299, 197] on span "Save" at bounding box center [296, 199] width 11 height 11
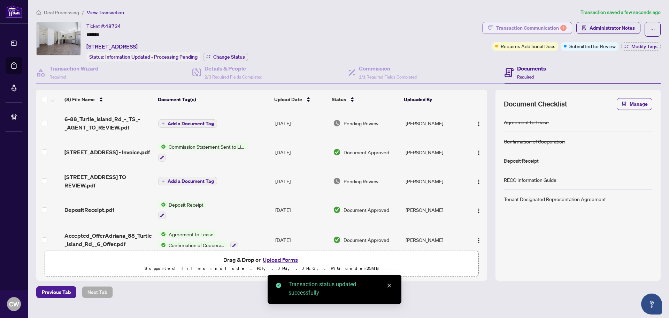
click at [540, 28] on div "Transaction Communication 1" at bounding box center [531, 27] width 70 height 11
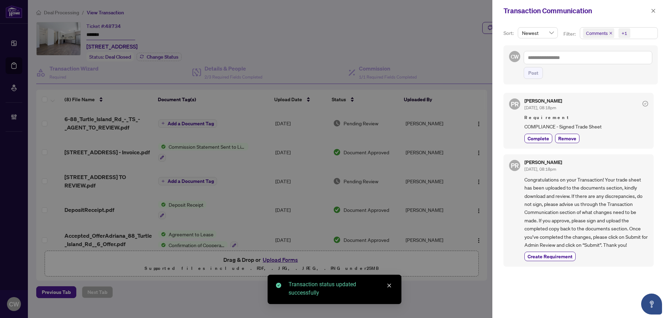
click at [610, 32] on icon "close" at bounding box center [610, 32] width 3 height 3
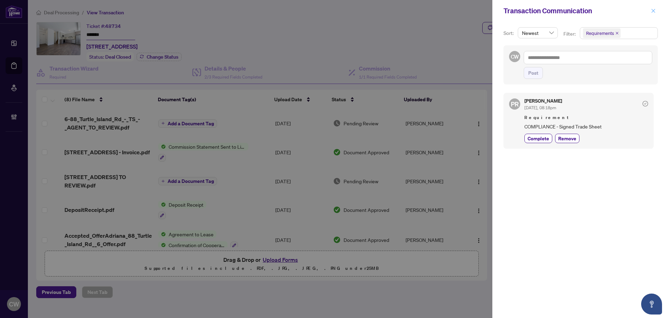
click at [657, 11] on button "button" at bounding box center [653, 11] width 9 height 8
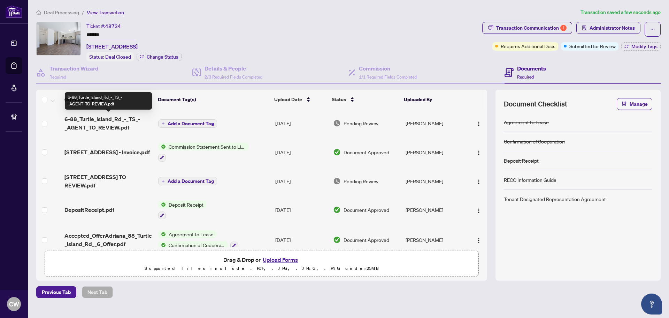
click at [112, 120] on span "6-88_Turtle_Island_Rd_-_TS_-_AGENT_TO_REVIEW.pdf" at bounding box center [109, 123] width 88 height 17
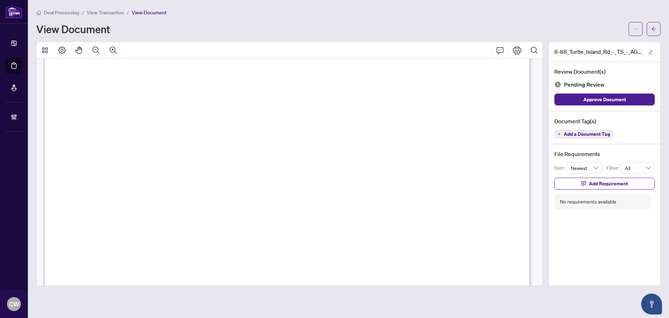
scroll to position [244, 0]
click at [659, 30] on button "button" at bounding box center [654, 29] width 14 height 14
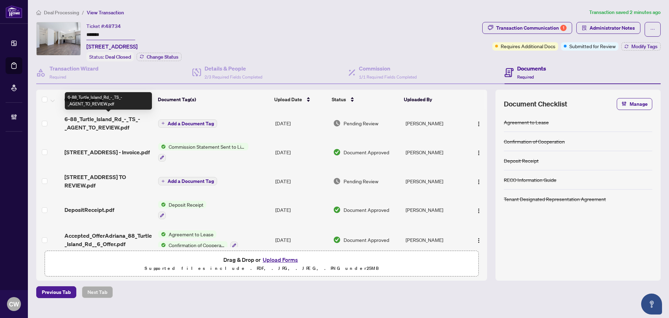
click at [120, 127] on span "6-88_Turtle_Island_Rd_-_TS_-_AGENT_TO_REVIEW.pdf" at bounding box center [109, 123] width 88 height 17
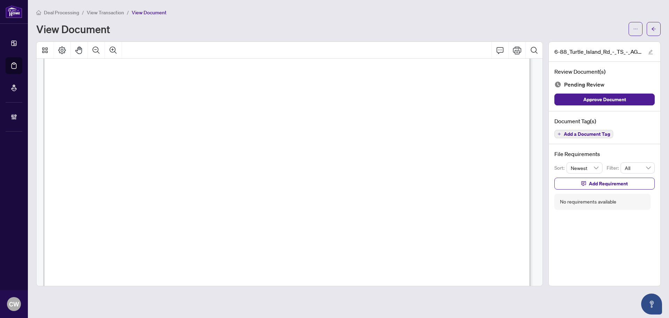
scroll to position [244, 0]
click at [657, 29] on button "button" at bounding box center [654, 29] width 14 height 14
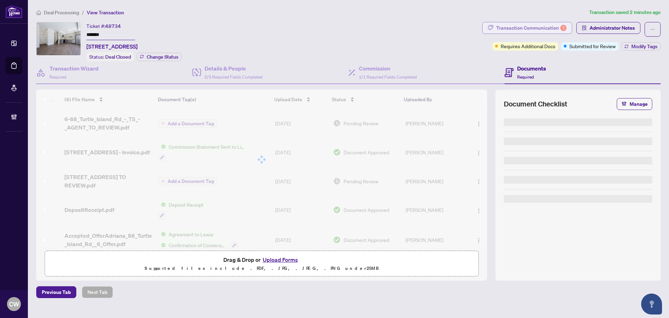
click at [540, 31] on div "Transaction Communication 1" at bounding box center [531, 27] width 70 height 11
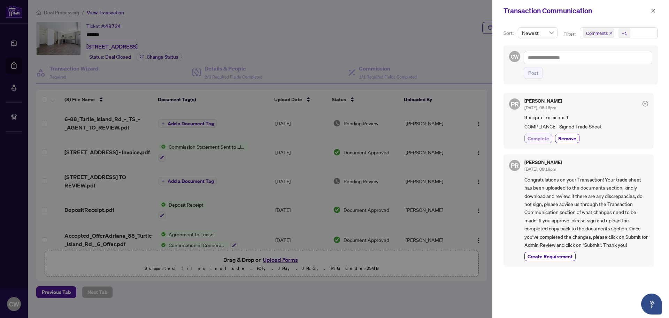
click at [545, 139] on span "Complete" at bounding box center [539, 138] width 22 height 7
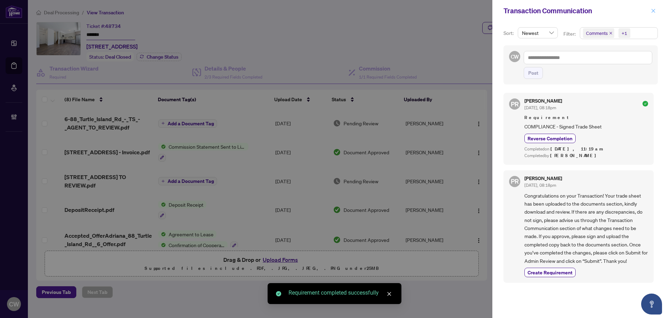
click at [655, 13] on icon "close" at bounding box center [653, 10] width 5 height 5
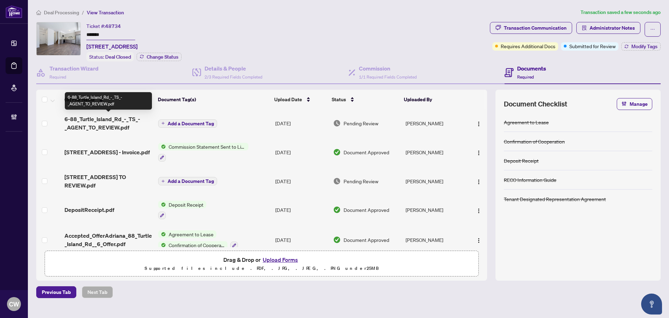
click at [114, 127] on span "6-88_Turtle_Island_Rd_-_TS_-_AGENT_TO_REVIEW.pdf" at bounding box center [109, 123] width 88 height 17
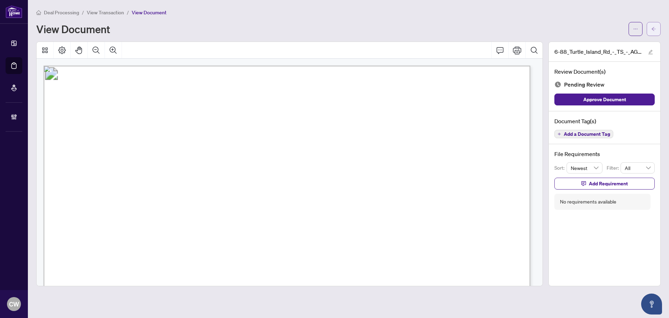
click at [657, 31] on button "button" at bounding box center [654, 29] width 14 height 14
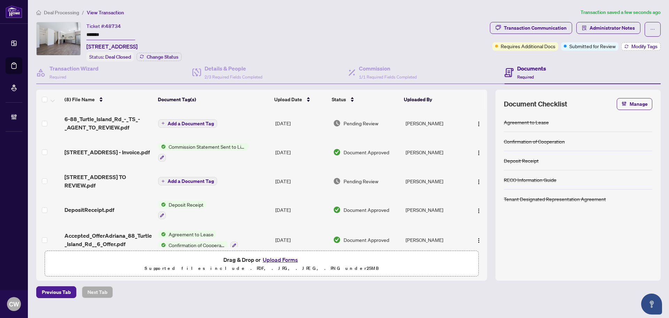
click at [638, 48] on span "Modify Tags" at bounding box center [645, 46] width 26 height 5
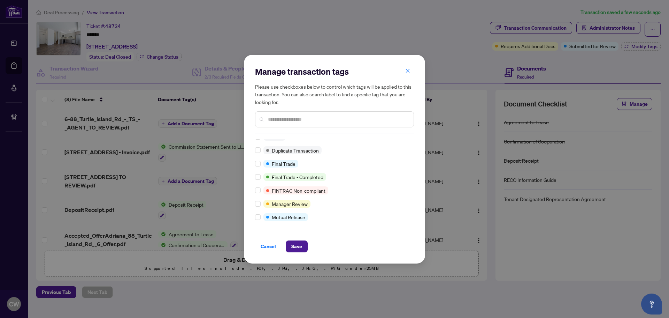
scroll to position [6, 0]
click at [296, 247] on span "Save" at bounding box center [296, 246] width 11 height 11
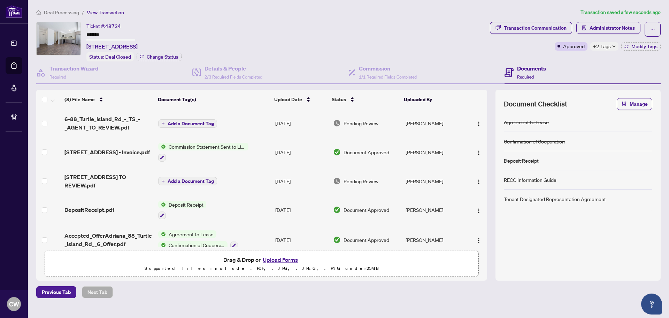
click at [281, 258] on button "Upload Forms" at bounding box center [280, 259] width 39 height 9
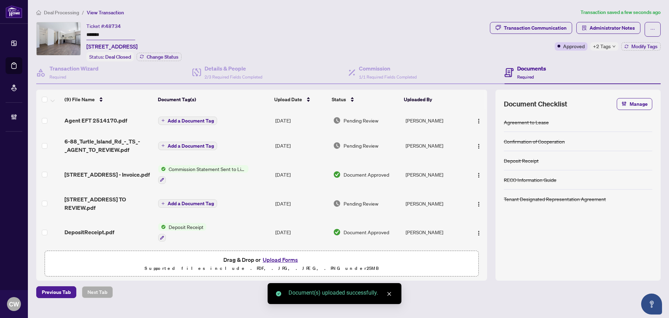
click at [476, 121] on img "button" at bounding box center [479, 121] width 6 height 6
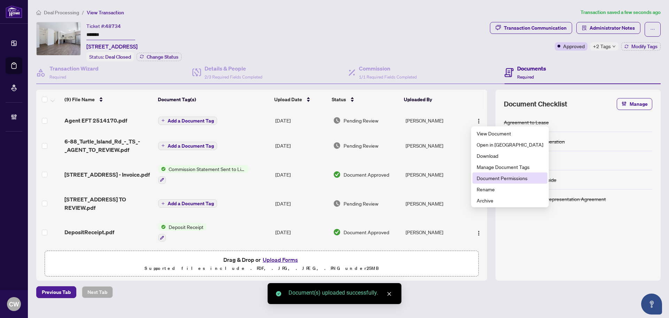
click at [490, 175] on span "Document Permissions" at bounding box center [510, 178] width 67 height 8
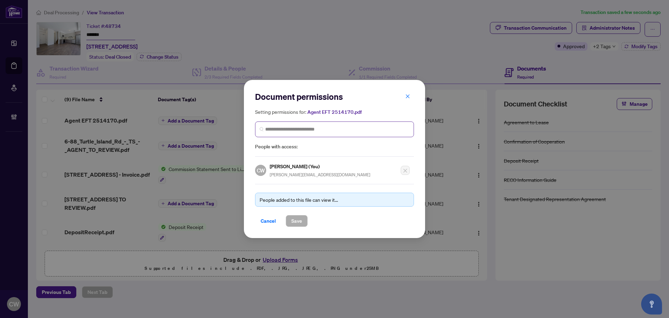
click at [297, 134] on span at bounding box center [334, 129] width 159 height 16
paste input "**********"
type input "**********"
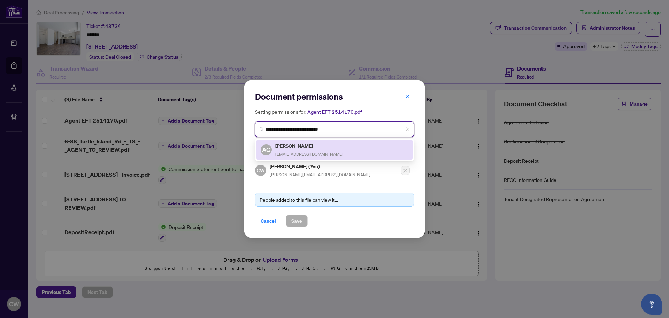
click at [299, 149] on h5 "[PERSON_NAME]" at bounding box center [309, 146] width 68 height 8
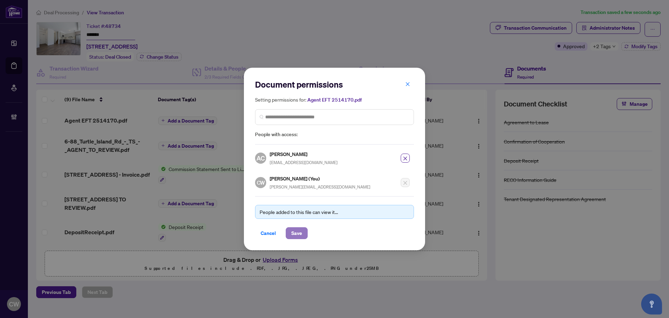
click at [296, 233] on span "Save" at bounding box center [296, 232] width 11 height 11
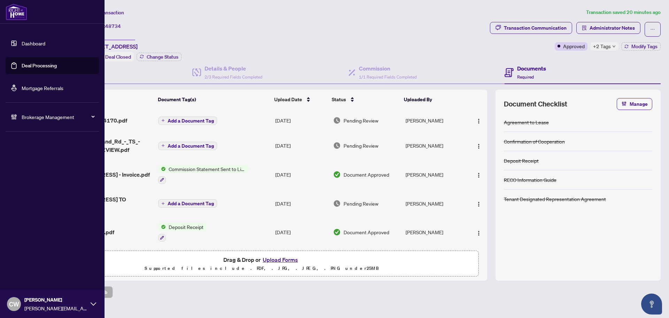
drag, startPoint x: 35, startPoint y: 68, endPoint x: 53, endPoint y: 68, distance: 18.1
click at [35, 68] on link "Deal Processing" at bounding box center [39, 65] width 35 height 6
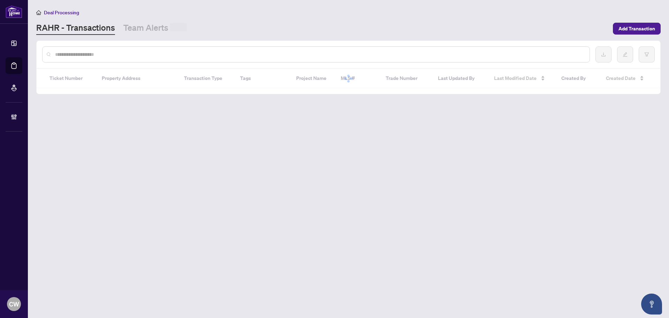
click at [134, 53] on input "text" at bounding box center [319, 55] width 529 height 8
paste input "*******"
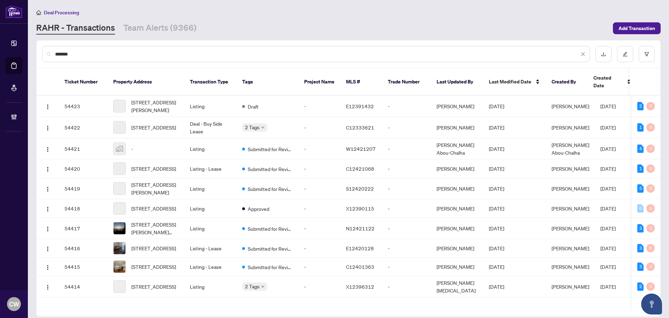
type input "*******"
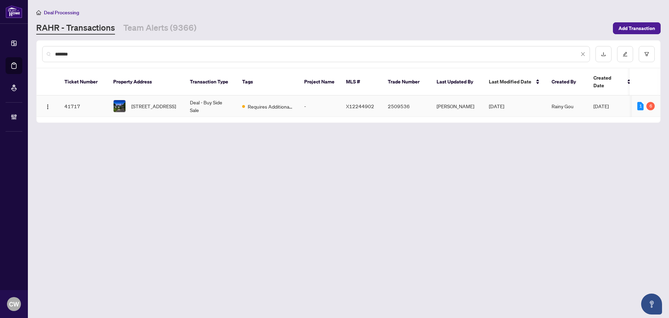
click at [155, 102] on span "[STREET_ADDRESS]" at bounding box center [153, 106] width 45 height 8
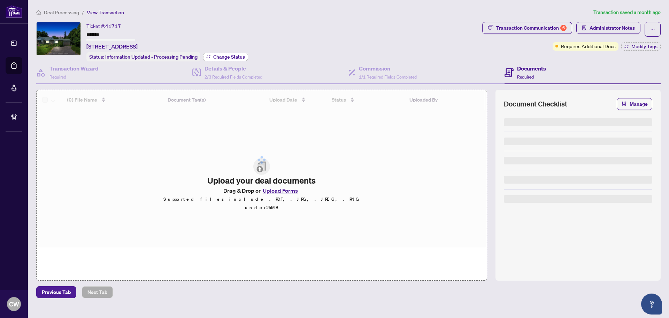
click at [237, 56] on span "Change Status" at bounding box center [229, 56] width 32 height 5
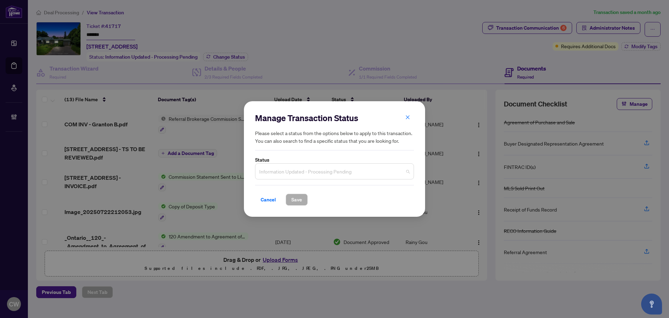
click at [327, 173] on span "Information Updated - Processing Pending" at bounding box center [334, 171] width 151 height 13
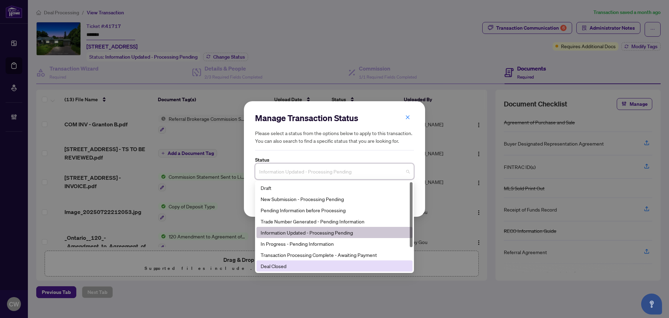
click at [305, 264] on div "Deal Closed" at bounding box center [335, 266] width 148 height 8
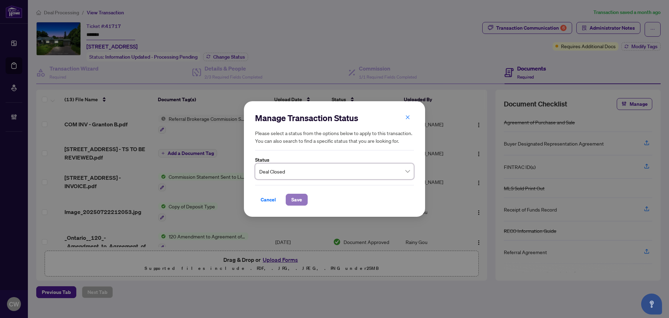
click at [294, 199] on span "Save" at bounding box center [296, 199] width 11 height 11
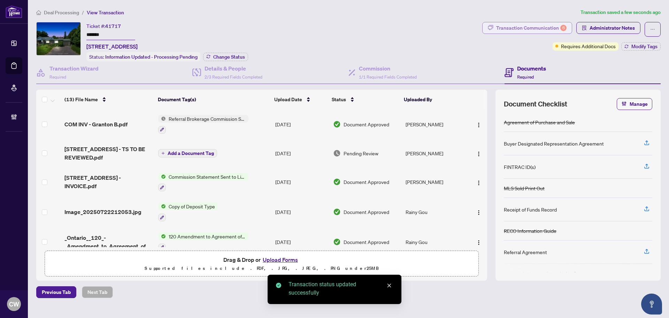
drag, startPoint x: 529, startPoint y: 26, endPoint x: 538, endPoint y: 25, distance: 9.9
click at [538, 25] on div "Transaction Communication 6" at bounding box center [531, 27] width 70 height 11
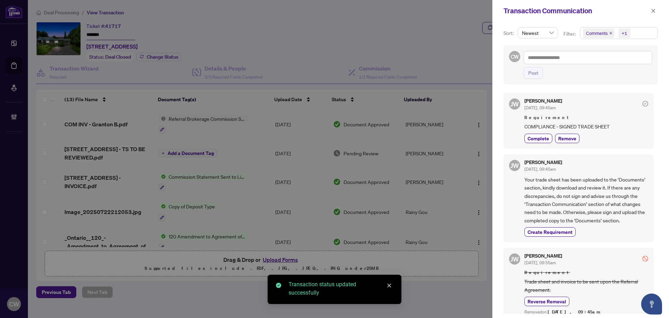
click at [611, 31] on icon "close" at bounding box center [610, 32] width 3 height 3
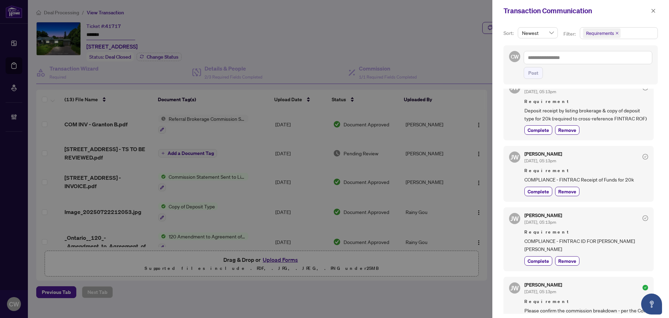
scroll to position [244, 0]
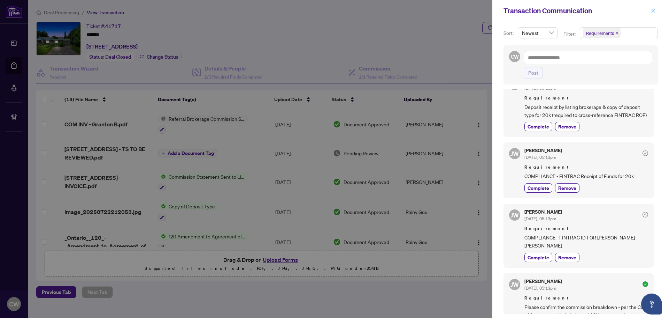
click at [651, 12] on button "button" at bounding box center [653, 11] width 9 height 8
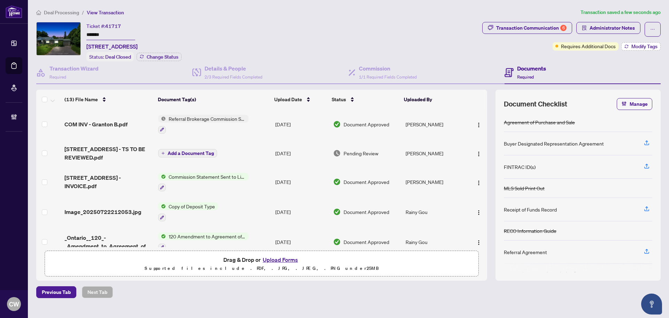
click at [644, 46] on span "Modify Tags" at bounding box center [645, 46] width 26 height 5
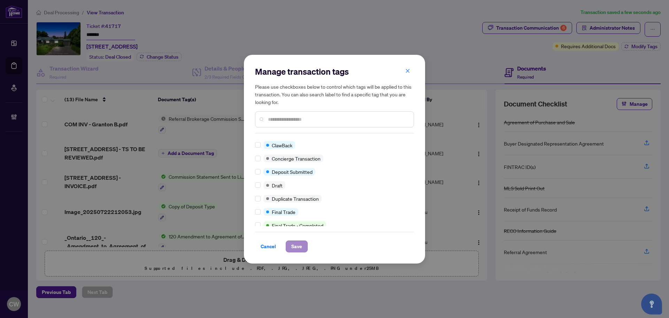
scroll to position [0, 0]
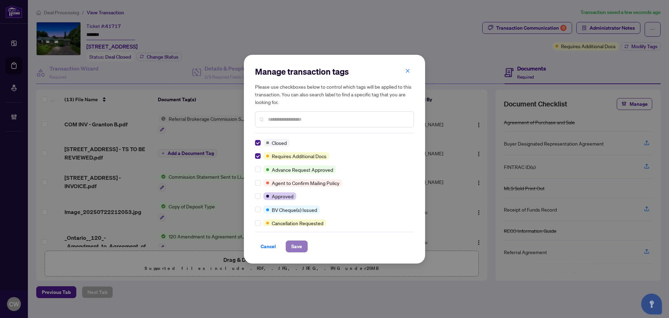
click at [302, 245] on button "Save" at bounding box center [297, 246] width 22 height 12
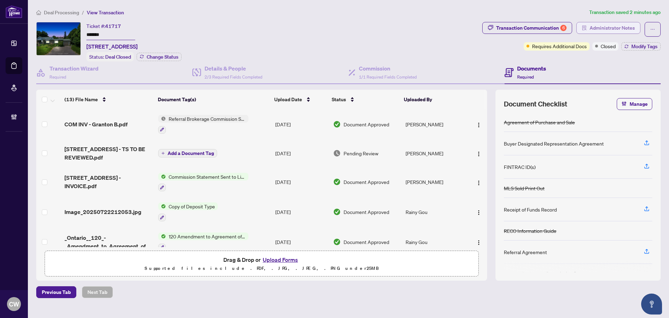
click at [611, 28] on span "Administrator Notes" at bounding box center [612, 27] width 45 height 11
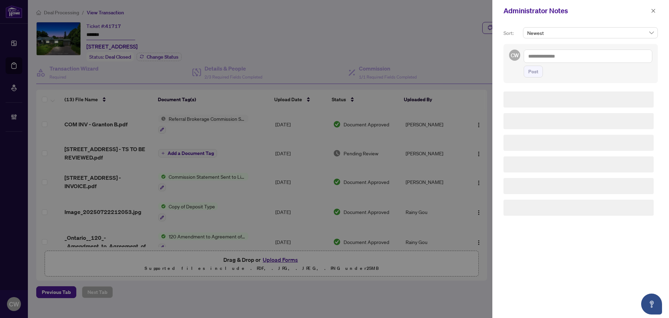
click at [573, 48] on div "CW Post" at bounding box center [581, 63] width 154 height 39
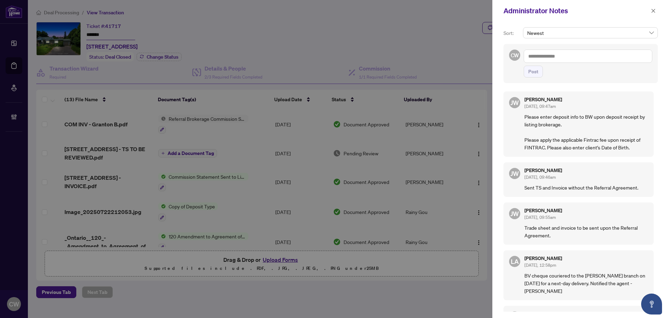
click at [573, 55] on textarea at bounding box center [588, 56] width 129 height 13
paste textarea "**********"
type textarea "**********"
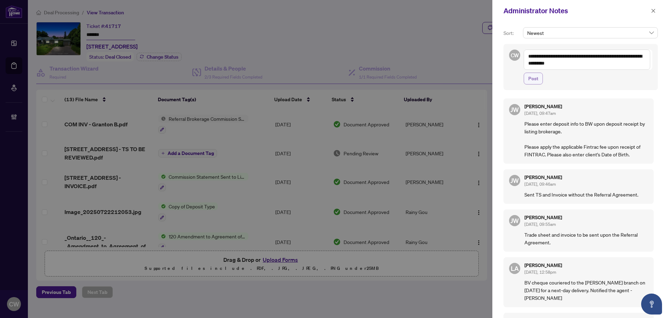
click at [537, 77] on span "Post" at bounding box center [534, 78] width 10 height 11
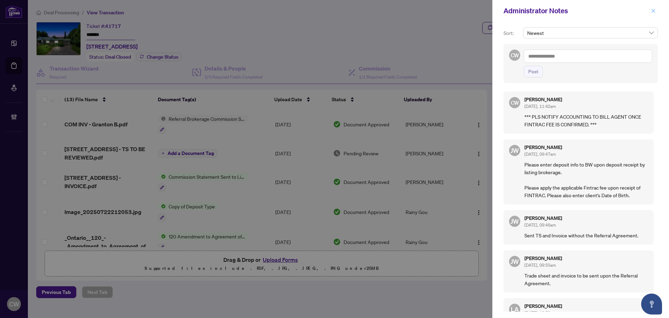
click at [656, 10] on icon "close" at bounding box center [653, 10] width 5 height 5
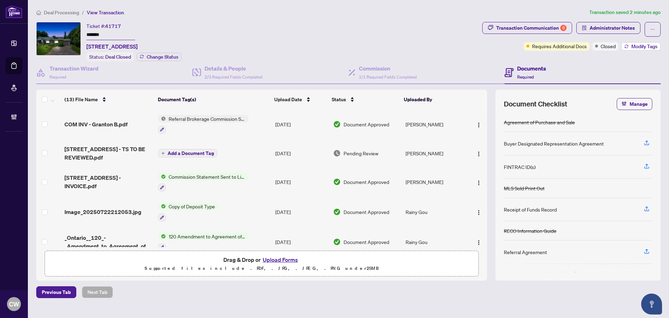
click at [636, 44] on span "Modify Tags" at bounding box center [645, 46] width 26 height 5
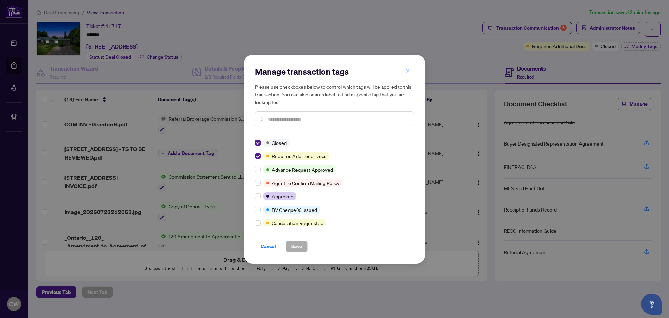
click at [407, 70] on icon "close" at bounding box center [407, 70] width 5 height 5
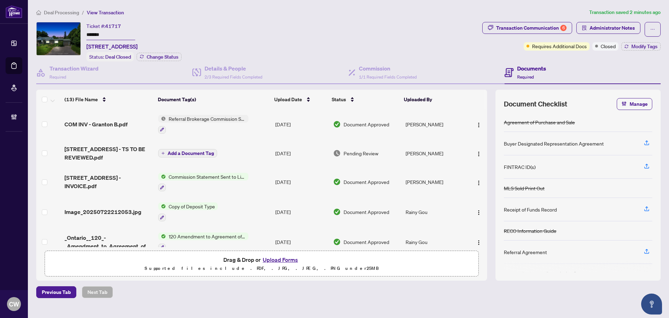
click at [114, 124] on span "COM INV - Granton B.pdf" at bounding box center [96, 124] width 63 height 8
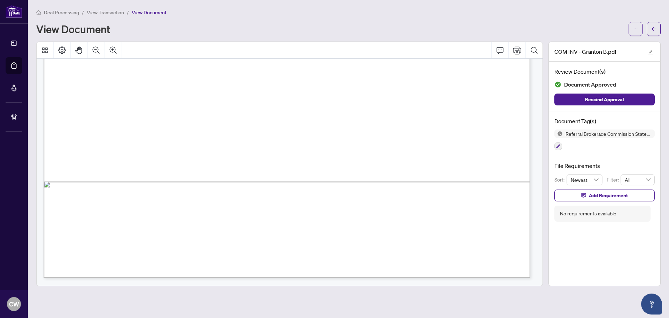
scroll to position [314, 0]
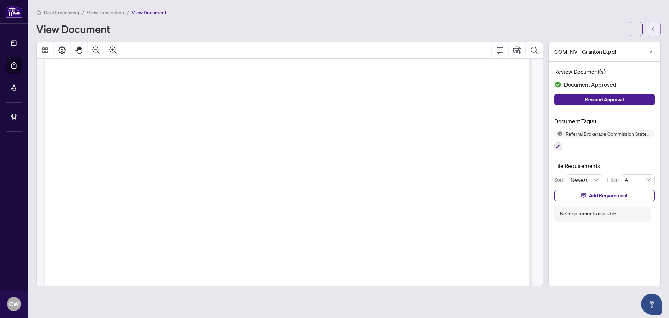
click at [653, 26] on icon "arrow-left" at bounding box center [654, 28] width 5 height 5
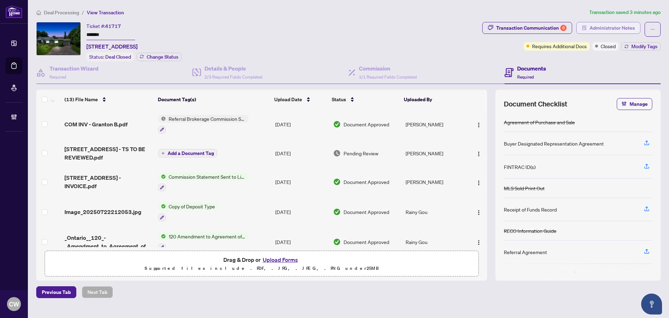
click at [598, 28] on span "Administrator Notes" at bounding box center [612, 27] width 45 height 11
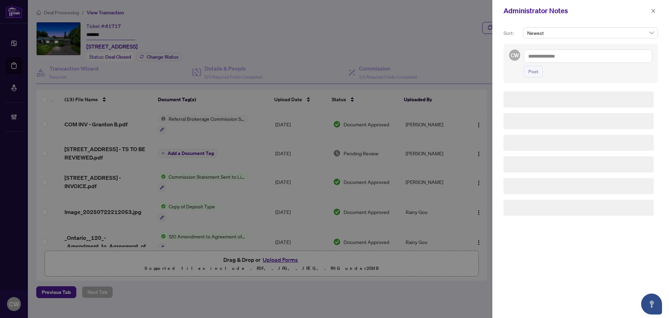
click at [547, 53] on textarea at bounding box center [588, 56] width 129 height 13
paste textarea "**********"
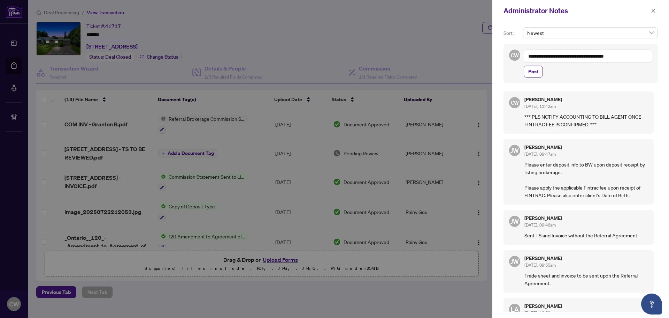
drag, startPoint x: 550, startPoint y: 56, endPoint x: 540, endPoint y: 56, distance: 10.1
click at [540, 56] on textarea "**********" at bounding box center [588, 56] width 129 height 13
type textarea "**********"
click at [537, 77] on button "Post" at bounding box center [533, 72] width 19 height 12
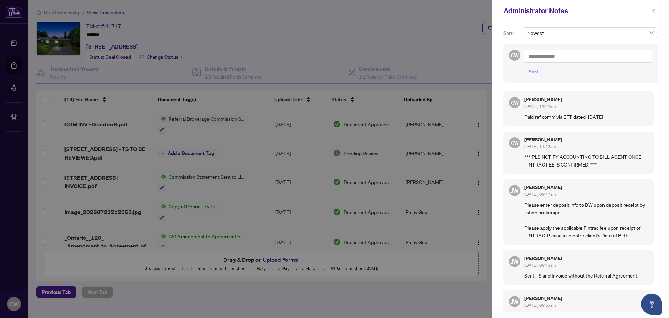
click at [654, 12] on icon "close" at bounding box center [654, 11] width 4 height 4
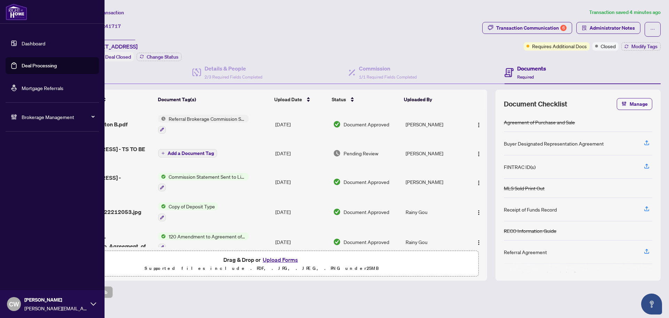
drag, startPoint x: 19, startPoint y: 67, endPoint x: 42, endPoint y: 67, distance: 23.0
click at [22, 67] on link "Deal Processing" at bounding box center [39, 65] width 35 height 6
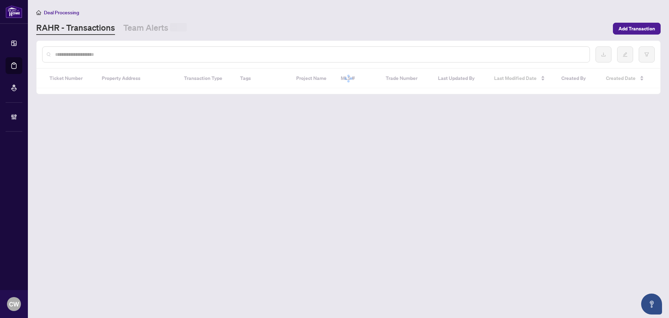
click at [122, 54] on input "text" at bounding box center [319, 55] width 529 height 8
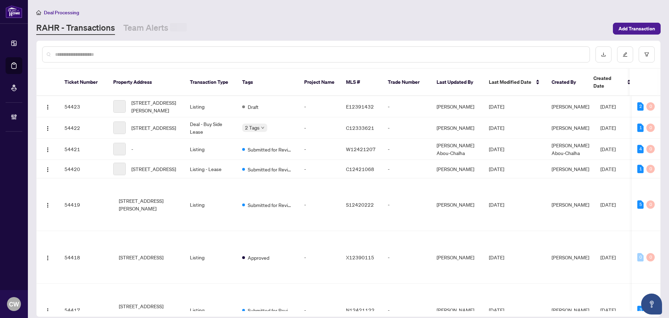
paste input "*******"
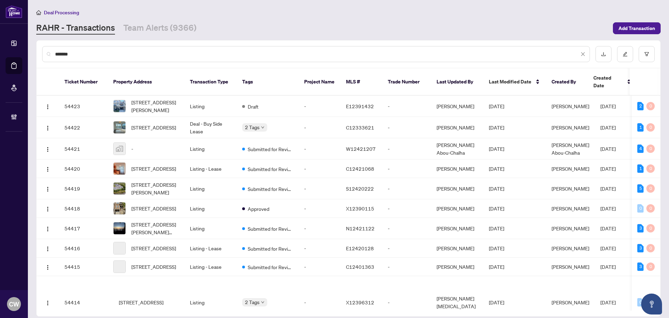
type input "*******"
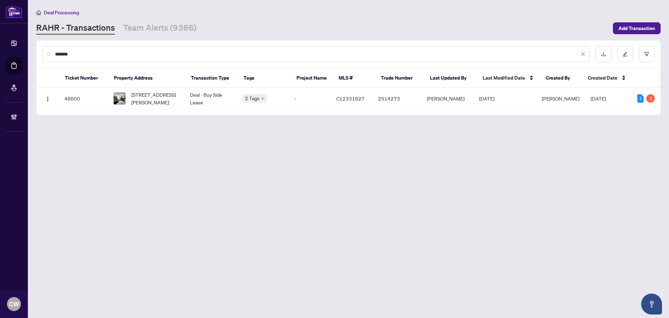
click at [142, 98] on span "[STREET_ADDRESS][PERSON_NAME]" at bounding box center [154, 98] width 47 height 15
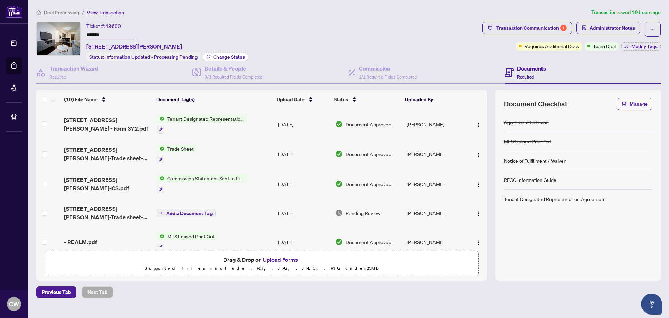
click at [239, 58] on span "Change Status" at bounding box center [229, 56] width 32 height 5
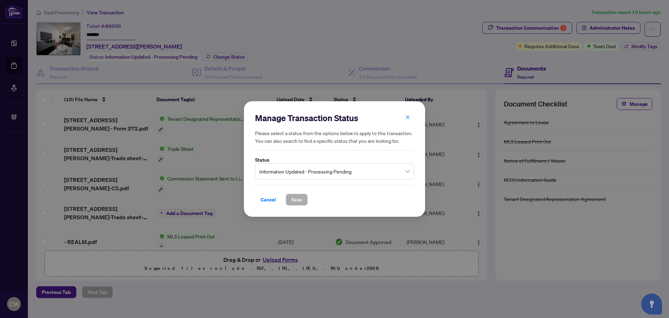
click at [304, 170] on span "Information Updated - Processing Pending" at bounding box center [334, 171] width 151 height 13
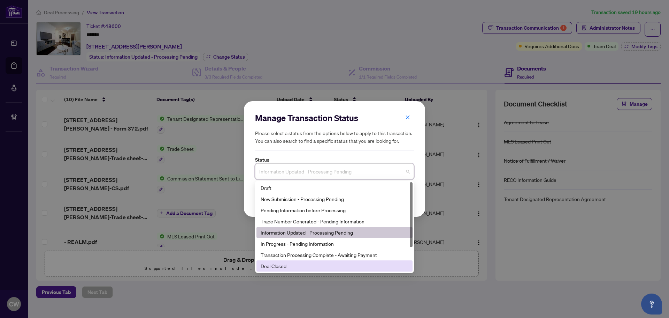
click at [302, 268] on div "Deal Closed" at bounding box center [335, 266] width 148 height 8
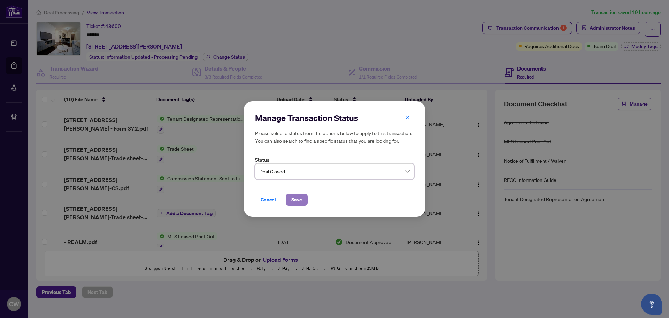
click at [297, 199] on span "Save" at bounding box center [296, 199] width 11 height 11
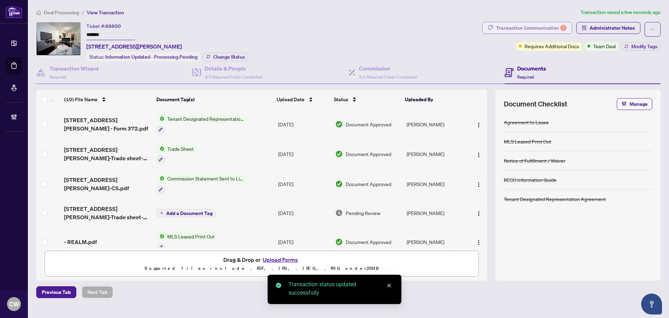
click at [526, 28] on div "Transaction Communication 1" at bounding box center [531, 27] width 70 height 11
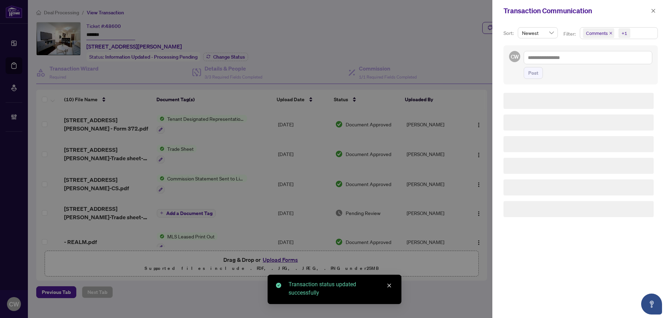
click at [610, 33] on icon "close" at bounding box center [610, 32] width 3 height 3
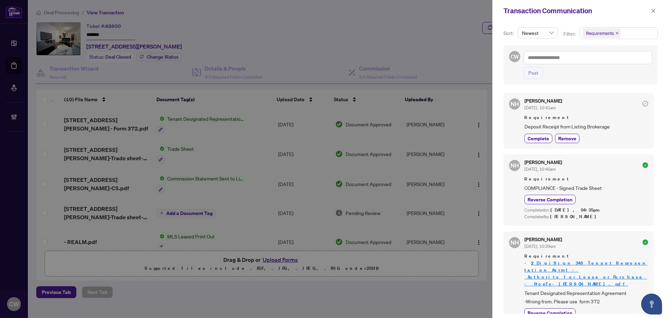
click at [651, 15] on div "Transaction Communication" at bounding box center [581, 11] width 177 height 22
click at [653, 10] on icon "close" at bounding box center [653, 10] width 5 height 5
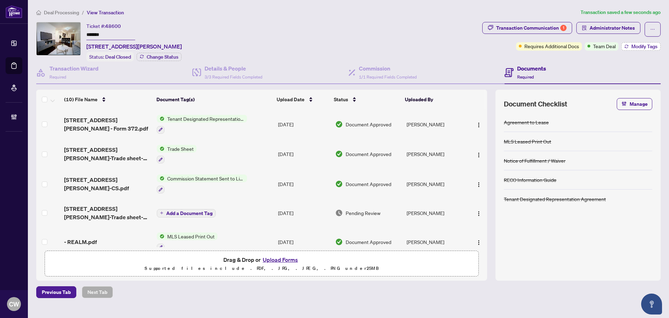
click at [646, 46] on span "Modify Tags" at bounding box center [645, 46] width 26 height 5
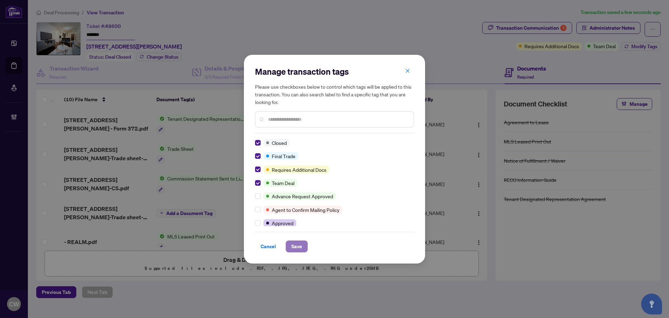
click at [300, 248] on span "Save" at bounding box center [296, 246] width 11 height 11
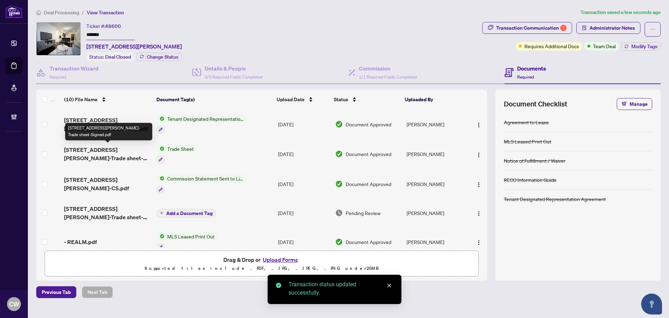
click at [84, 150] on span "[STREET_ADDRESS][PERSON_NAME]-Trade sheet-Signed.pdf" at bounding box center [107, 153] width 87 height 17
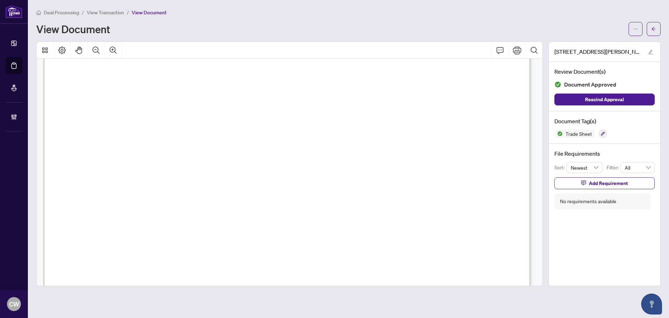
scroll to position [209, 0]
click at [653, 31] on span "button" at bounding box center [654, 28] width 5 height 11
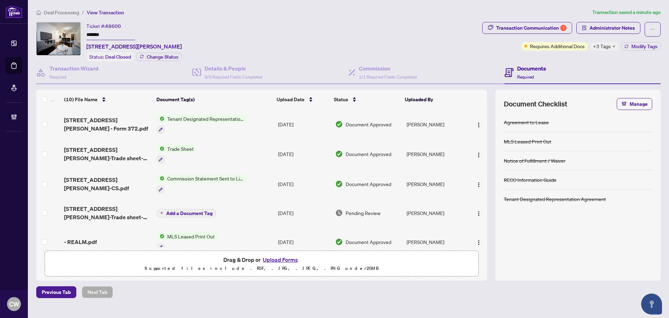
click at [282, 256] on button "Upload Forms" at bounding box center [280, 259] width 39 height 9
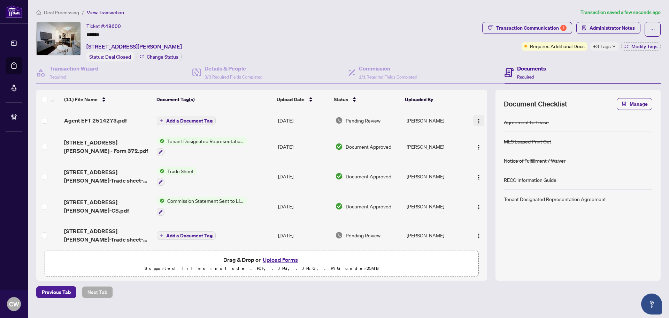
click at [477, 121] on img "button" at bounding box center [479, 121] width 6 height 6
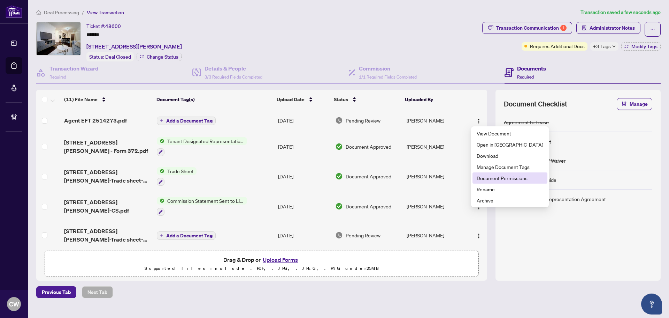
click at [488, 181] on span "Document Permissions" at bounding box center [510, 178] width 67 height 8
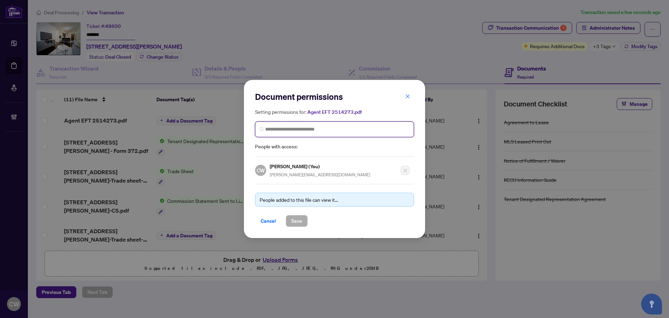
click at [317, 131] on input "search" at bounding box center [337, 129] width 144 height 7
paste input "*******"
drag, startPoint x: 292, startPoint y: 128, endPoint x: 243, endPoint y: 127, distance: 49.5
click at [243, 127] on div "Document permissions Setting permissions for: Agent EFT 2514273.pdf ******* Age…" at bounding box center [334, 159] width 669 height 318
paste input "**********"
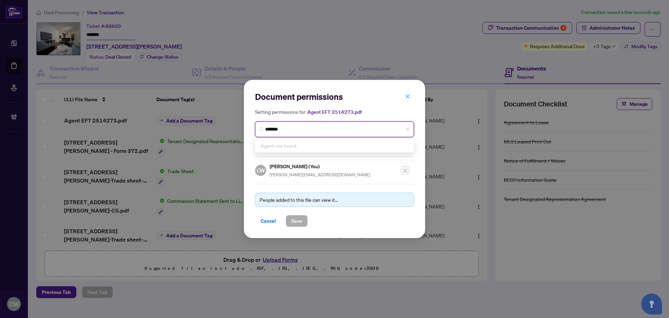
type input "**********"
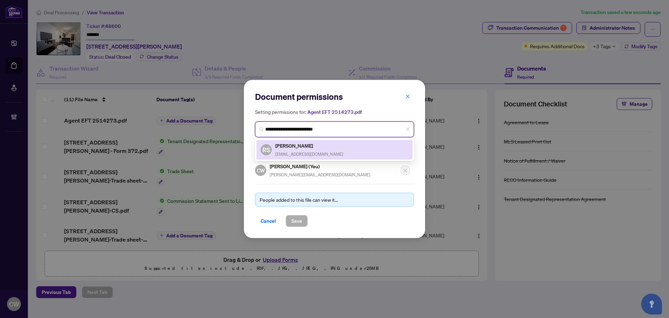
click at [305, 147] on h5 "[PERSON_NAME]" at bounding box center [309, 146] width 68 height 8
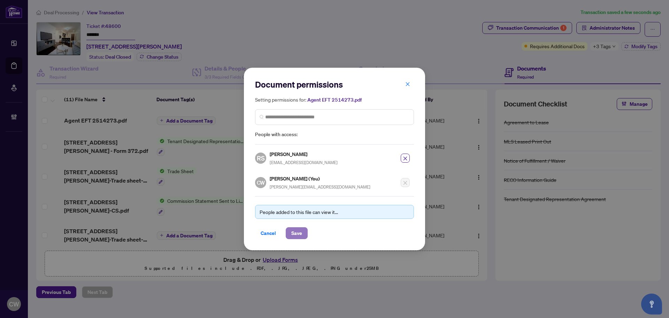
click at [300, 228] on span "Save" at bounding box center [296, 232] width 11 height 11
